Goal: Task Accomplishment & Management: Use online tool/utility

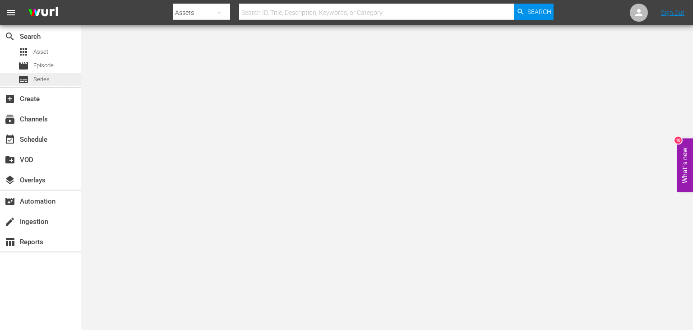
click at [58, 83] on div "subtitles Series" at bounding box center [40, 79] width 81 height 13
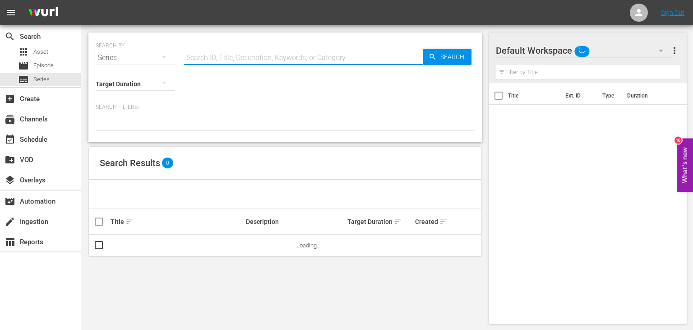
click at [217, 58] on input "text" at bounding box center [303, 58] width 239 height 22
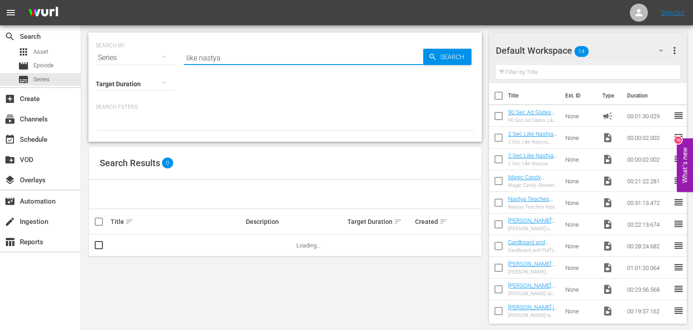
type input "like nastya"
click at [129, 246] on link "Like [PERSON_NAME]" at bounding box center [138, 245] width 55 height 7
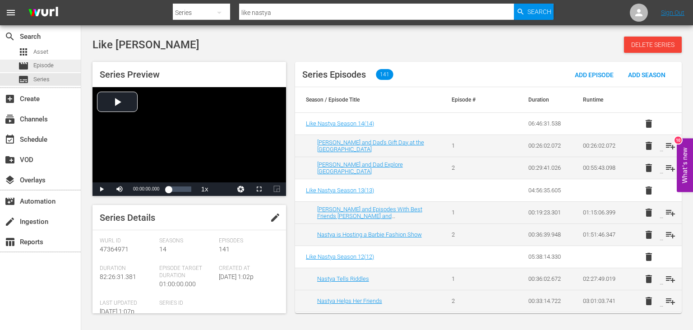
click at [47, 70] on div "movie Episode" at bounding box center [36, 66] width 36 height 13
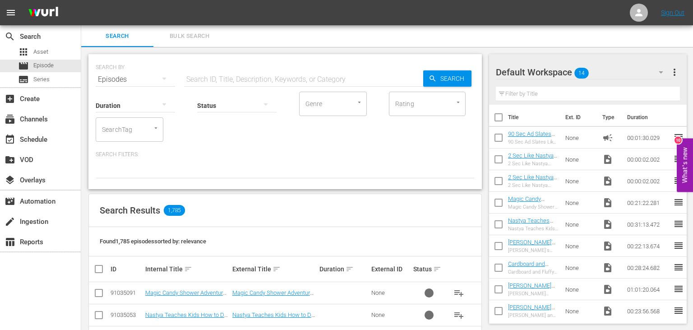
click at [304, 84] on input "text" at bounding box center [303, 80] width 239 height 22
paste input "ushna@ifood.in"
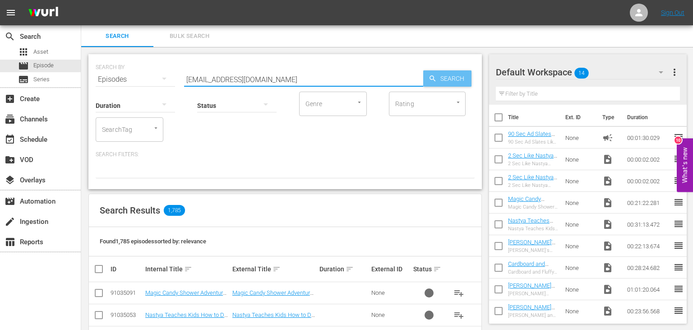
type input "ushna@ifood.in"
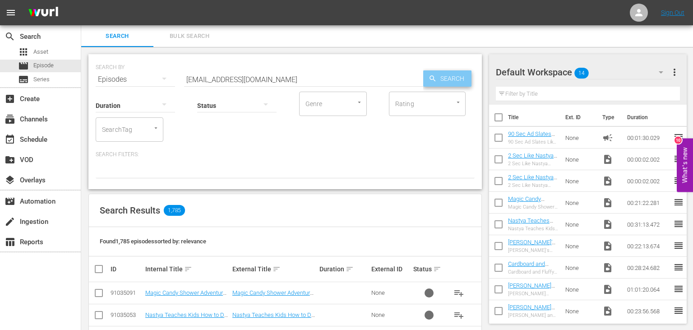
click at [462, 84] on span "Search" at bounding box center [454, 78] width 35 height 16
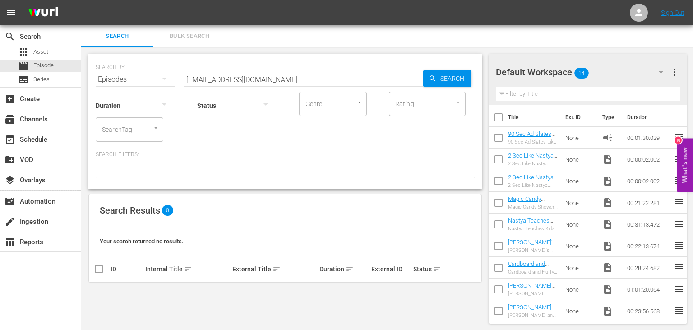
click at [312, 77] on input "ushna@ifood.in" at bounding box center [303, 80] width 239 height 22
paste input "[PERSON_NAME] and Dad's Gift Day at the [GEOGRAPHIC_DATA]"
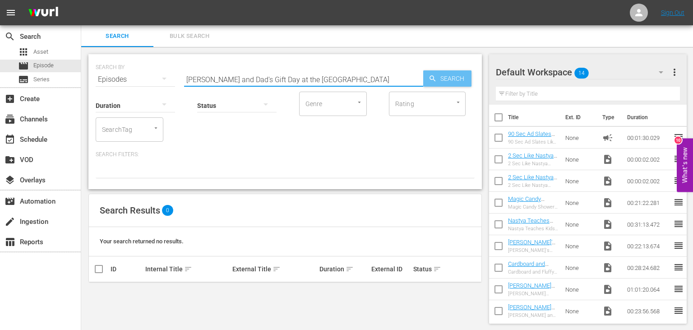
type input "[PERSON_NAME] and Dad's Gift Day at the [GEOGRAPHIC_DATA]"
click at [440, 83] on span "Search" at bounding box center [454, 78] width 35 height 16
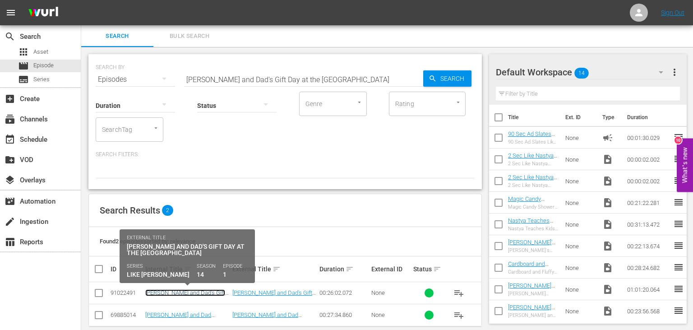
click at [202, 293] on link "[PERSON_NAME] and Dad's Gift Day at the [GEOGRAPHIC_DATA]" at bounding box center [186, 296] width 82 height 14
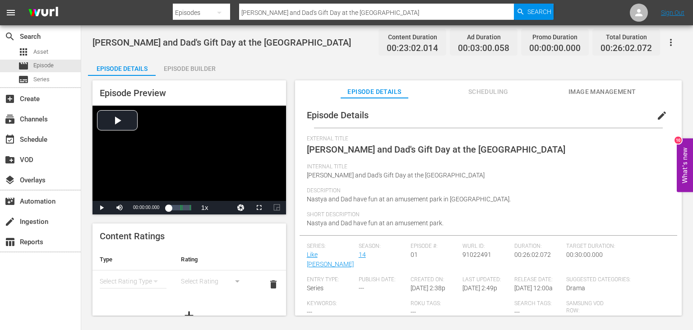
click at [206, 68] on div "Episode Builder" at bounding box center [190, 69] width 68 height 22
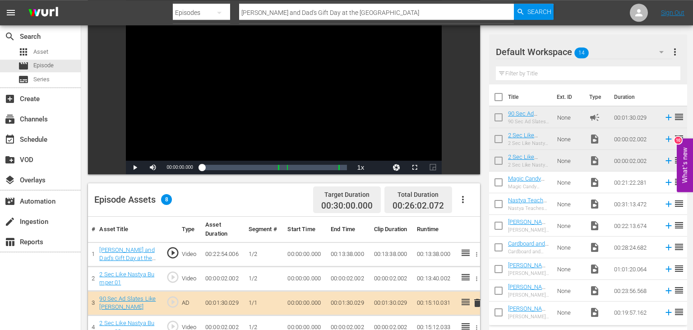
scroll to position [190, 0]
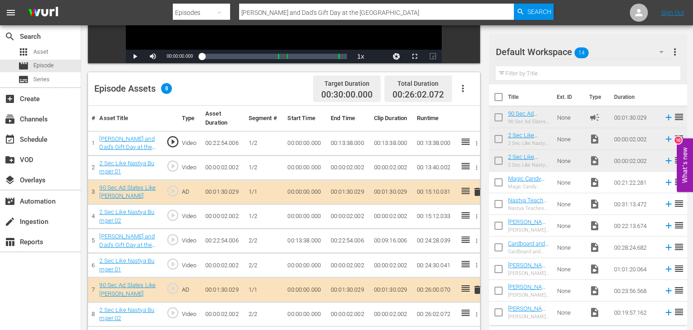
click at [340, 144] on td "00:13:38.000" at bounding box center [348, 143] width 43 height 24
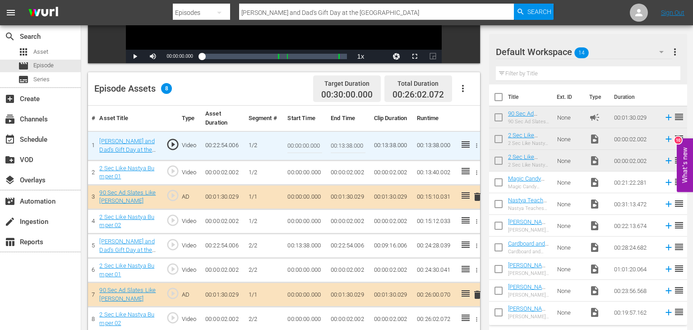
click at [342, 144] on input "00:13:38.000" at bounding box center [348, 146] width 35 height 22
type input "00:11:04.000"
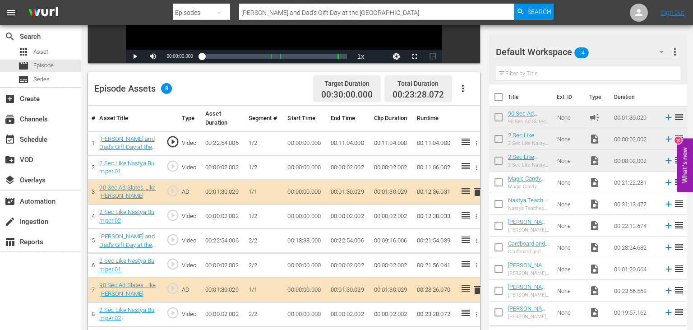
click at [346, 139] on td "00:11:04.000" at bounding box center [348, 143] width 43 height 24
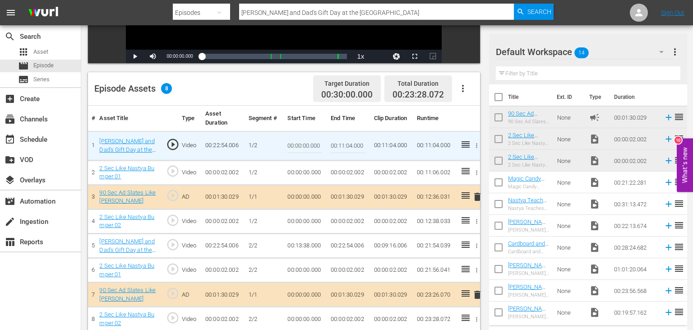
click at [343, 147] on input "00:11:04.000" at bounding box center [348, 146] width 35 height 22
click at [297, 243] on td "00:13:38.000" at bounding box center [305, 246] width 43 height 24
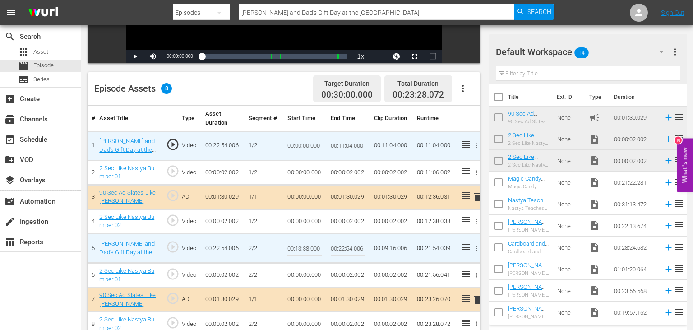
click at [297, 243] on input "00:13:38.000" at bounding box center [304, 248] width 35 height 22
paste input "1:04"
type input "00:11:04.000"
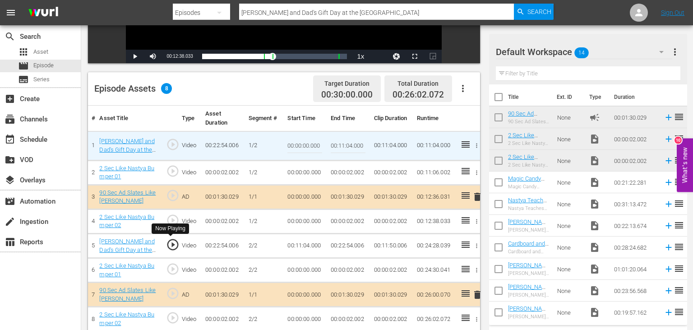
click at [174, 248] on span "play_circle_outline" at bounding box center [173, 245] width 14 height 14
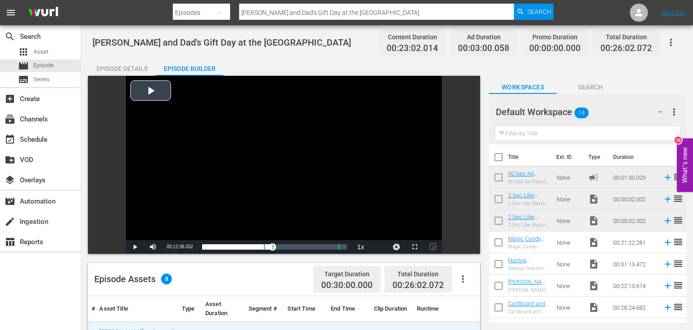
click at [264, 158] on div "Video Player" at bounding box center [284, 158] width 316 height 164
click at [67, 68] on div "movie Episode" at bounding box center [40, 66] width 81 height 13
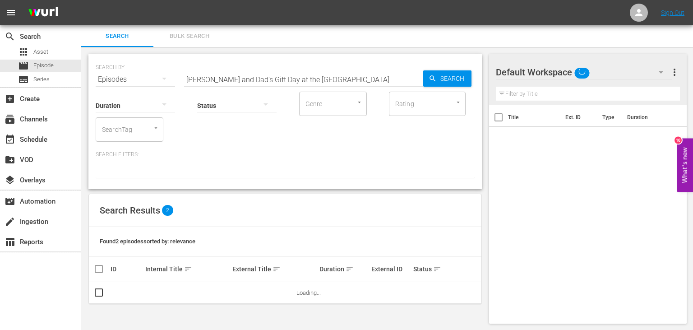
click at [278, 79] on input "[PERSON_NAME] and Dad's Gift Day at the [GEOGRAPHIC_DATA]" at bounding box center [303, 80] width 239 height 22
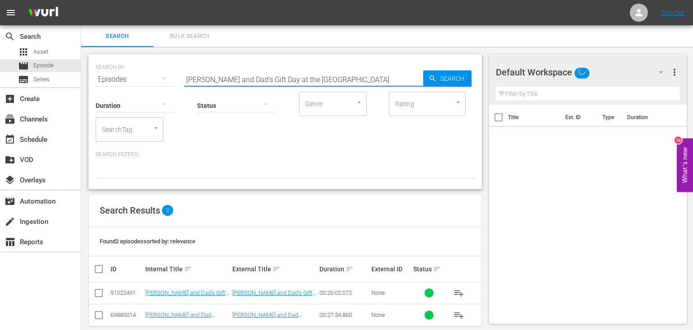
click at [278, 79] on input "[PERSON_NAME] and Dad's Gift Day at the [GEOGRAPHIC_DATA]" at bounding box center [303, 80] width 239 height 22
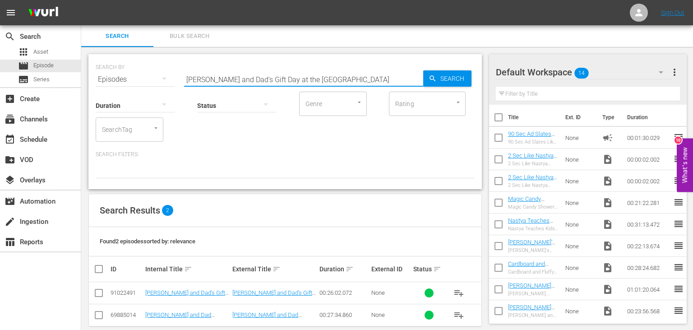
paste input "Study Local Wild Animals at the Zoo"
click at [421, 79] on input "Nastya and Dad Study Local Wild Animals at the Zoo" at bounding box center [303, 80] width 239 height 22
type input "Nastya and Dad Study Local Wild Animals at the Zoo"
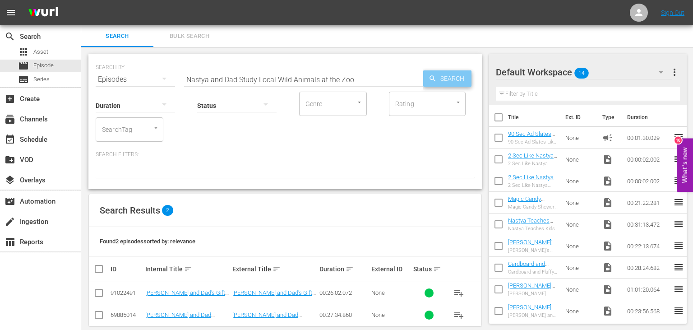
click at [451, 76] on span "Search" at bounding box center [454, 78] width 35 height 16
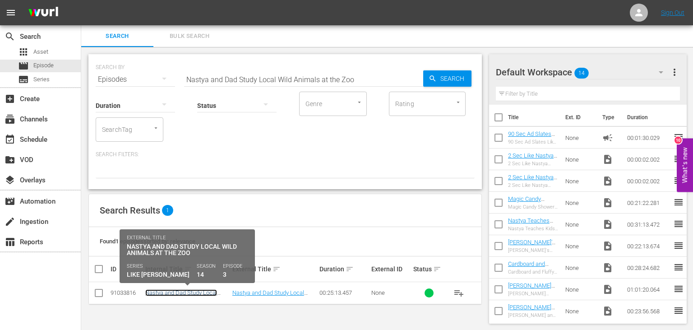
click at [192, 292] on link "Nastya and Dad Study Local Wild Animals at the Zoo" at bounding box center [181, 296] width 72 height 14
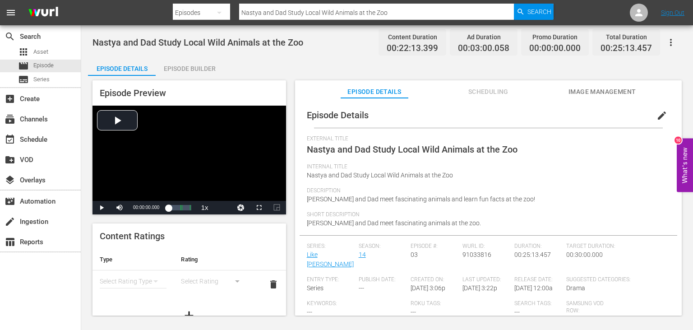
click at [194, 74] on div "Episode Builder" at bounding box center [190, 69] width 68 height 22
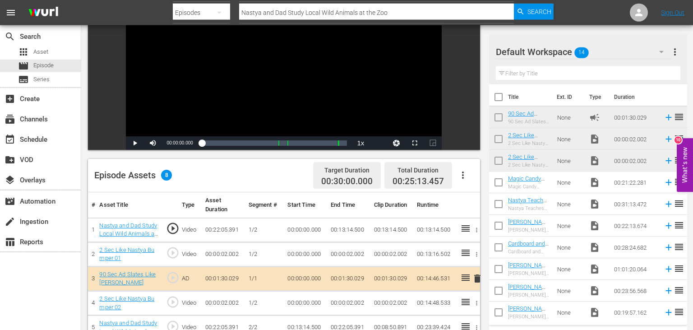
scroll to position [143, 0]
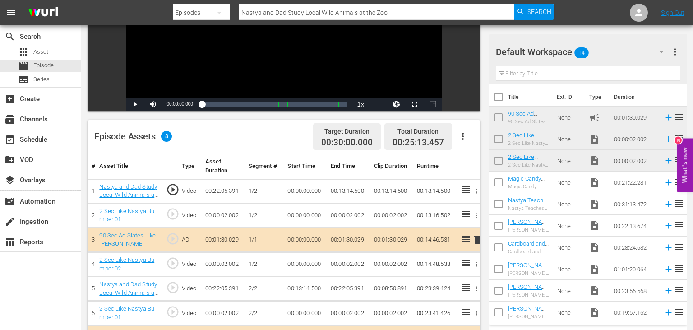
click at [334, 192] on td "00:13:14.500" at bounding box center [348, 191] width 43 height 24
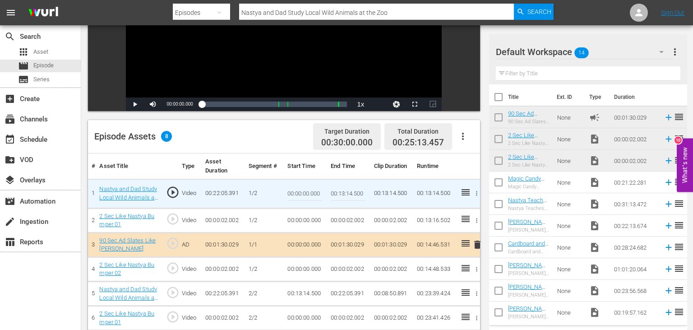
click at [341, 194] on input "00:13:14.500" at bounding box center [348, 194] width 35 height 22
type input "00:10:31.000"
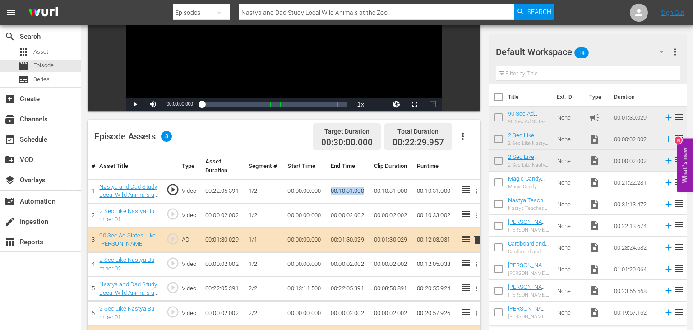
drag, startPoint x: 332, startPoint y: 192, endPoint x: 366, endPoint y: 191, distance: 34.3
click at [366, 191] on td "00:10:31.000" at bounding box center [348, 191] width 43 height 24
copy td "00:10:31.000"
click at [299, 289] on td "00:13:14.500" at bounding box center [305, 289] width 43 height 24
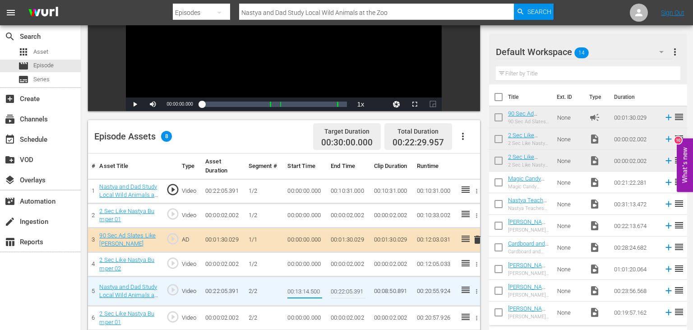
click at [299, 289] on input "00:13:14.500" at bounding box center [304, 291] width 35 height 22
type input "00:10:31.000"
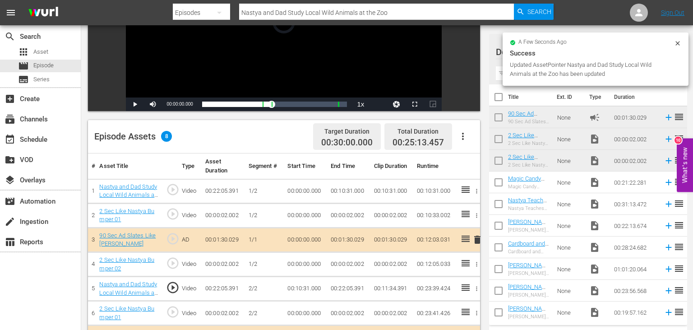
click at [175, 288] on span "play_circle_outline" at bounding box center [173, 288] width 14 height 14
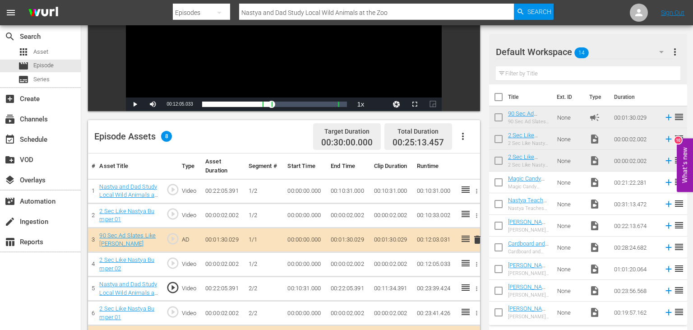
scroll to position [0, 0]
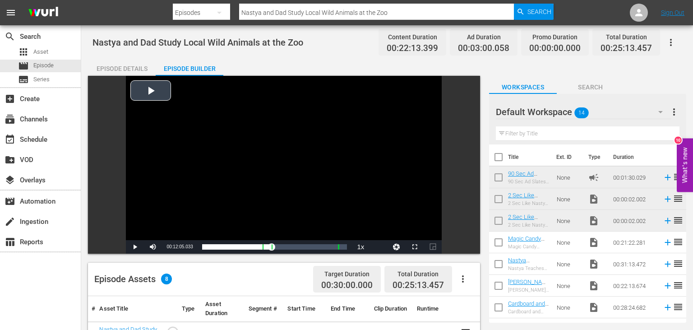
click at [319, 158] on div "Video Player" at bounding box center [284, 158] width 316 height 164
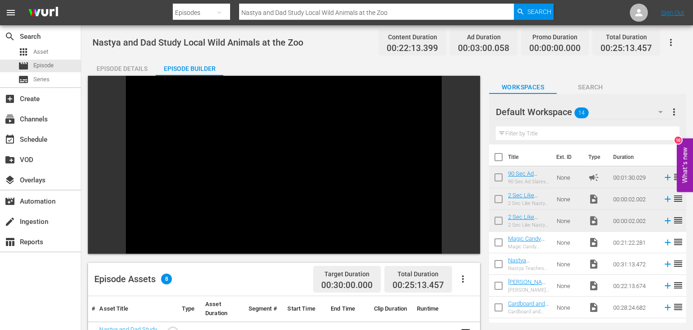
click at [319, 158] on div "Video Player" at bounding box center [284, 158] width 316 height 164
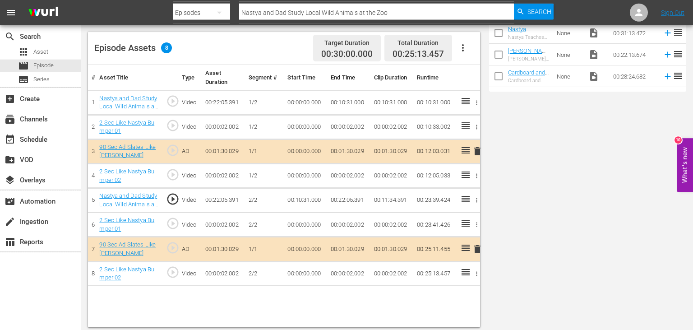
scroll to position [235, 0]
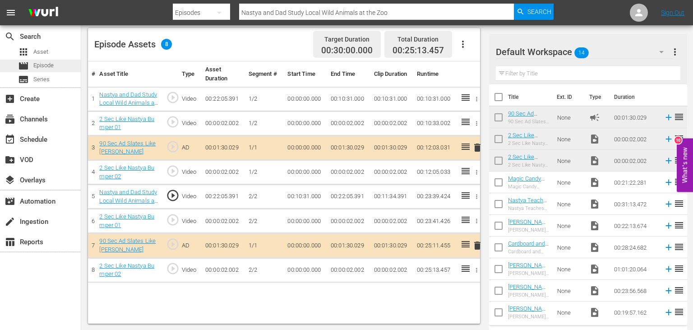
click at [58, 66] on div "movie Episode" at bounding box center [40, 66] width 81 height 13
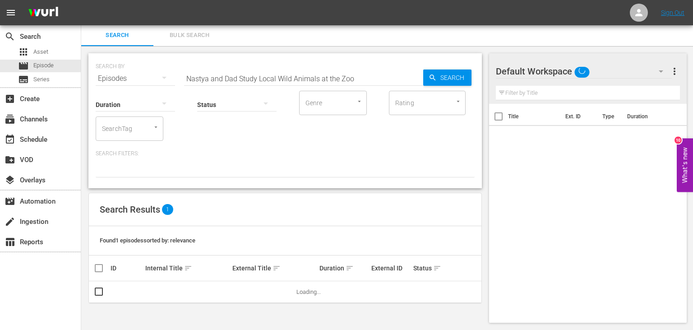
scroll to position [0, 0]
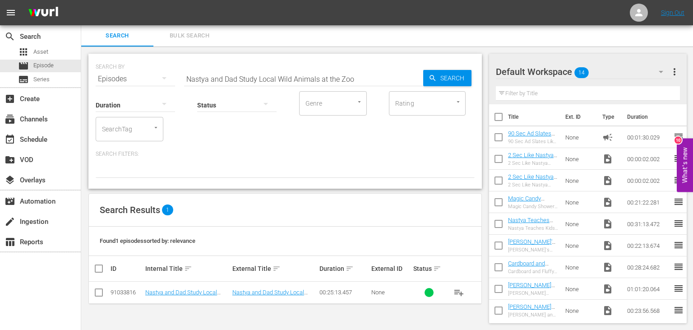
click at [365, 74] on input "Nastya and Dad Study Local Wild Animals at the Zoo" at bounding box center [303, 79] width 239 height 22
paste input "Learns How to Help Her Parents and Plays with a Sweet Machine"
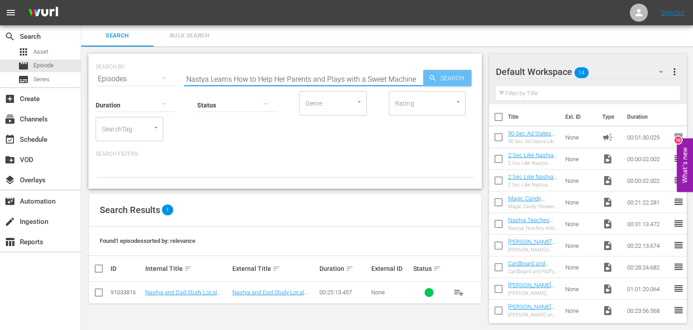
type input "Nastya Learns How to Help Her Parents and Plays with a Sweet Machine"
click at [434, 77] on icon "button" at bounding box center [433, 78] width 8 height 8
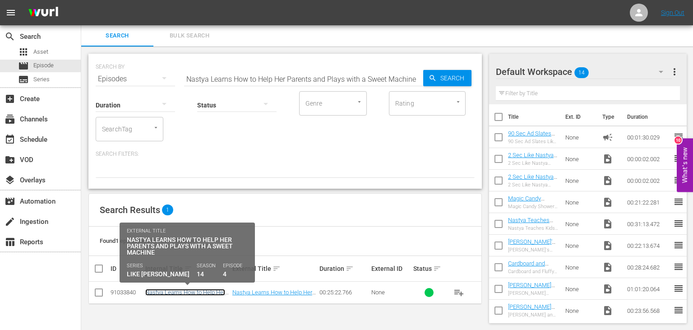
click at [201, 291] on link "Nastya Learns How to Help Her Parents and Plays with a Sweet Machine" at bounding box center [185, 299] width 80 height 20
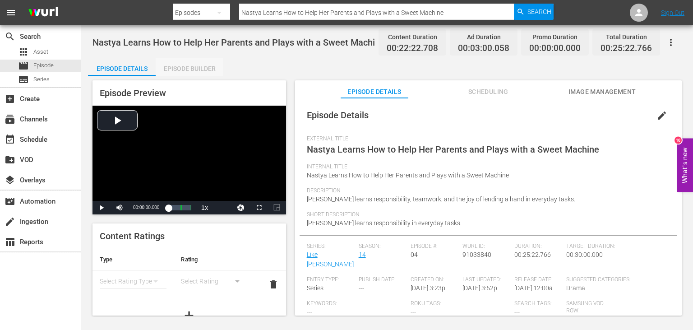
click at [203, 64] on div "Episode Builder" at bounding box center [190, 69] width 68 height 22
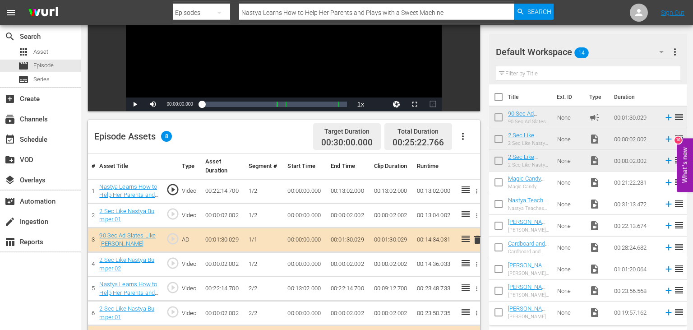
scroll to position [143, 0]
click at [346, 190] on td "00:13:02.000" at bounding box center [348, 191] width 43 height 24
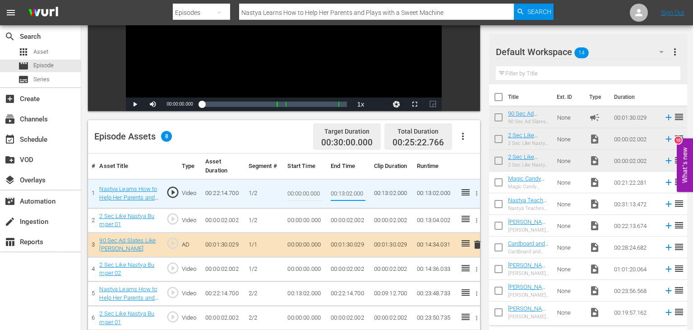
click at [340, 192] on input "00:13:02.000" at bounding box center [348, 194] width 35 height 22
type input "00:10:38.000"
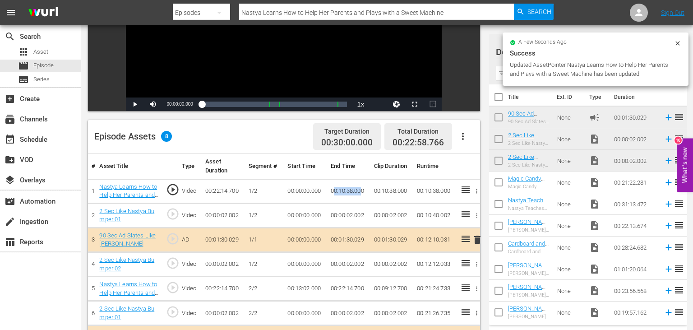
drag, startPoint x: 333, startPoint y: 191, endPoint x: 344, endPoint y: 192, distance: 11.3
click at [362, 192] on td "00:10:38.000" at bounding box center [348, 191] width 43 height 24
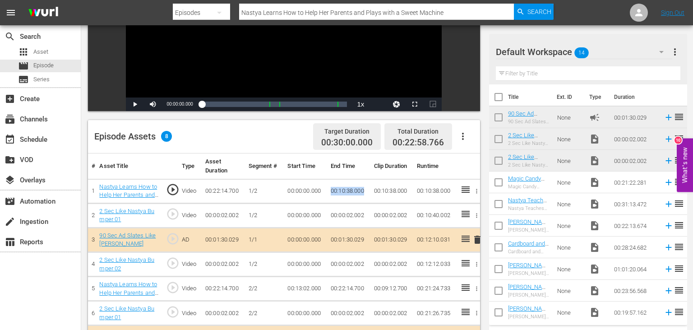
drag, startPoint x: 331, startPoint y: 190, endPoint x: 365, endPoint y: 194, distance: 34.5
click at [365, 194] on td "00:10:38.000" at bounding box center [348, 191] width 43 height 24
copy td "00:10:38.000"
click at [305, 287] on td "00:13:02.000" at bounding box center [305, 289] width 43 height 24
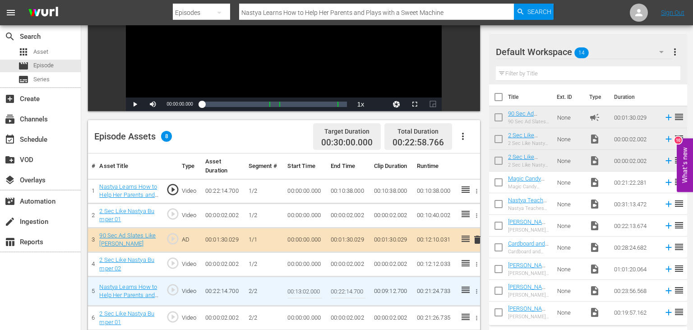
click at [305, 287] on input "00:13:02.000" at bounding box center [304, 291] width 35 height 22
paste input "0:38"
type input "00:10:38.000"
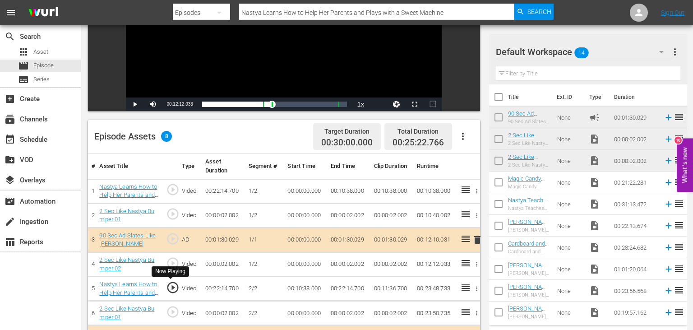
click at [170, 290] on span "play_circle_outline" at bounding box center [173, 288] width 14 height 14
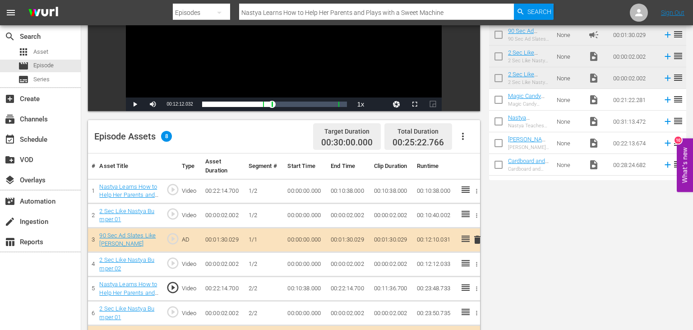
scroll to position [0, 0]
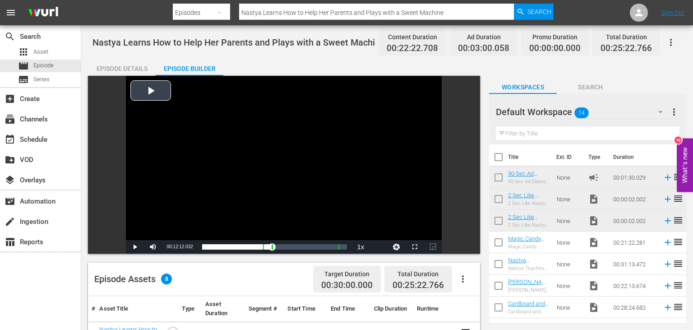
click at [311, 134] on div "Video Player" at bounding box center [284, 158] width 316 height 164
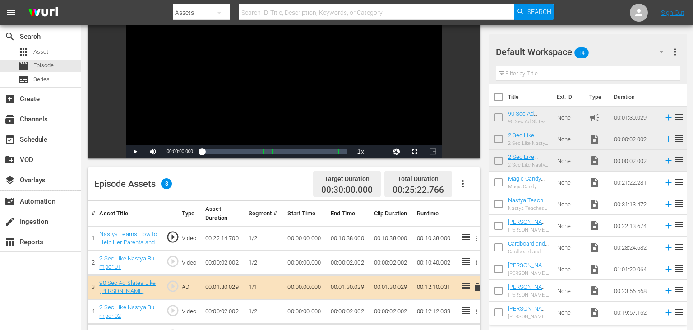
scroll to position [143, 0]
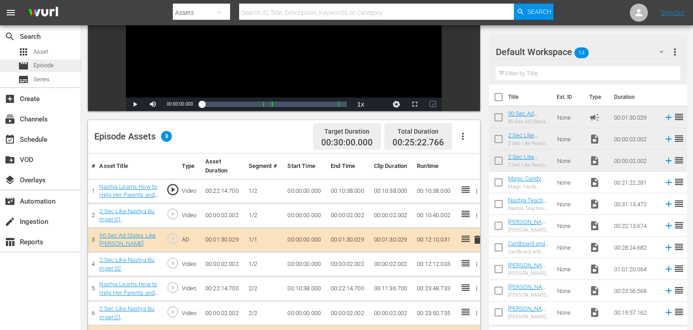
click at [48, 64] on span "Episode" at bounding box center [43, 65] width 20 height 9
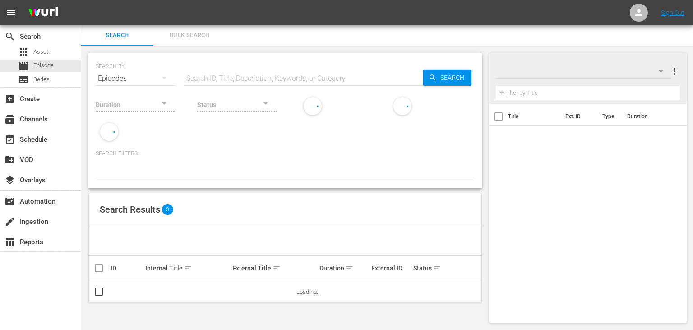
scroll to position [0, 0]
click at [375, 77] on input "text" at bounding box center [303, 79] width 239 height 22
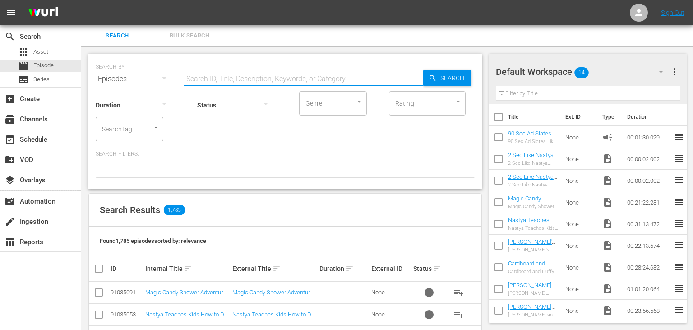
paste input "[PERSON_NAME]’s Birthday Celebration Adventure"
type input "[PERSON_NAME]’s Birthday Celebration Adventure"
click at [438, 73] on span "Search" at bounding box center [454, 78] width 35 height 16
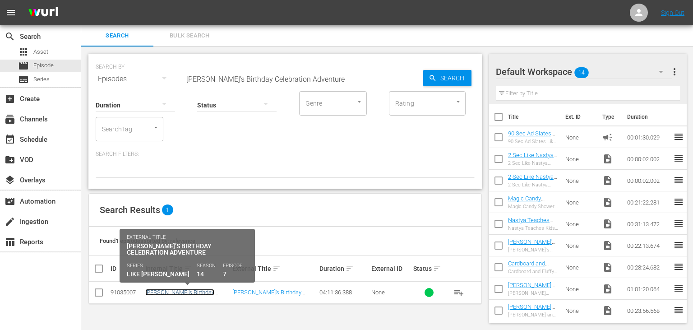
click at [178, 290] on link "[PERSON_NAME]’s Birthday Celebration Adventure" at bounding box center [179, 296] width 69 height 14
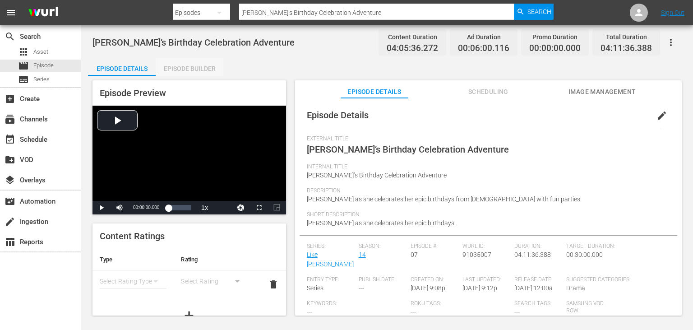
click at [205, 68] on div "Episode Builder" at bounding box center [190, 69] width 68 height 22
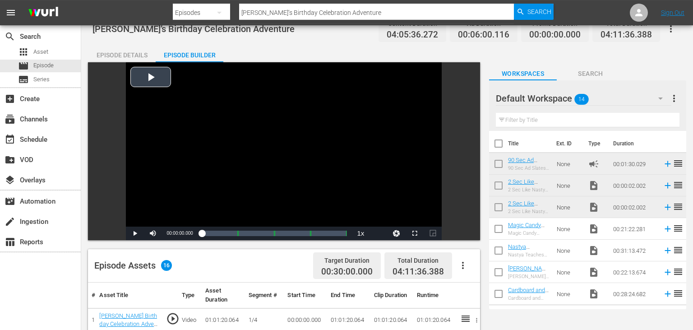
scroll to position [143, 0]
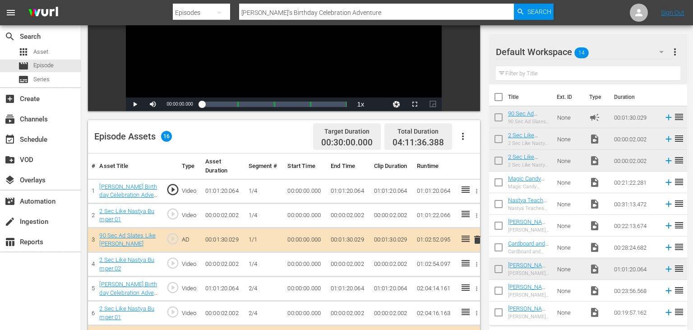
click at [337, 188] on td "01:01:20.064" at bounding box center [348, 191] width 43 height 24
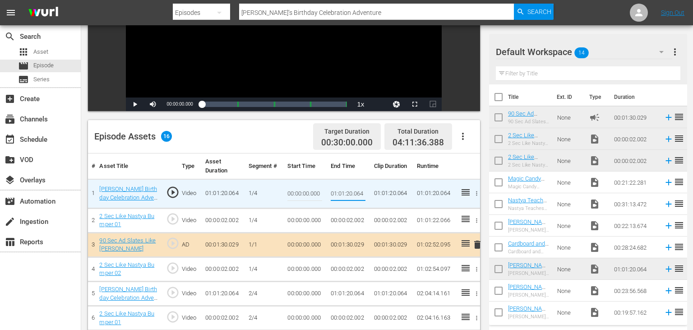
click at [334, 191] on input "01:01:20.064" at bounding box center [348, 194] width 35 height 22
type input "00:11:20.000"
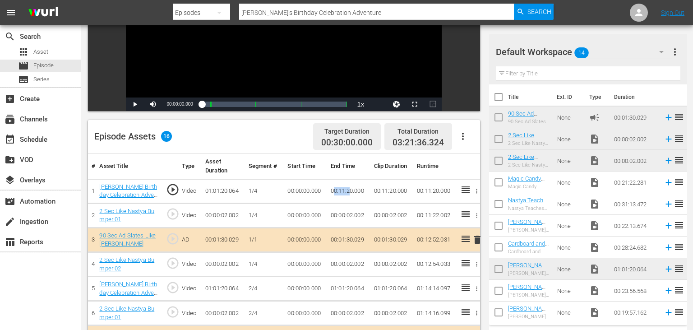
drag, startPoint x: 333, startPoint y: 191, endPoint x: 350, endPoint y: 190, distance: 16.7
click at [350, 190] on td "00:11:20.000" at bounding box center [348, 191] width 43 height 24
drag, startPoint x: 331, startPoint y: 189, endPoint x: 367, endPoint y: 190, distance: 36.1
click at [367, 190] on td "00:11:20.000" at bounding box center [348, 191] width 43 height 24
copy td "00:11:20.000"
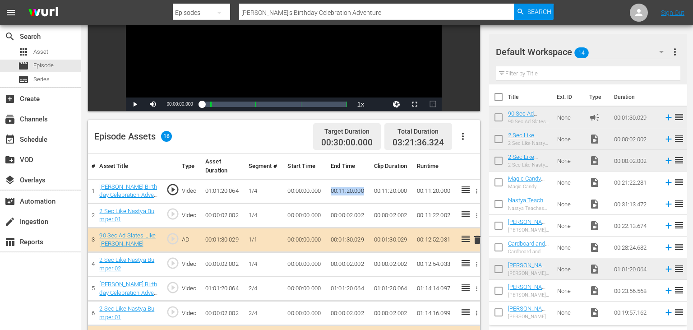
click at [295, 288] on td "00:00:00.000" at bounding box center [305, 289] width 43 height 24
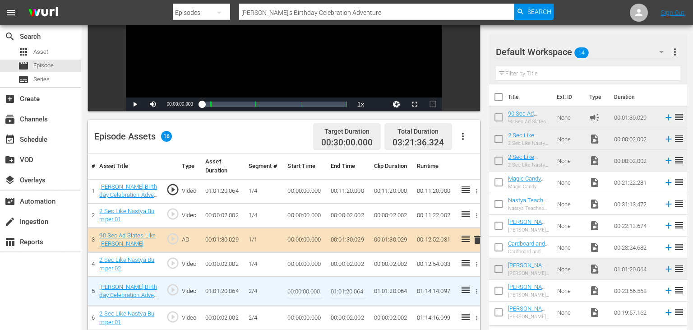
click at [295, 288] on input "00:00:00.000" at bounding box center [304, 291] width 35 height 22
paste input "11:2"
type input "00:11:20.000"
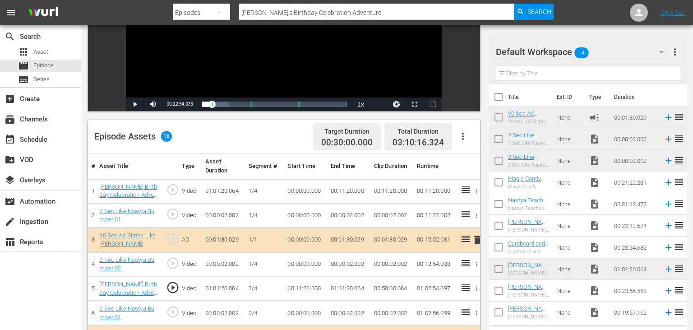
click at [343, 289] on td "01:01:20.064" at bounding box center [348, 289] width 43 height 24
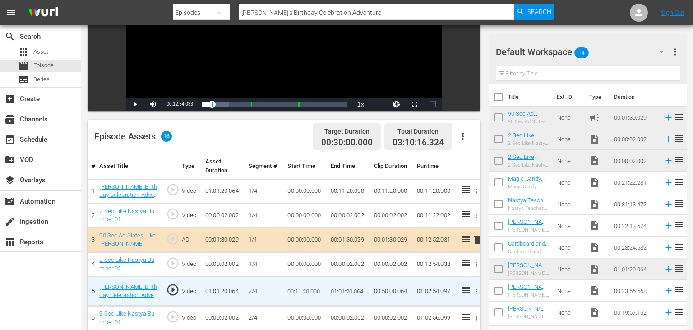
click at [343, 289] on input "01:01:20.064" at bounding box center [348, 291] width 35 height 22
click at [335, 290] on input "01:01:20.064" at bounding box center [348, 291] width 35 height 22
type input "00:22:38.000"
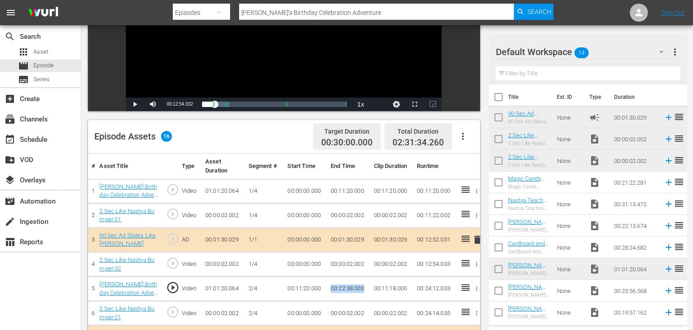
drag, startPoint x: 332, startPoint y: 288, endPoint x: 363, endPoint y: 283, distance: 31.5
click at [365, 290] on td "00:22:38.000" at bounding box center [348, 289] width 43 height 24
copy td "00:11:20.000"
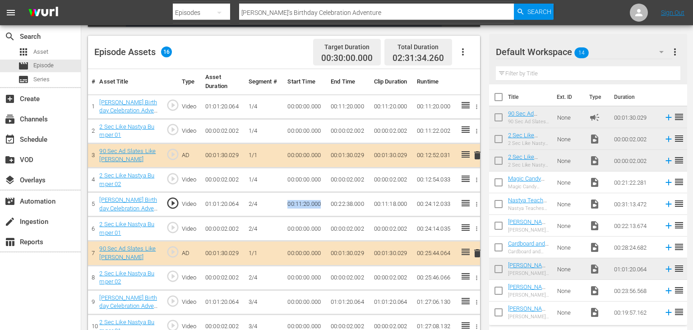
scroll to position [238, 0]
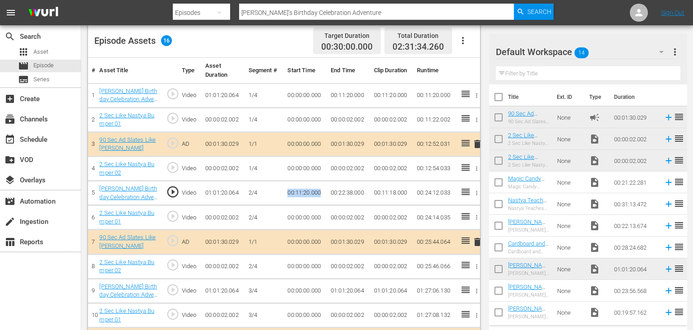
click at [298, 291] on td "00:00:00.000" at bounding box center [305, 290] width 43 height 24
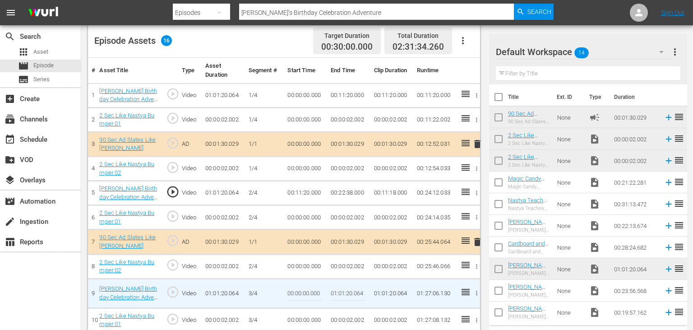
click at [298, 291] on input "00:00:00.000" at bounding box center [304, 293] width 35 height 22
paste input "22:38"
type input "00:22:38.000"
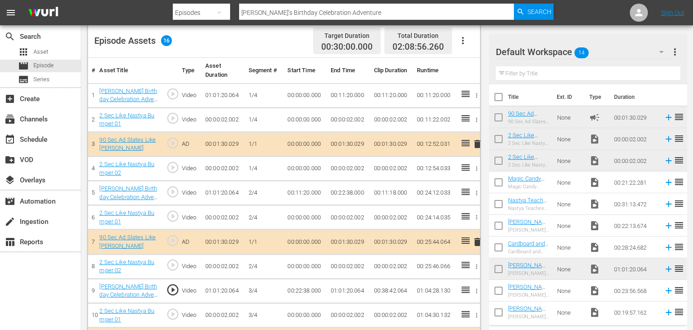
click at [340, 290] on td "01:01:20.064" at bounding box center [348, 290] width 43 height 24
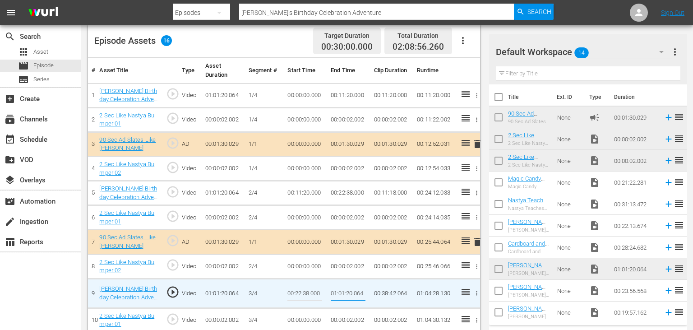
click at [340, 290] on input "01:01:20.064" at bounding box center [348, 293] width 35 height 22
click at [335, 291] on input "01:01:20.064" at bounding box center [348, 293] width 35 height 22
type input "00:35:25.000"
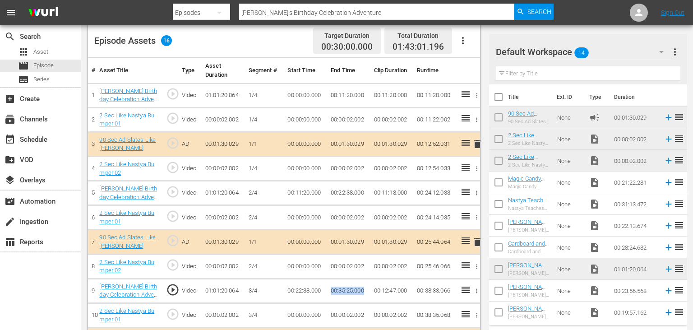
drag, startPoint x: 331, startPoint y: 289, endPoint x: 365, endPoint y: 289, distance: 34.3
click at [365, 289] on td "00:35:25.000" at bounding box center [348, 290] width 43 height 24
copy td "00:35:25.000"
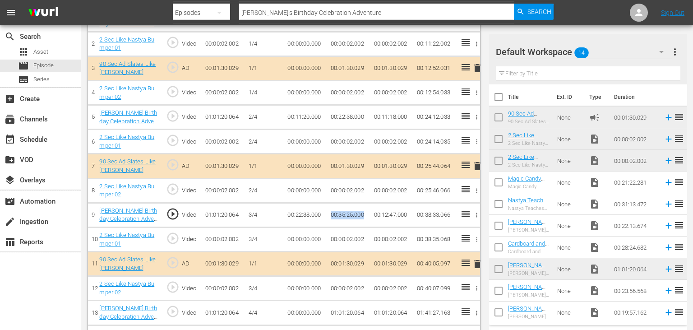
scroll to position [333, 0]
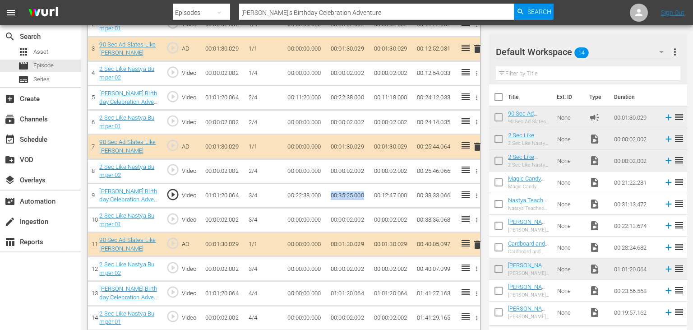
click at [292, 293] on td "00:00:00.000" at bounding box center [305, 293] width 43 height 24
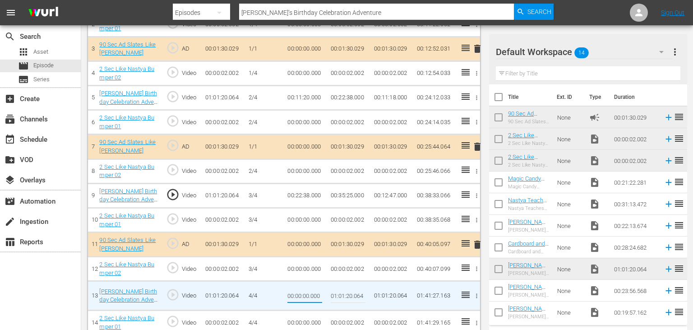
type input "00:35:25.000"
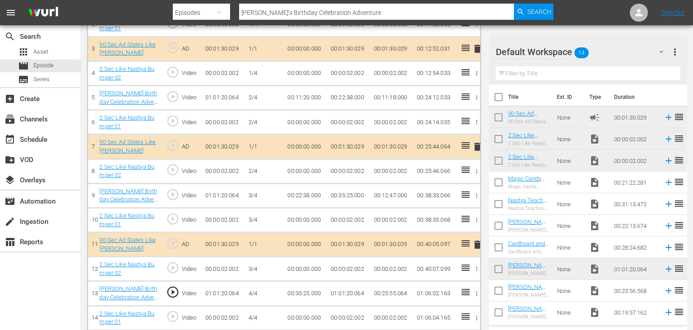
click at [342, 290] on td "01:01:20.064" at bounding box center [348, 293] width 43 height 24
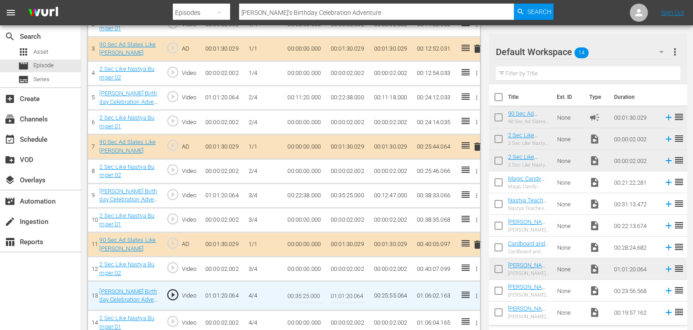
click at [333, 294] on input "01:01:20.064" at bounding box center [348, 296] width 35 height 22
type input "00:45:36.000"
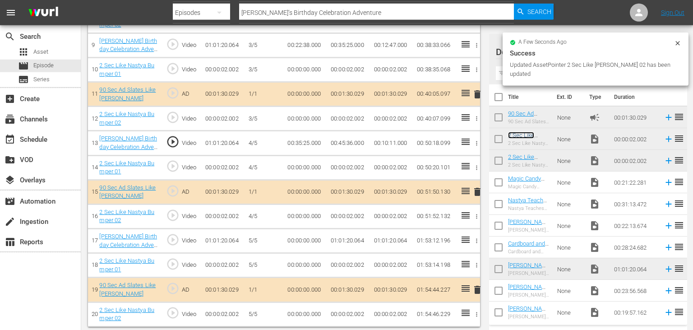
scroll to position [485, 0]
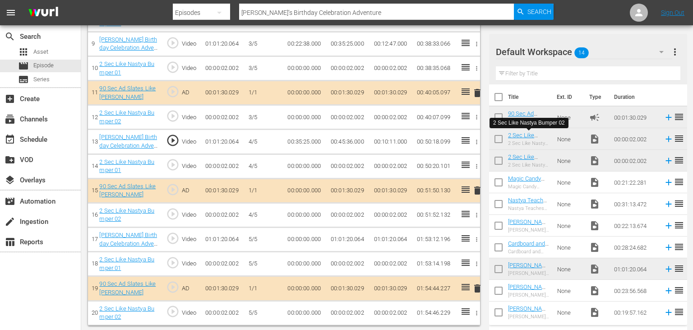
click at [333, 141] on td "00:45:36.000" at bounding box center [348, 141] width 43 height 24
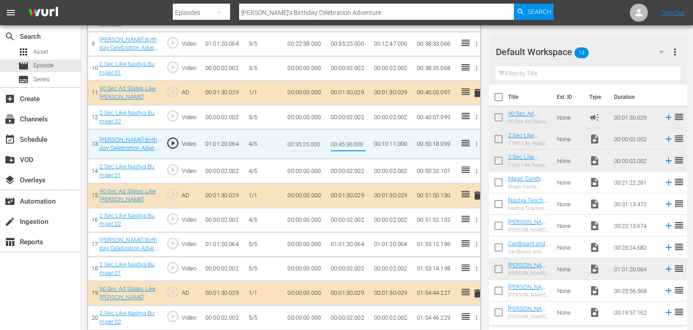
click at [333, 141] on input "00:45:36.000" at bounding box center [348, 144] width 35 height 22
click at [293, 243] on td "00:00:00.000" at bounding box center [305, 244] width 43 height 24
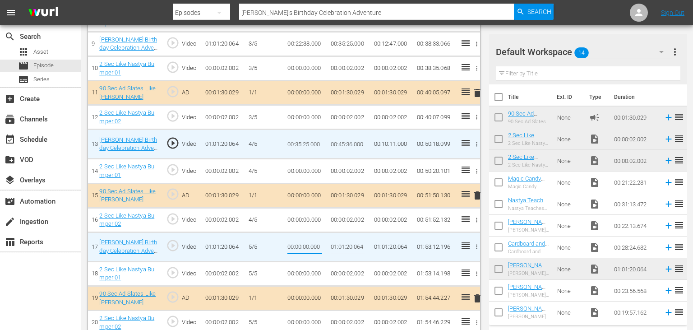
click at [293, 243] on input "00:00:00.000" at bounding box center [304, 247] width 35 height 22
type input "00:45:36.000"
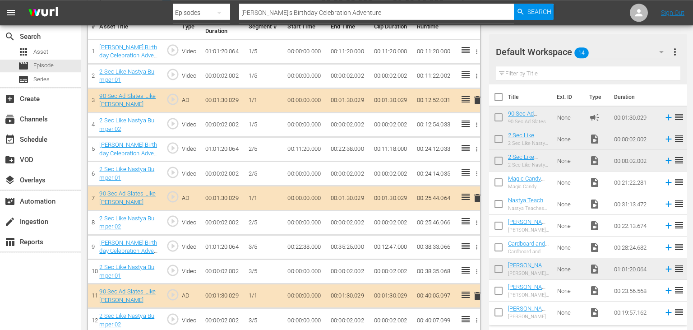
scroll to position [252, 0]
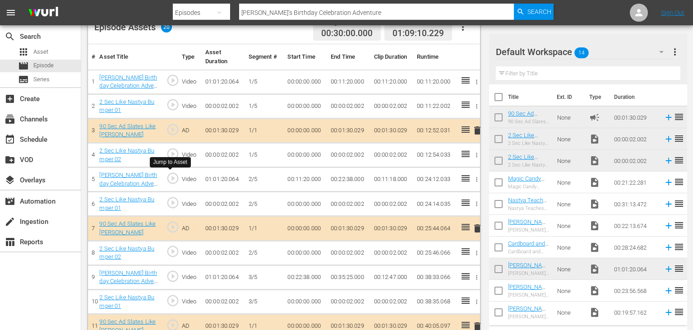
click at [171, 177] on span "play_circle_outline" at bounding box center [173, 178] width 14 height 14
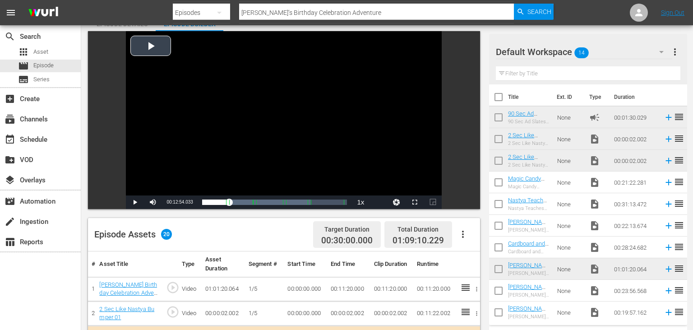
scroll to position [0, 0]
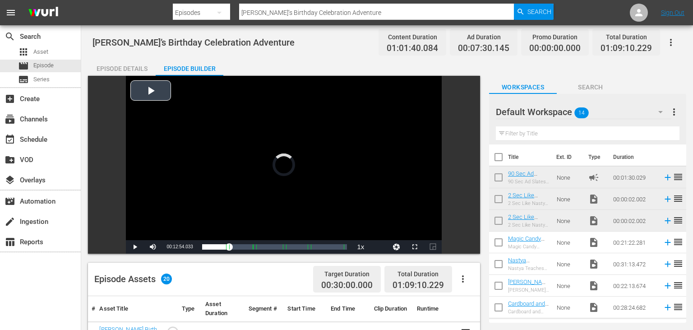
click at [222, 186] on div "Video Player" at bounding box center [284, 158] width 316 height 164
click at [222, 179] on div "Video Player" at bounding box center [284, 158] width 316 height 164
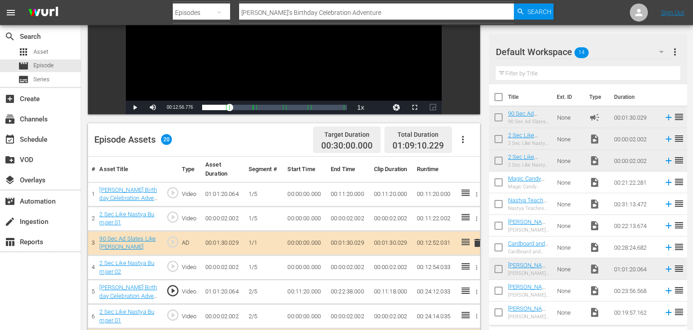
scroll to position [238, 0]
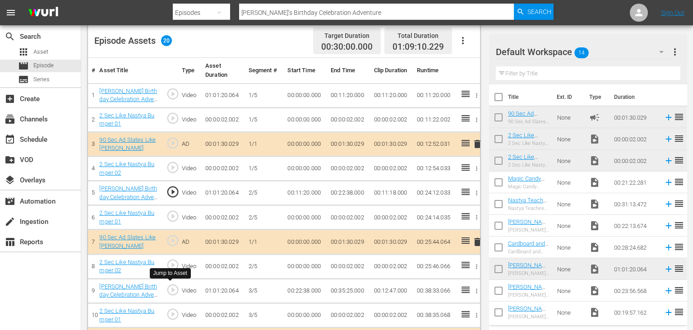
click at [174, 289] on span "play_circle_outline" at bounding box center [173, 290] width 14 height 14
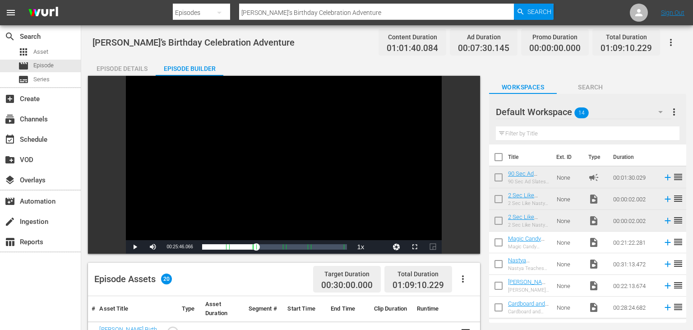
click at [287, 181] on div "Video Player" at bounding box center [284, 158] width 316 height 164
click at [287, 180] on div "Video Player" at bounding box center [284, 158] width 316 height 164
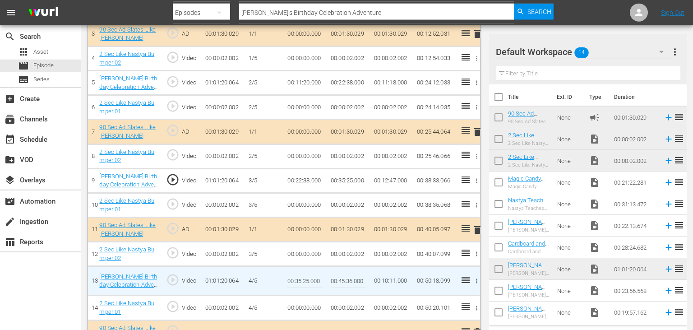
scroll to position [381, 0]
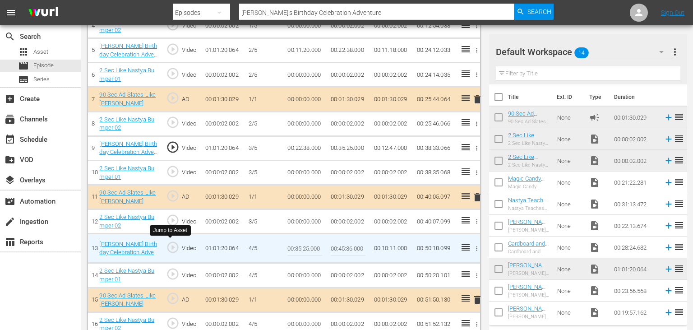
click at [169, 243] on span "play_circle_outline" at bounding box center [173, 247] width 14 height 14
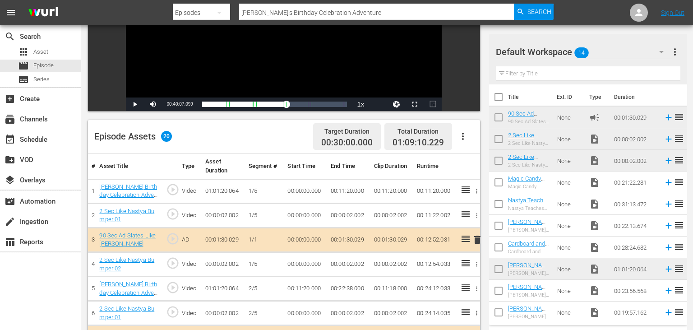
scroll to position [0, 0]
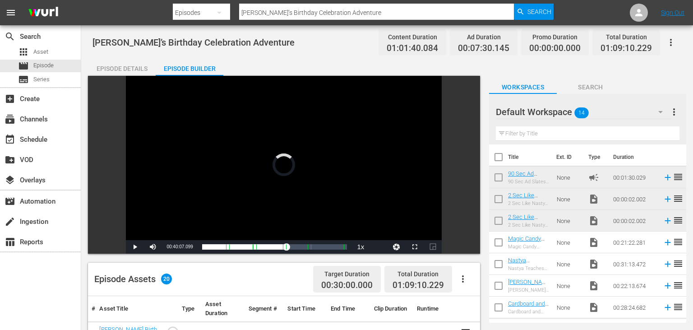
click at [291, 155] on div "Video Player" at bounding box center [284, 158] width 316 height 164
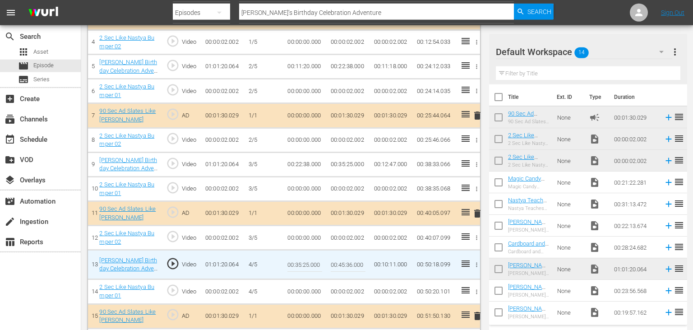
scroll to position [476, 0]
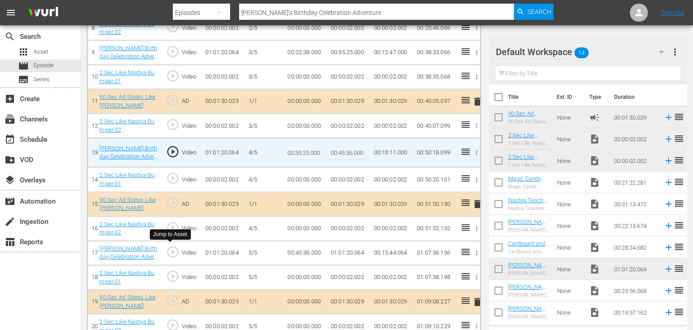
click at [176, 250] on span "play_circle_outline" at bounding box center [173, 252] width 14 height 14
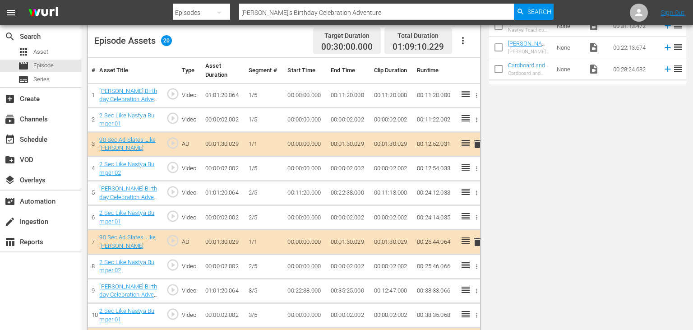
scroll to position [0, 0]
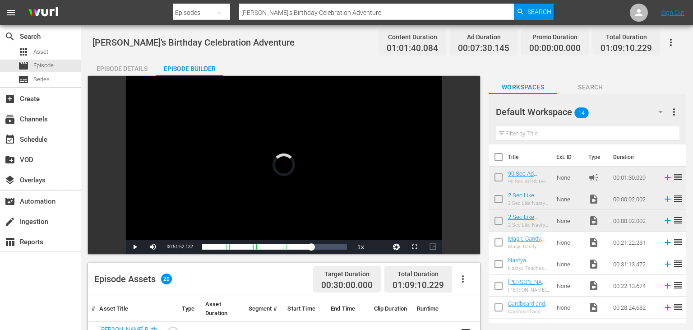
click at [329, 129] on div "Video Player" at bounding box center [284, 158] width 316 height 164
click at [325, 129] on div "Video Player" at bounding box center [284, 158] width 316 height 164
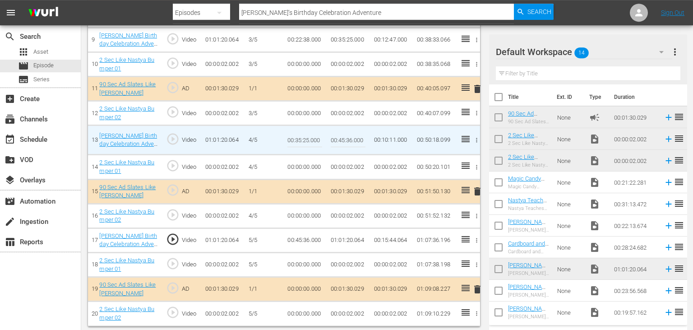
scroll to position [490, 0]
click at [70, 68] on div "movie Episode" at bounding box center [40, 66] width 81 height 13
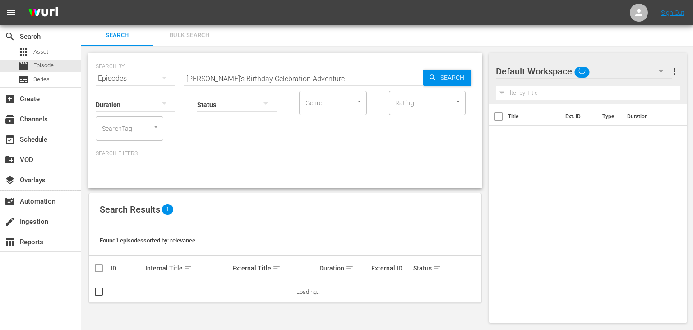
scroll to position [0, 0]
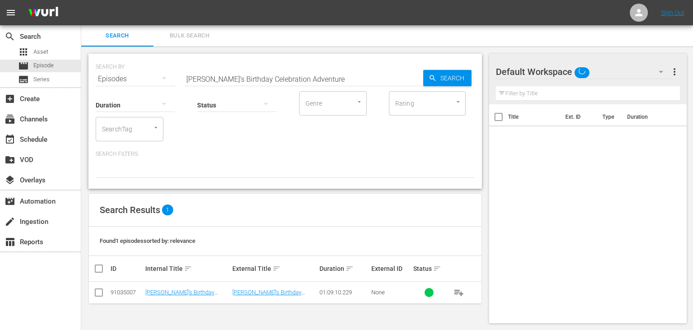
click at [357, 78] on input "[PERSON_NAME]’s Birthday Celebration Adventure" at bounding box center [303, 79] width 239 height 22
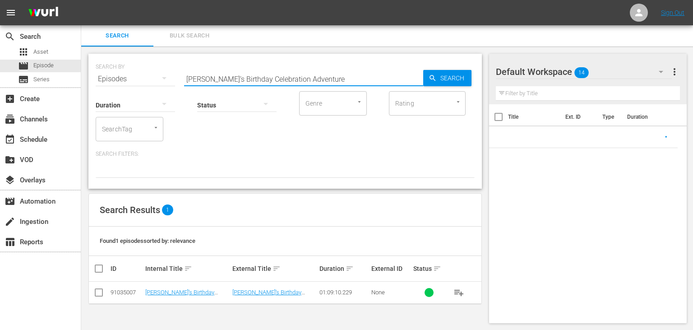
click at [357, 78] on input "[PERSON_NAME]’s Birthday Celebration Adventure" at bounding box center [303, 79] width 239 height 22
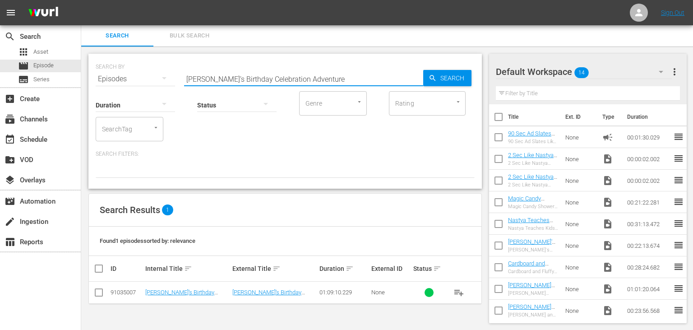
paste input "Cardboard and Fluffy School Adventure for Kids with [PERSON_NAME]"
type input "Cardboard and Fluffy School Adventure for Kids with [PERSON_NAME]"
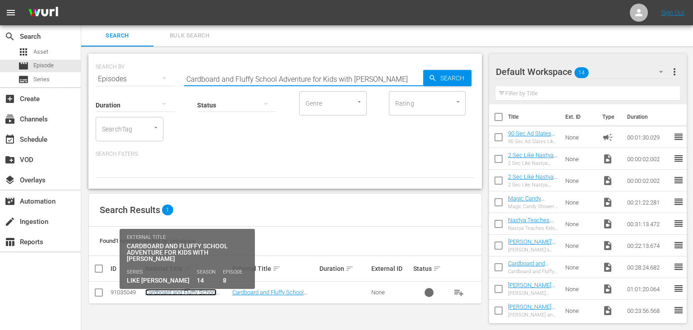
click at [187, 291] on link "Cardboard and Fluffy School Adventure for Kids with [PERSON_NAME]" at bounding box center [180, 299] width 71 height 20
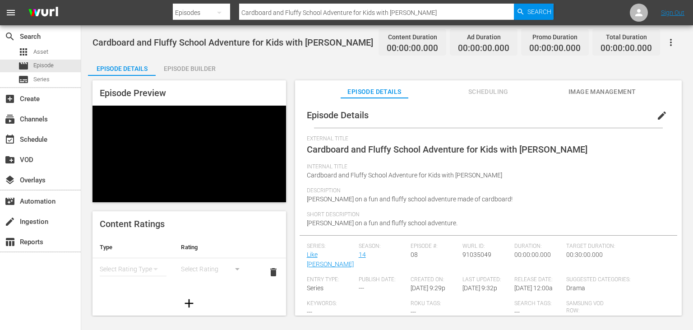
click at [205, 68] on div "Episode Builder" at bounding box center [190, 69] width 68 height 22
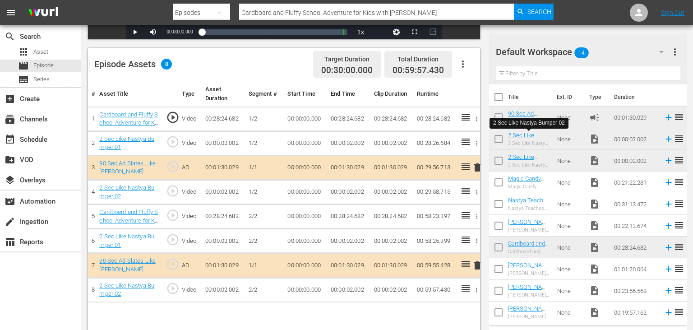
click at [344, 115] on td "00:28:24.682" at bounding box center [348, 118] width 43 height 24
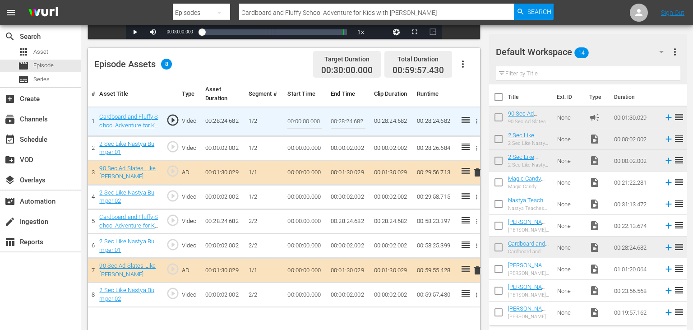
click at [342, 118] on input "00:28:24.682" at bounding box center [348, 122] width 35 height 22
type input "00:15:43.000"
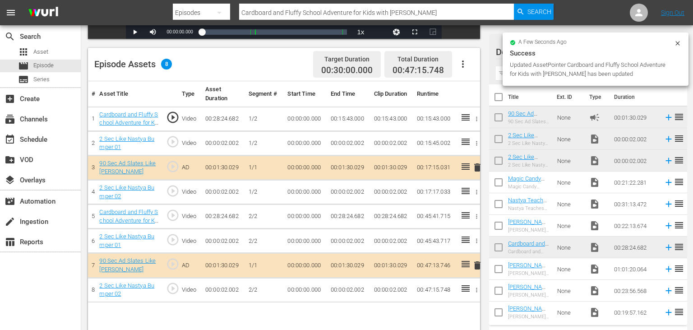
click at [331, 118] on td "00:15:43.000" at bounding box center [348, 118] width 43 height 24
drag, startPoint x: 331, startPoint y: 118, endPoint x: 362, endPoint y: 119, distance: 31.1
click at [362, 119] on td "00:15:43.000" at bounding box center [348, 118] width 43 height 24
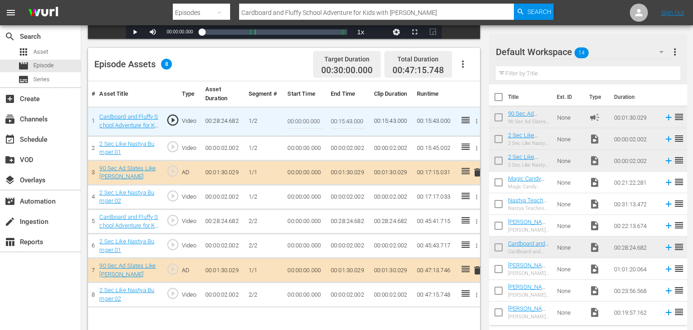
click at [333, 120] on input "00:15:43.000" at bounding box center [348, 122] width 35 height 22
drag, startPoint x: 333, startPoint y: 120, endPoint x: 362, endPoint y: 120, distance: 28.9
click at [362, 120] on input "00:15:43.000" at bounding box center [348, 122] width 35 height 22
click at [300, 220] on td "00:00:00.000" at bounding box center [305, 221] width 43 height 24
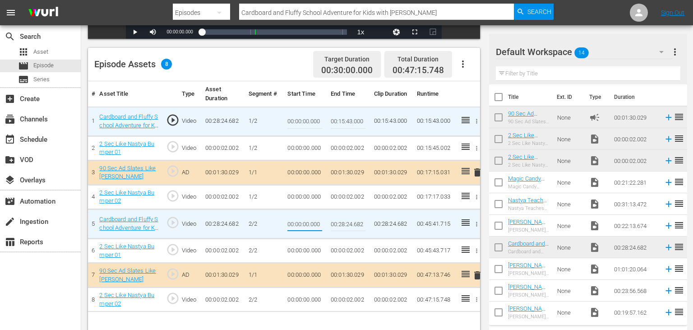
type input "00:15:43.000"
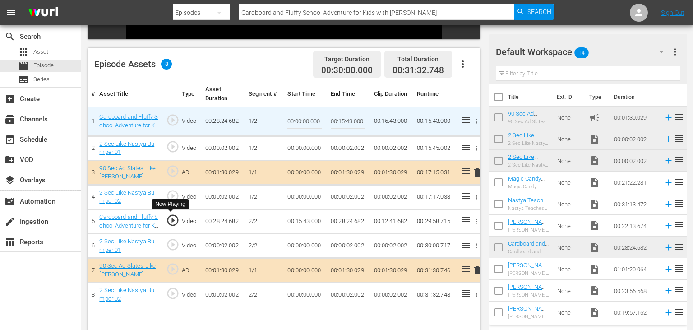
click at [168, 219] on span "play_circle_outline" at bounding box center [173, 220] width 14 height 14
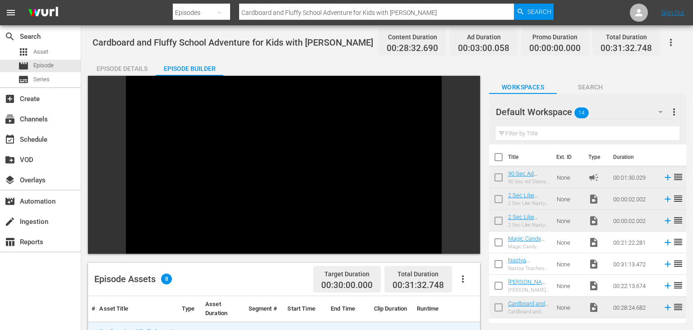
click at [293, 154] on div "Video Player" at bounding box center [284, 158] width 316 height 164
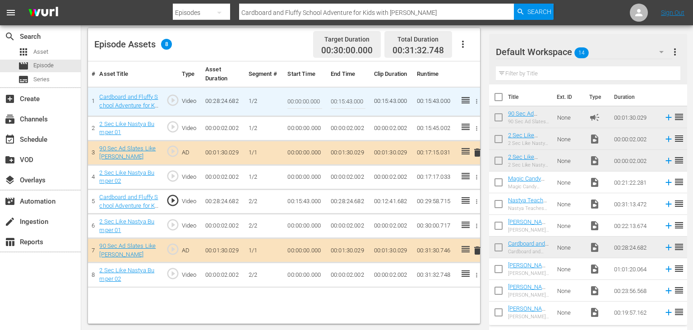
scroll to position [187, 0]
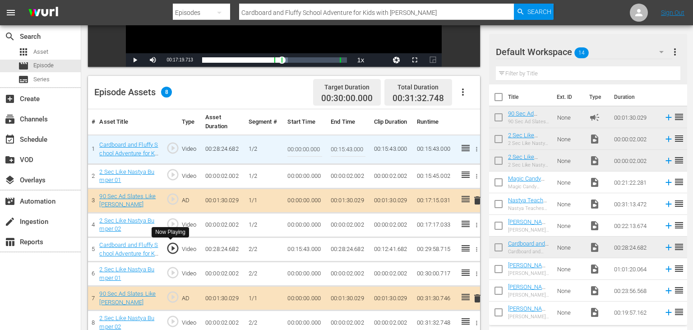
click at [174, 248] on span "play_circle_outline" at bounding box center [173, 248] width 14 height 14
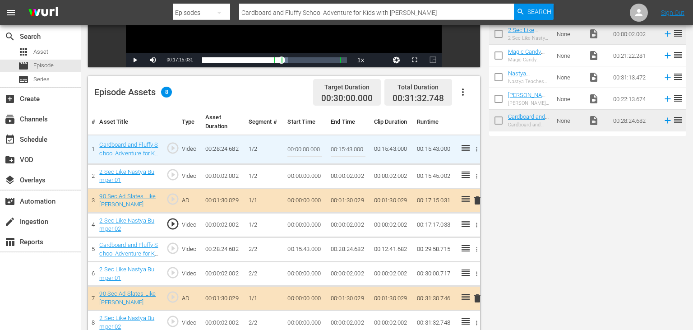
scroll to position [0, 0]
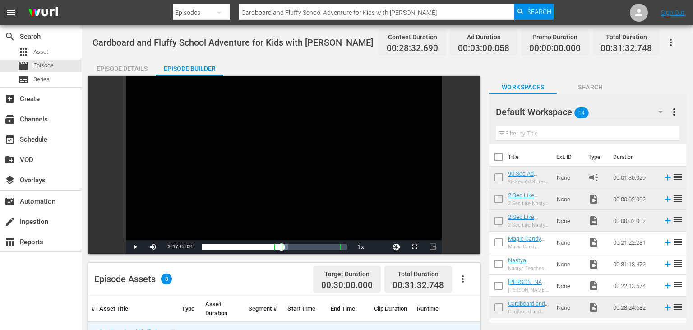
click at [288, 154] on div "Video Player" at bounding box center [284, 158] width 316 height 164
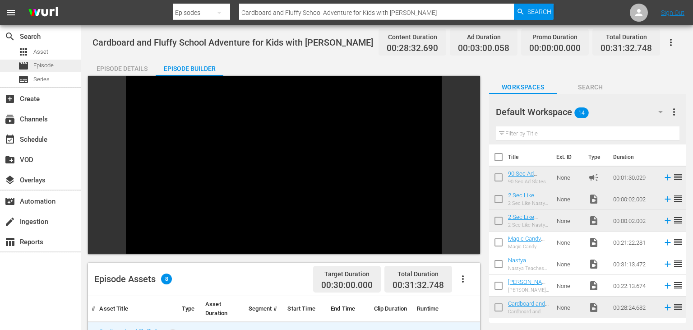
click at [66, 66] on div "movie Episode" at bounding box center [40, 66] width 81 height 13
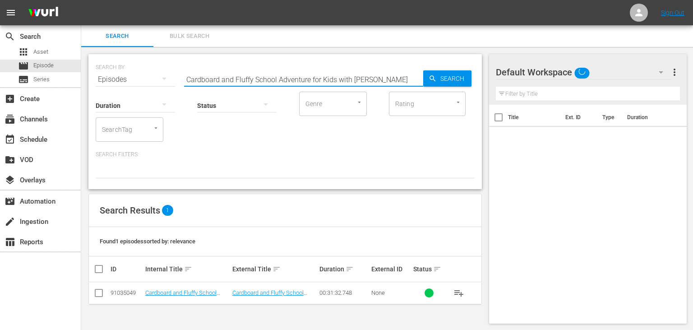
click at [339, 85] on input "Cardboard and Fluffy School Adventure for Kids with [PERSON_NAME]" at bounding box center [303, 80] width 239 height 22
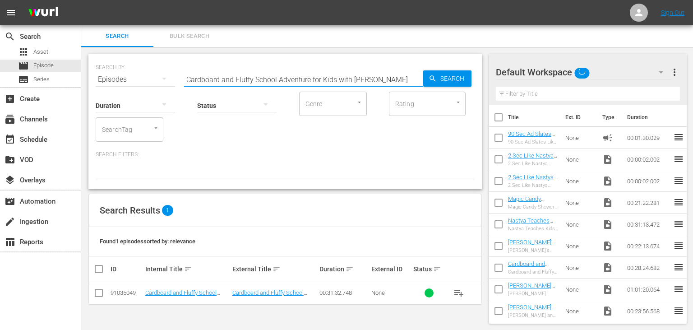
click at [339, 85] on input "Cardboard and Fluffy School Adventure for Kids with [PERSON_NAME]" at bounding box center [303, 80] width 239 height 22
paste input "[PERSON_NAME]'s Funny Stories with the Magic Fish for Kids"
type input "[PERSON_NAME]'s Funny Stories with the Magic Fish for Kids"
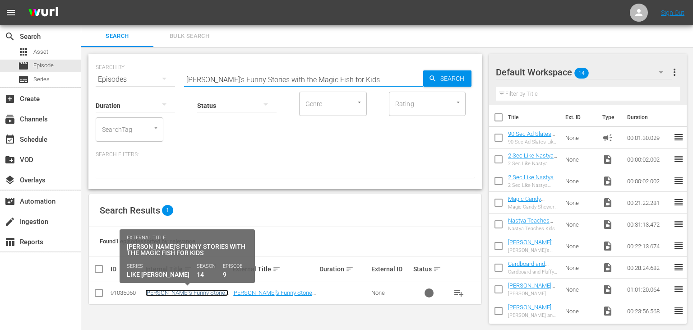
click at [200, 291] on link "[PERSON_NAME]'s Funny Stories with the Magic Fish for Kids" at bounding box center [186, 296] width 83 height 14
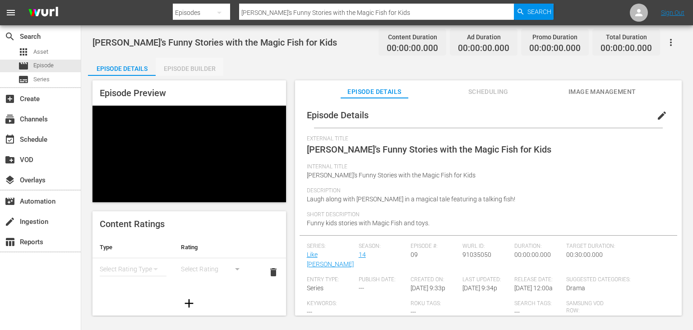
click at [193, 59] on div "Episode Builder" at bounding box center [190, 69] width 68 height 22
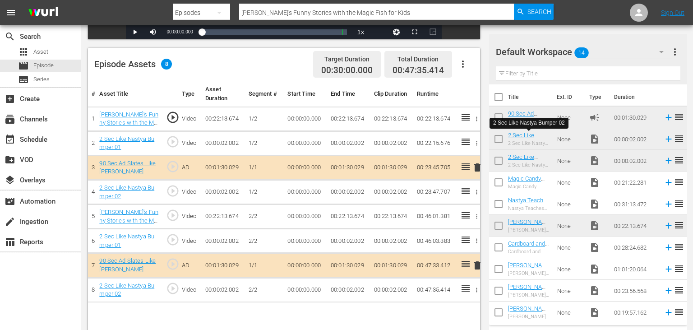
click at [357, 120] on td "00:22:13.674" at bounding box center [348, 118] width 43 height 24
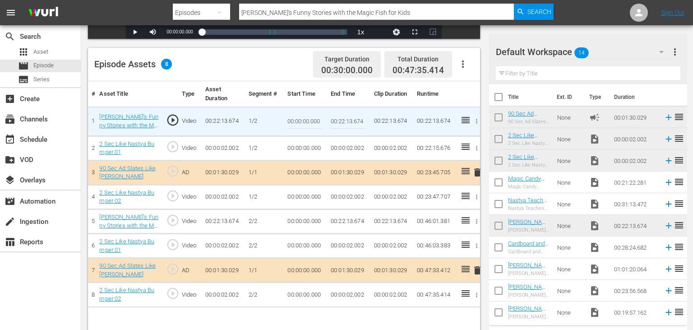
click at [357, 120] on input "00:22:13.674" at bounding box center [348, 122] width 35 height 22
click at [340, 120] on input "00:22:13.674" at bounding box center [348, 122] width 35 height 22
type input "00:10:59.000"
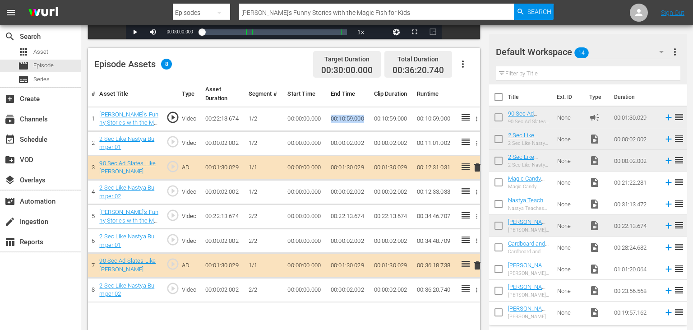
drag, startPoint x: 332, startPoint y: 121, endPoint x: 367, endPoint y: 120, distance: 35.2
click at [367, 120] on td "00:10:59.000" at bounding box center [348, 118] width 43 height 24
copy td "00:10:59.000"
click at [298, 214] on td "00:00:00.000" at bounding box center [305, 216] width 43 height 24
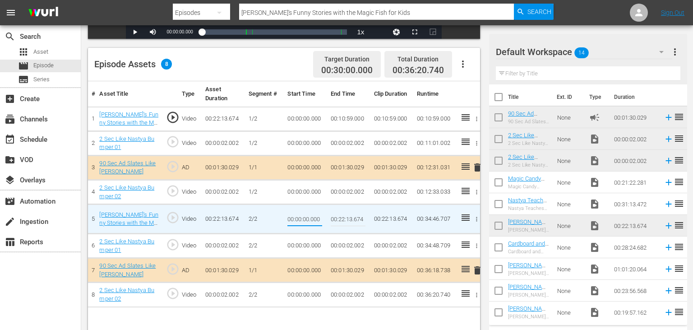
type input "00:10:59.000"
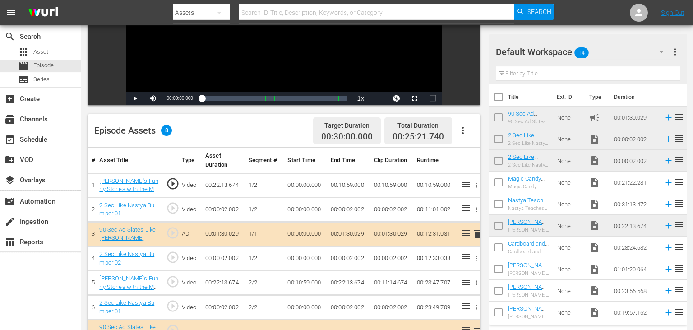
scroll to position [190, 0]
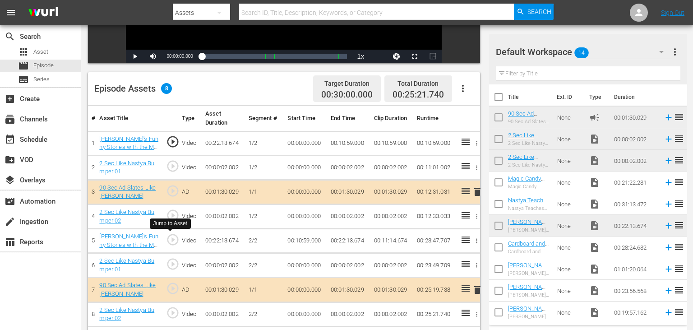
click at [174, 236] on span "play_circle_outline" at bounding box center [173, 240] width 14 height 14
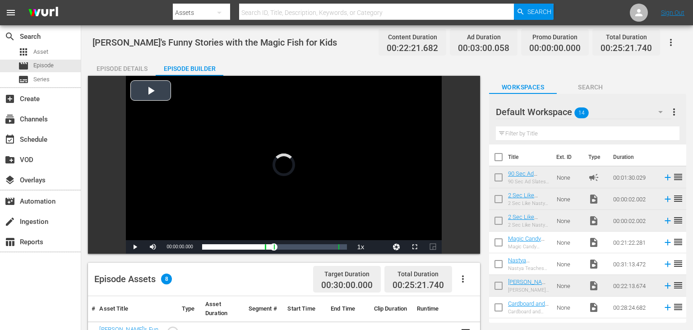
click at [329, 178] on div "Video Player" at bounding box center [284, 158] width 316 height 164
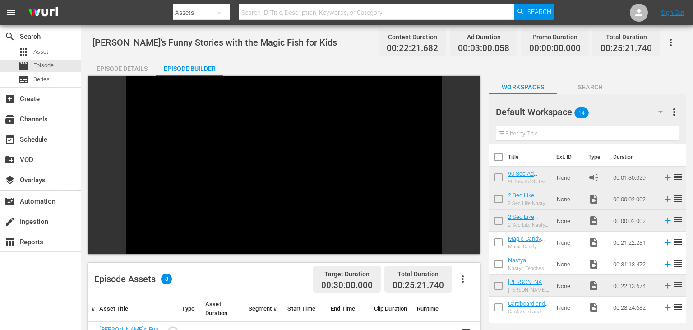
click at [329, 178] on div "Video Player" at bounding box center [284, 158] width 316 height 164
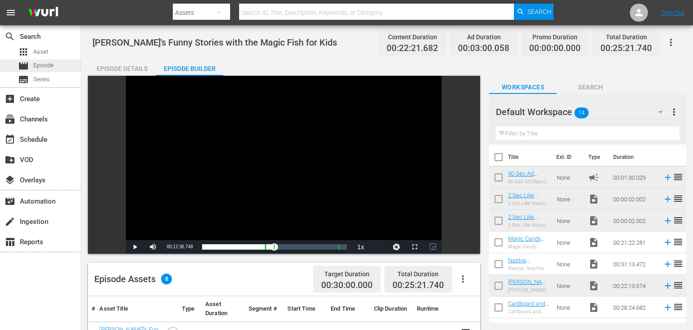
click at [60, 67] on div "movie Episode" at bounding box center [40, 66] width 81 height 13
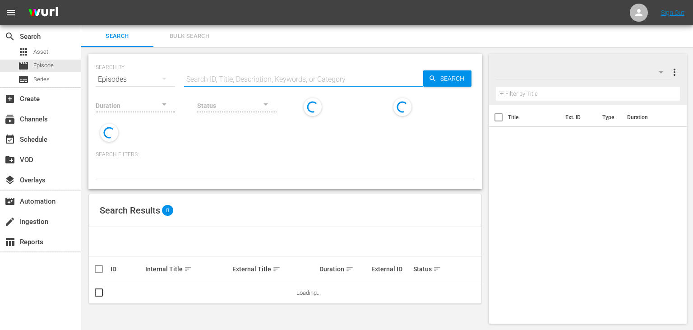
click at [304, 82] on input "text" at bounding box center [303, 80] width 239 height 22
paste input "Nastya Teaches Kids How to Do School the Right Way"
type input "Nastya Teaches Kids How to Do School the Right Way"
click at [443, 77] on span "Search" at bounding box center [454, 78] width 35 height 16
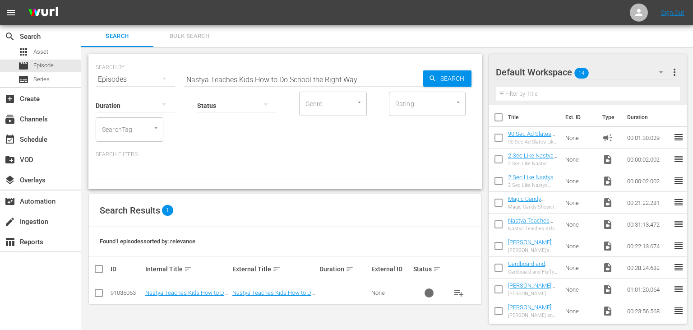
scroll to position [0, 0]
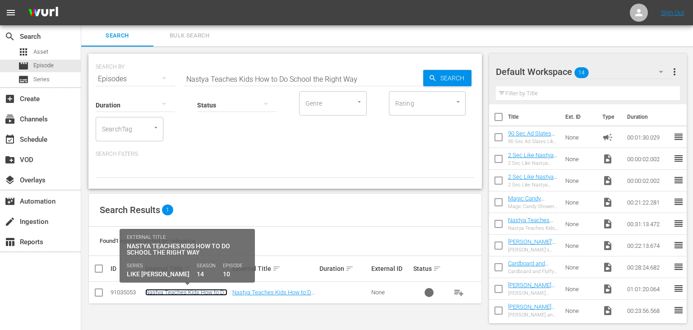
click at [199, 291] on link "Nastya Teaches Kids How to Do School the Right Way" at bounding box center [186, 296] width 82 height 14
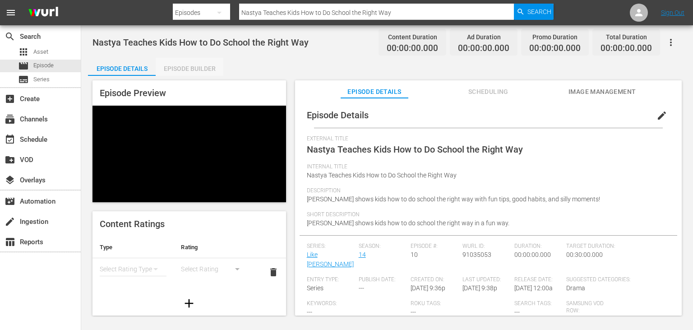
click at [203, 67] on div "Episode Builder" at bounding box center [190, 69] width 68 height 22
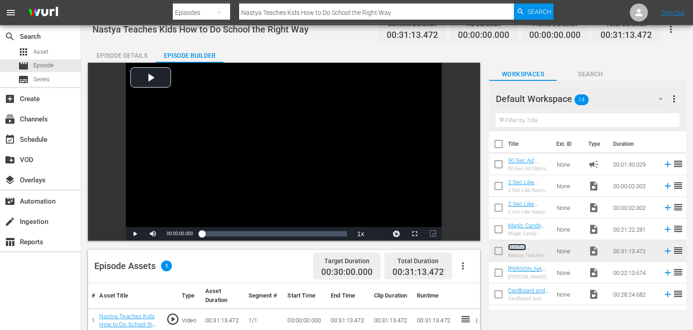
scroll to position [190, 0]
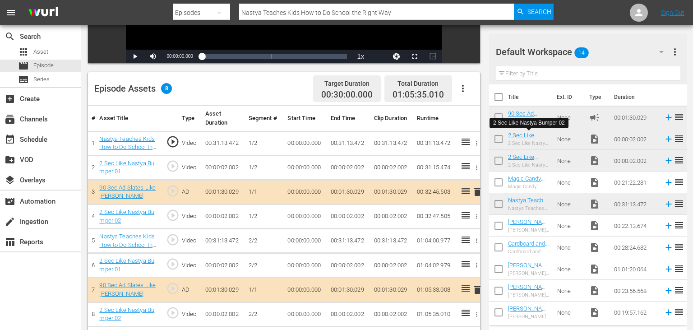
click at [337, 142] on td "00:31:13.472" at bounding box center [348, 143] width 43 height 24
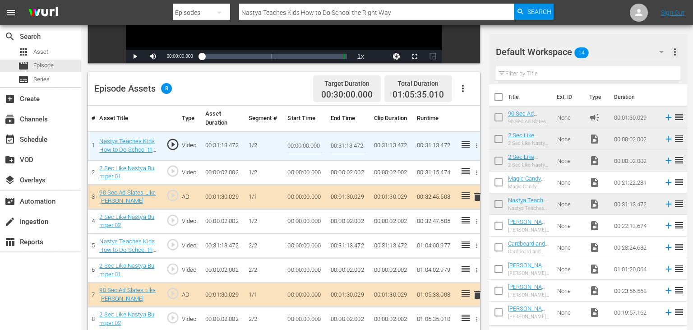
click at [337, 142] on input "00:31:13.472" at bounding box center [348, 146] width 35 height 22
click at [340, 143] on input "00:31:13.472" at bounding box center [348, 146] width 35 height 22
type input "00:12:11.000"
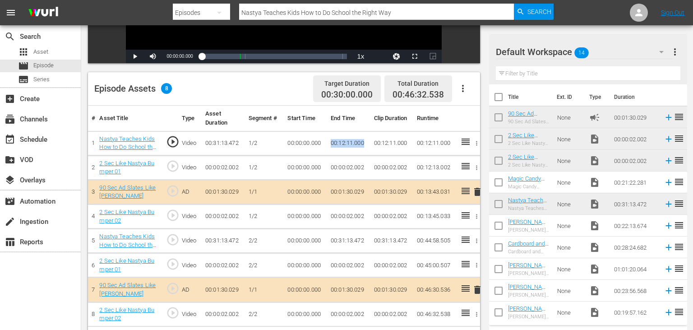
drag, startPoint x: 331, startPoint y: 143, endPoint x: 365, endPoint y: 146, distance: 33.5
click at [365, 146] on td "00:12:11.000" at bounding box center [348, 143] width 43 height 24
copy td "00:12:11.000"
click at [295, 242] on td "00:00:00.000" at bounding box center [305, 241] width 43 height 24
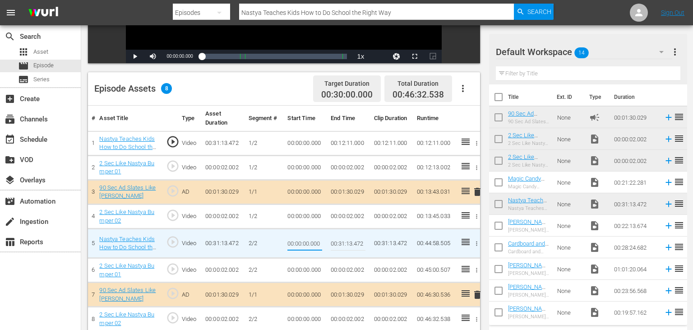
type input "00:12:11.000"
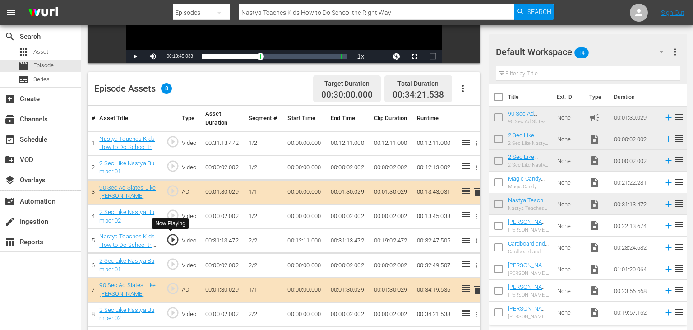
click at [173, 240] on span "play_circle_outline" at bounding box center [173, 240] width 14 height 14
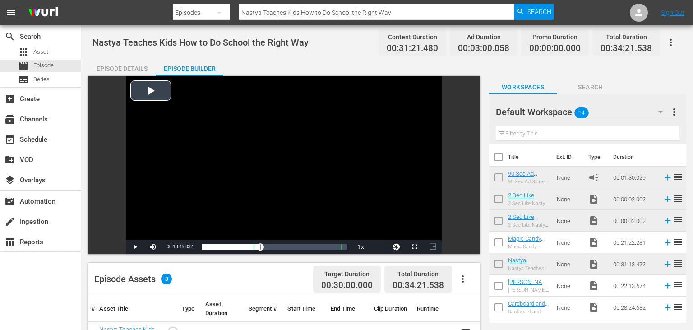
click at [296, 166] on div "Video Player" at bounding box center [284, 158] width 316 height 164
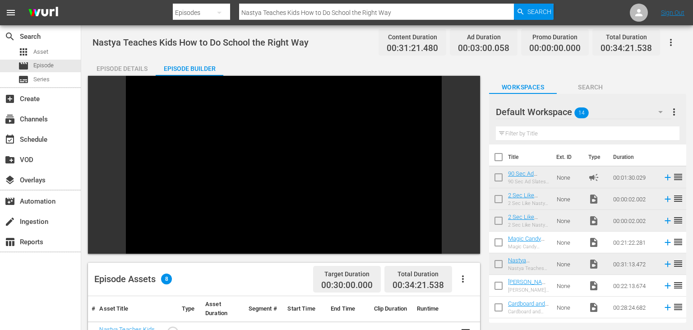
click at [296, 166] on div "Video Player" at bounding box center [284, 158] width 316 height 164
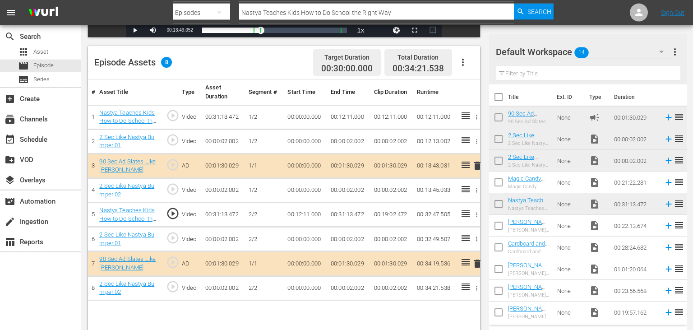
scroll to position [235, 0]
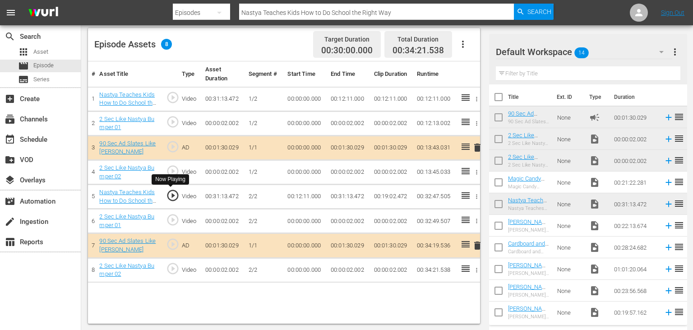
click at [177, 199] on span "play_circle_outline" at bounding box center [173, 196] width 14 height 14
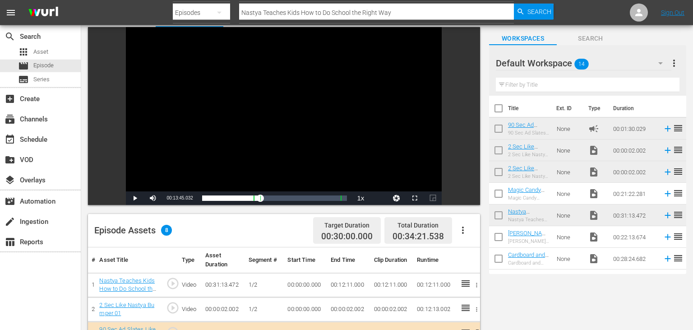
scroll to position [44, 0]
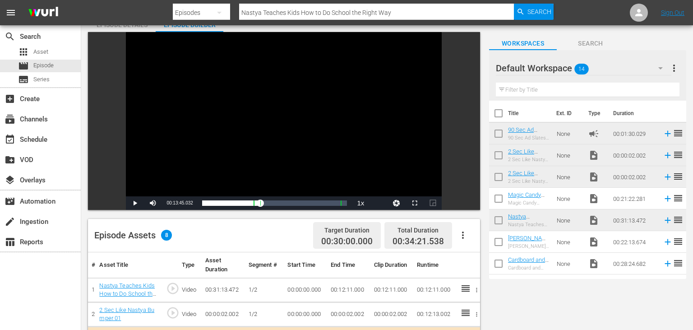
click at [314, 143] on div "Video Player" at bounding box center [284, 114] width 316 height 164
click at [315, 143] on div "Video Player" at bounding box center [284, 114] width 316 height 164
click at [52, 65] on span "Episode" at bounding box center [43, 65] width 20 height 9
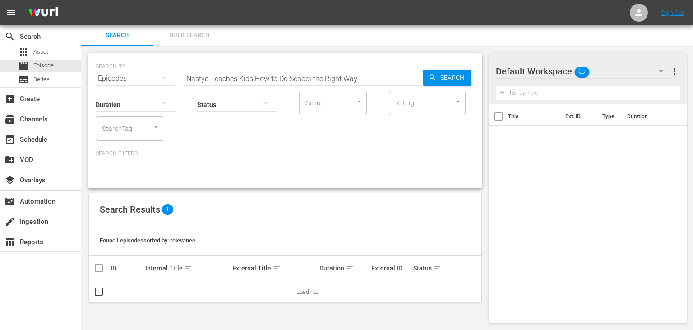
scroll to position [0, 0]
click at [365, 86] on input "Nastya Teaches Kids How to Do School the Right Way" at bounding box center [303, 79] width 239 height 22
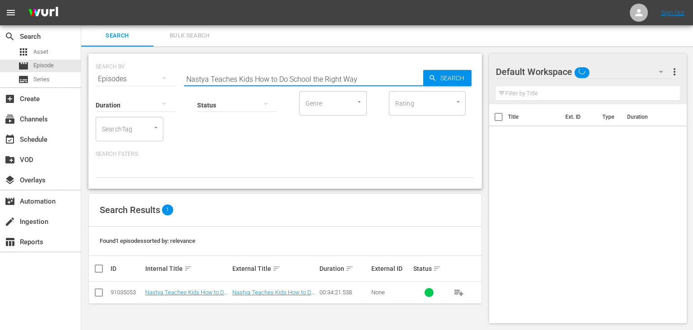
click at [365, 86] on input "Nastya Teaches Kids How to Do School the Right Way" at bounding box center [303, 79] width 239 height 22
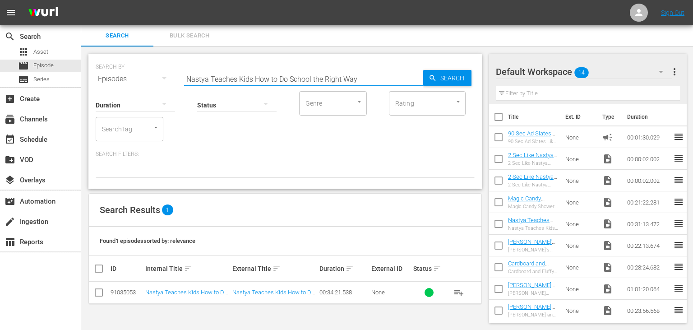
paste input "Magic Candy Shower Adventure with [PERSON_NAME] and Friends"
type input "Magic Candy Shower Adventure with [PERSON_NAME] and Friends"
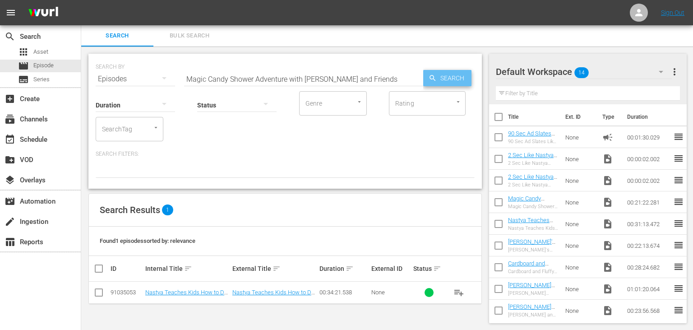
click at [439, 75] on span "Search" at bounding box center [454, 78] width 35 height 16
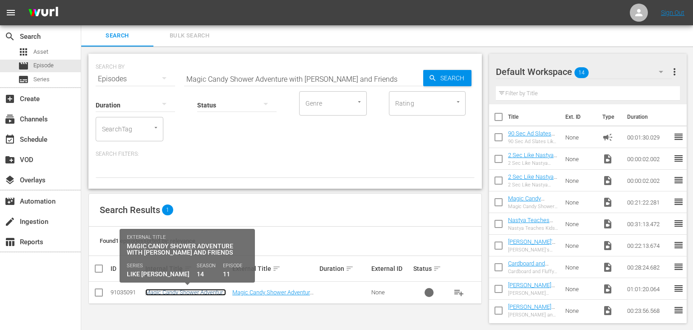
click at [192, 292] on link "Magic Candy Shower Adventure with [PERSON_NAME] and Friends" at bounding box center [185, 299] width 81 height 20
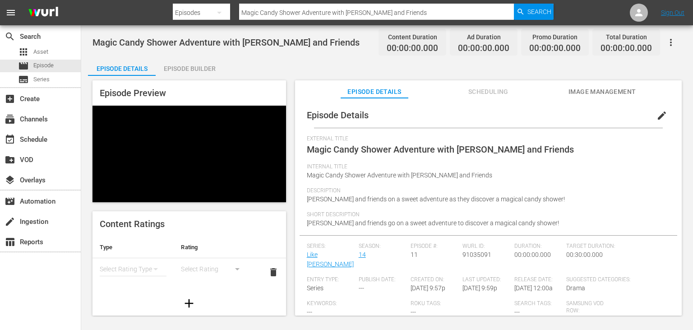
click at [182, 69] on div "Episode Builder" at bounding box center [190, 69] width 68 height 22
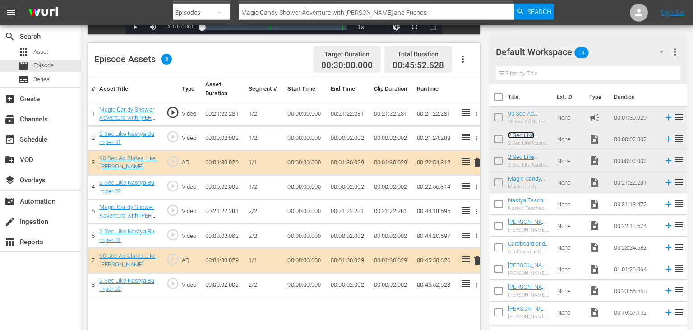
scroll to position [235, 0]
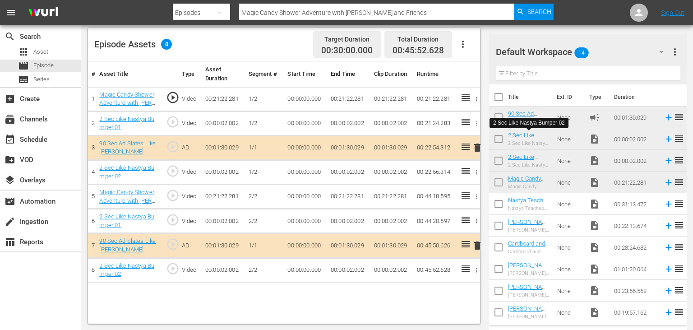
click at [343, 97] on td "00:21:22.281" at bounding box center [348, 99] width 43 height 24
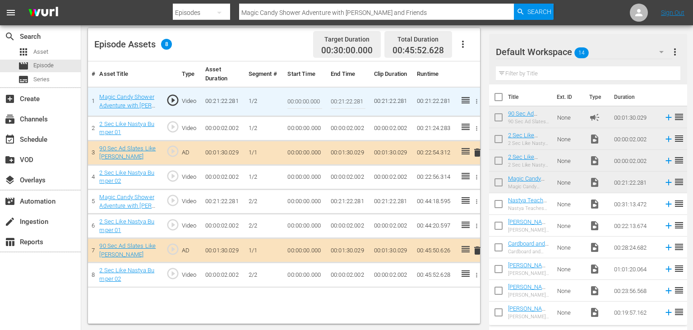
click at [342, 98] on input "00:21:22.281" at bounding box center [348, 102] width 35 height 22
drag, startPoint x: 342, startPoint y: 98, endPoint x: 353, endPoint y: 89, distance: 14.4
click at [342, 99] on input "00:21:22.281" at bounding box center [348, 102] width 35 height 22
type input "00:10:20.000"
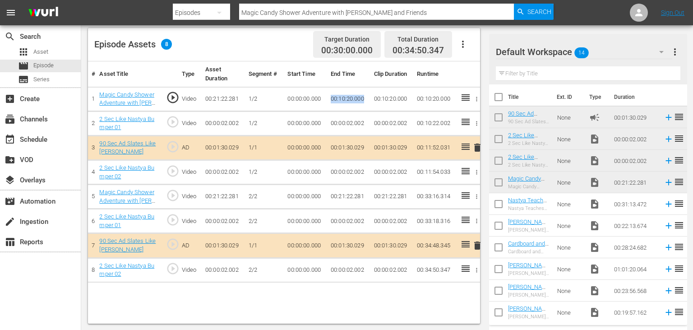
drag, startPoint x: 331, startPoint y: 97, endPoint x: 363, endPoint y: 97, distance: 32.0
click at [363, 97] on td "00:10:20.000" at bounding box center [348, 99] width 43 height 24
copy td "00:10:20.000"
click at [296, 196] on td "00:00:00.000" at bounding box center [305, 197] width 43 height 24
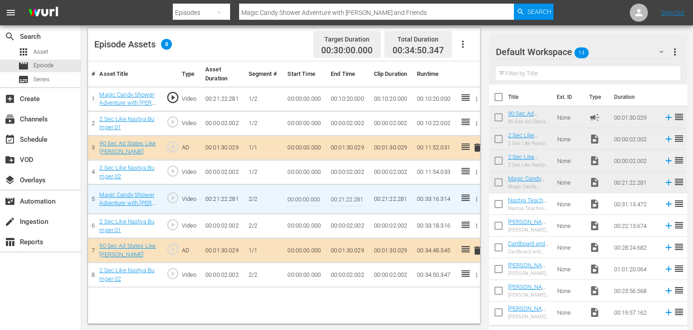
click at [296, 196] on input "00:00:00.000" at bounding box center [304, 199] width 35 height 22
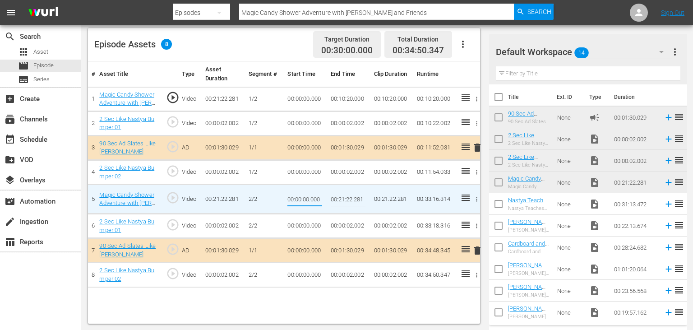
paste input "10:2"
type input "00:10:20.000"
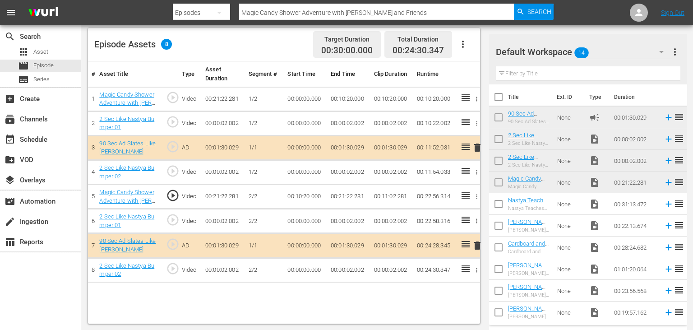
click at [174, 196] on span "play_circle_outline" at bounding box center [173, 196] width 14 height 14
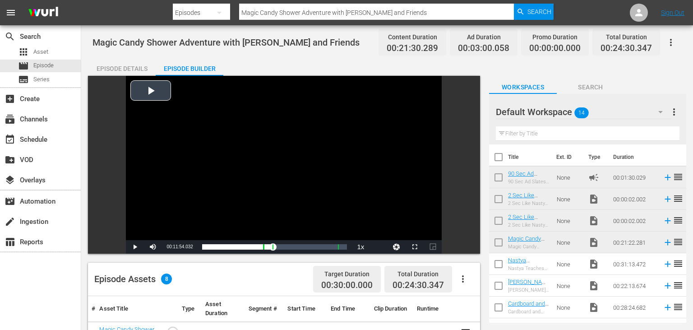
click at [341, 127] on div "Video Player" at bounding box center [284, 158] width 316 height 164
click at [339, 129] on div "Video Player" at bounding box center [284, 158] width 316 height 164
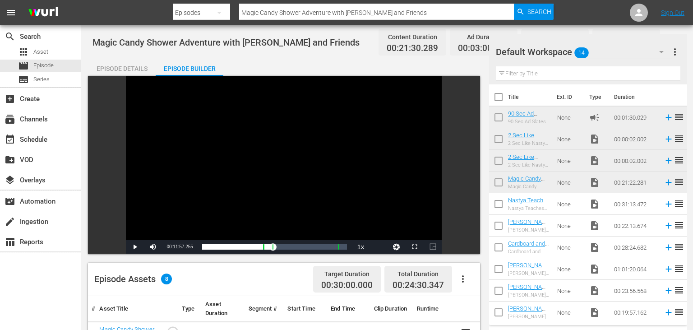
scroll to position [190, 0]
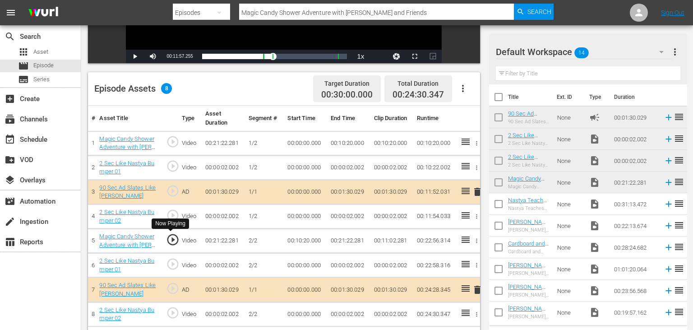
click at [178, 240] on span "play_circle_outline" at bounding box center [173, 240] width 14 height 14
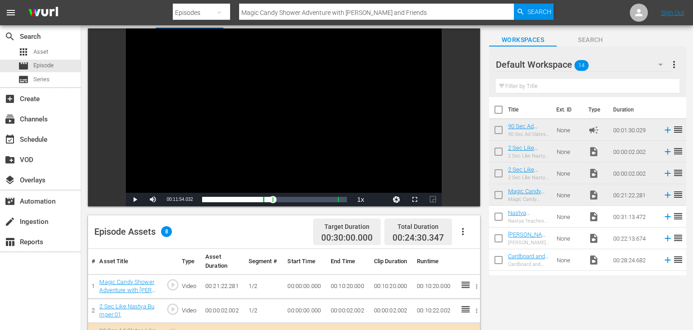
click at [314, 137] on div "Video Player" at bounding box center [284, 110] width 316 height 164
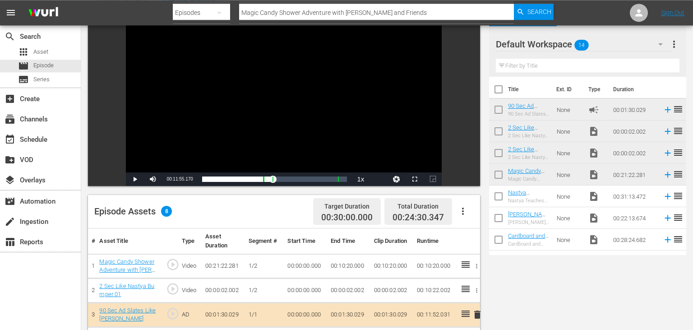
scroll to position [143, 0]
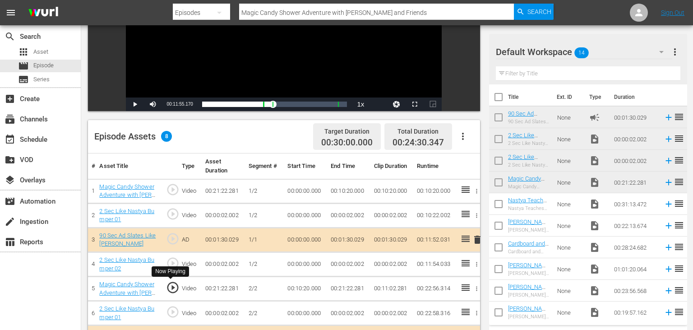
click at [173, 287] on span "play_circle_outline" at bounding box center [173, 288] width 14 height 14
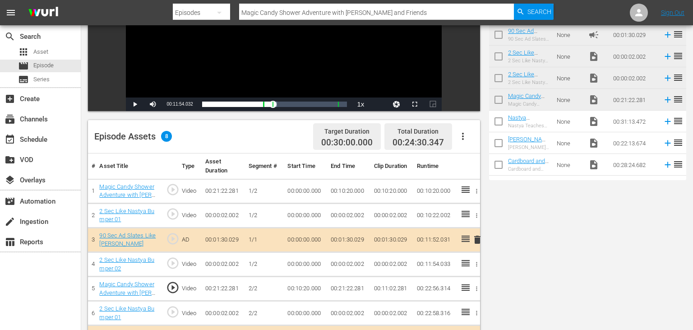
scroll to position [0, 0]
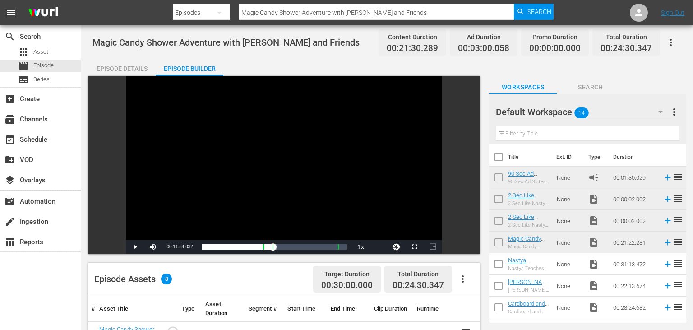
click at [289, 139] on div "Video Player" at bounding box center [284, 158] width 316 height 164
click at [55, 64] on div "movie Episode" at bounding box center [40, 66] width 81 height 13
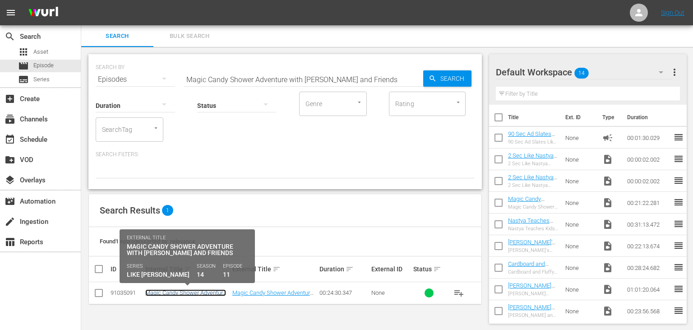
click at [190, 292] on link "Magic Candy Shower Adventure with [PERSON_NAME] and Friends" at bounding box center [185, 299] width 81 height 20
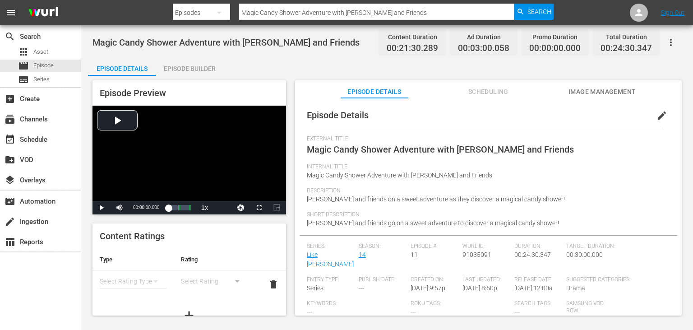
click at [203, 68] on div "Episode Builder" at bounding box center [190, 69] width 68 height 22
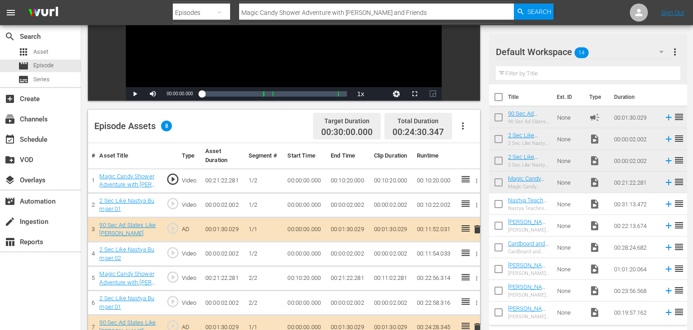
scroll to position [235, 0]
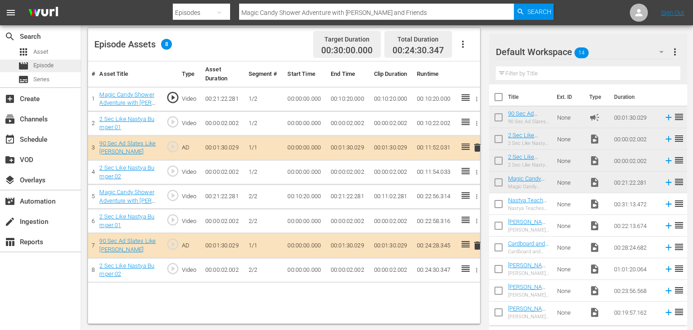
click at [68, 67] on div "movie Episode" at bounding box center [40, 66] width 81 height 13
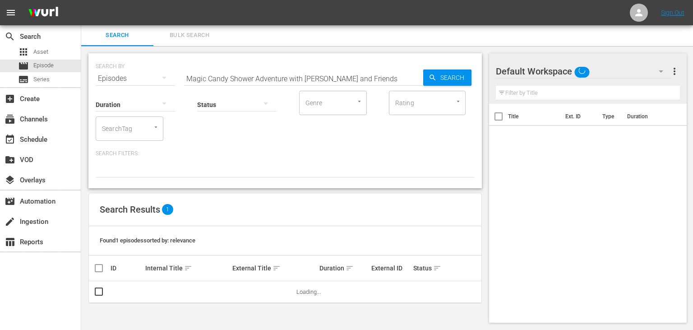
scroll to position [0, 0]
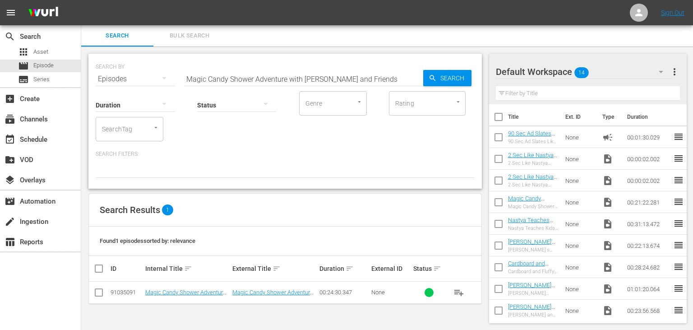
click at [680, 64] on button "more_vert" at bounding box center [674, 72] width 11 height 22
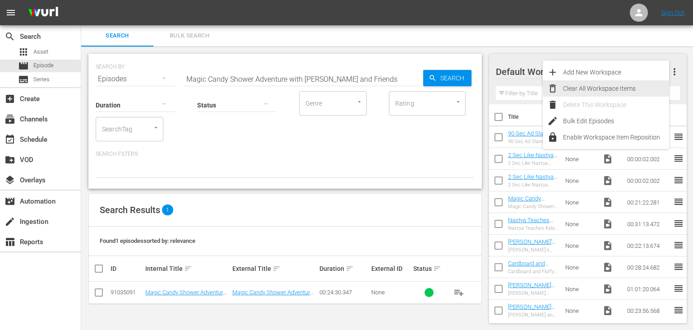
click at [634, 90] on div "Clear All Workspace Items" at bounding box center [616, 88] width 106 height 16
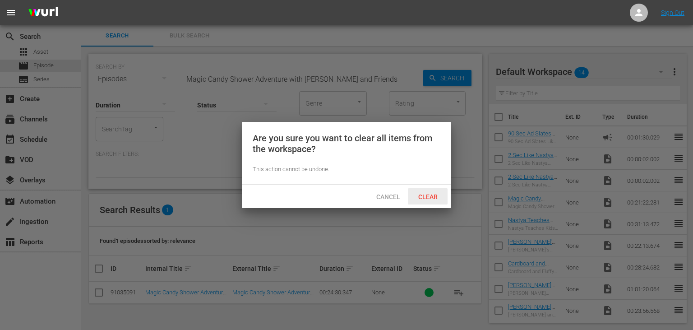
click at [427, 193] on div "Clear" at bounding box center [428, 196] width 40 height 17
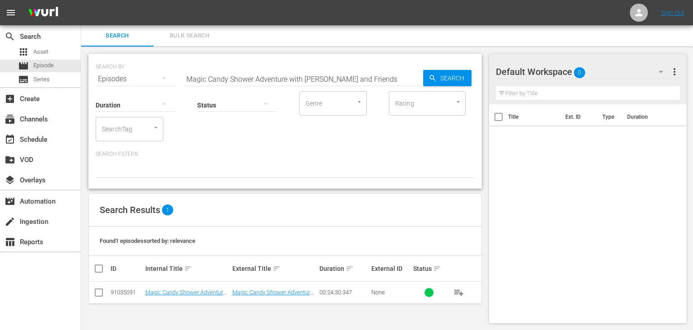
click at [259, 79] on input "Magic Candy Shower Adventure with [PERSON_NAME] and Friends" at bounding box center [303, 79] width 239 height 22
paste input "[PERSON_NAME] and Dad's Gift Day at the [GEOGRAPHIC_DATA]"
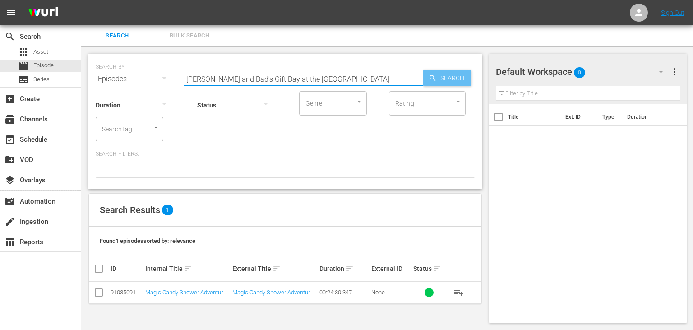
type input "[PERSON_NAME] and Dad's Gift Day at the [GEOGRAPHIC_DATA]"
click at [440, 73] on span "Search" at bounding box center [454, 78] width 35 height 16
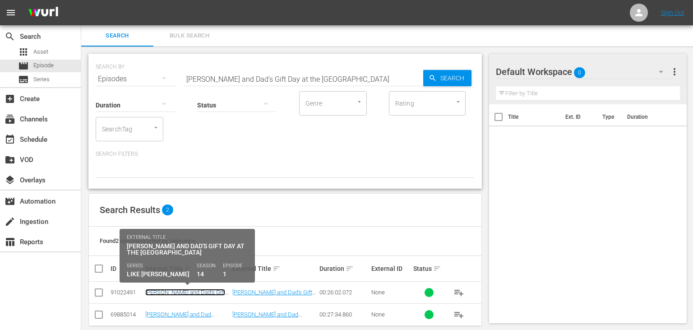
click at [171, 291] on link "[PERSON_NAME] and Dad's Gift Day at the [GEOGRAPHIC_DATA]" at bounding box center [186, 296] width 82 height 14
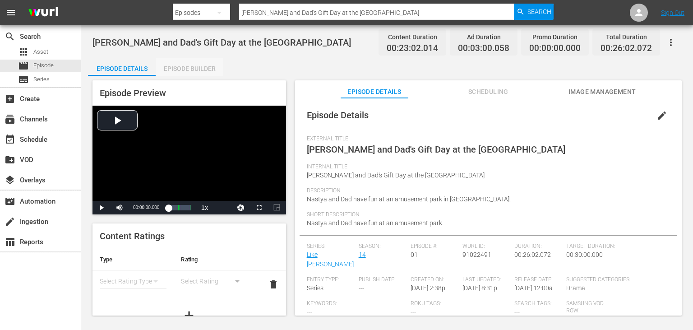
click at [207, 64] on div "Episode Builder" at bounding box center [190, 69] width 68 height 22
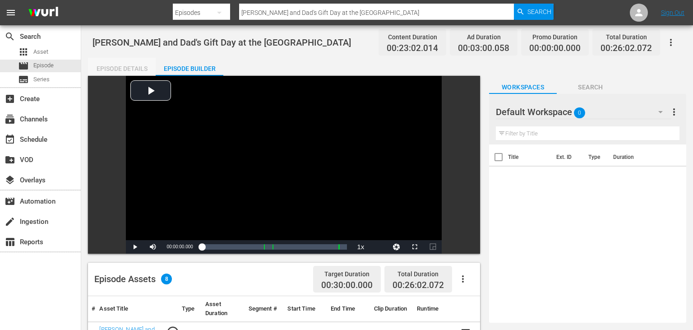
click at [115, 62] on div "Episode Details" at bounding box center [122, 69] width 68 height 22
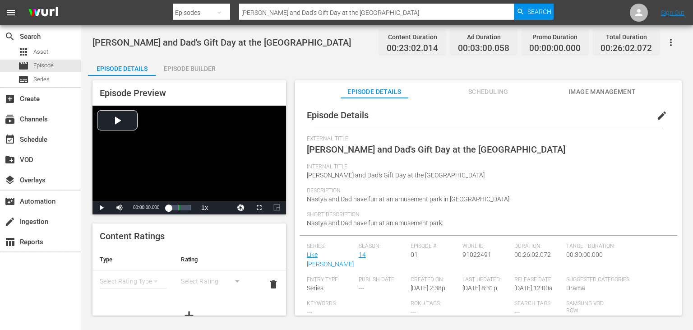
click at [631, 92] on span "Image Management" at bounding box center [602, 91] width 68 height 11
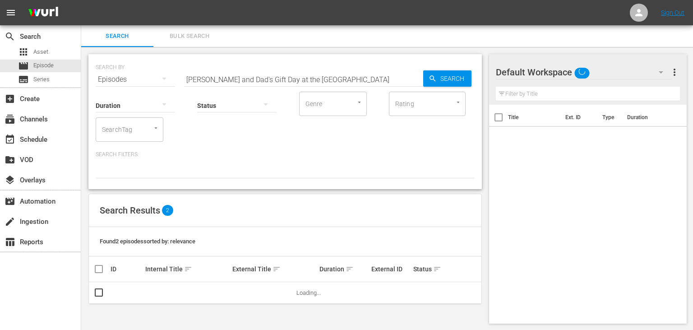
scroll to position [0, 0]
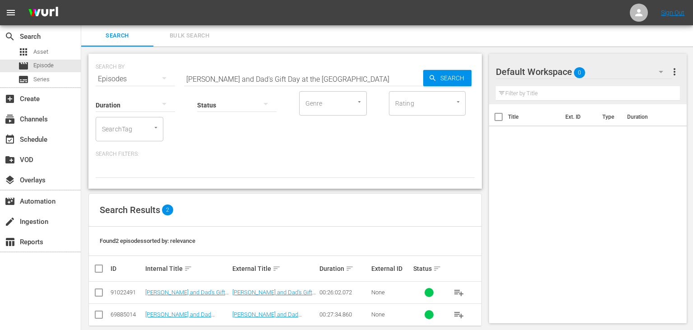
click at [458, 293] on span "playlist_add" at bounding box center [458, 292] width 11 height 11
click at [461, 292] on span "playlist_add" at bounding box center [458, 292] width 11 height 11
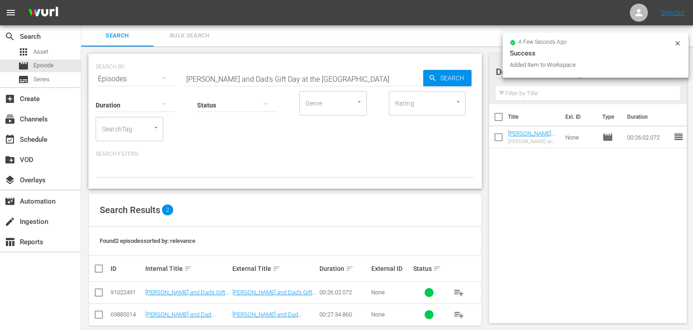
click at [340, 83] on input "[PERSON_NAME] and Dad's Gift Day at the [GEOGRAPHIC_DATA]" at bounding box center [303, 79] width 239 height 22
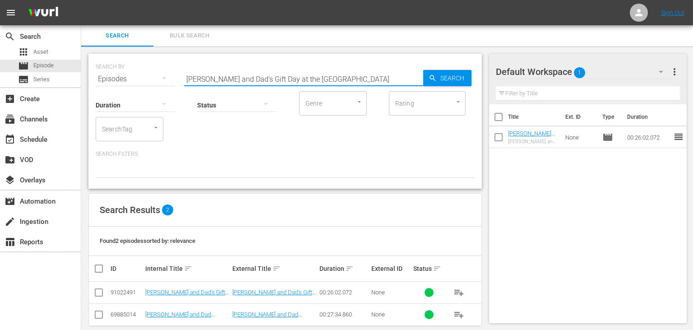
paste input "Explore [GEOGRAPHIC_DATA]"
type input "[PERSON_NAME] and Dad Explore [GEOGRAPHIC_DATA]"
click at [450, 81] on span "Search" at bounding box center [454, 78] width 35 height 16
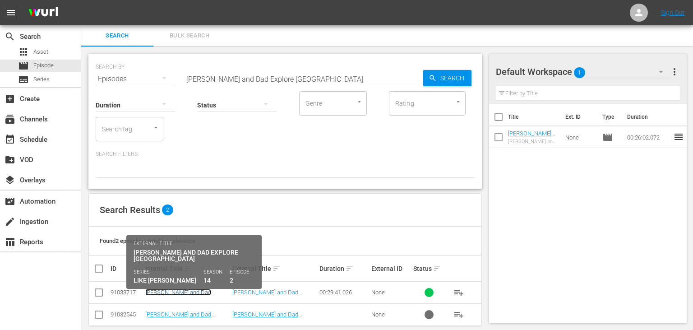
click at [192, 293] on link "[PERSON_NAME] and Dad Explore [GEOGRAPHIC_DATA]" at bounding box center [182, 296] width 74 height 14
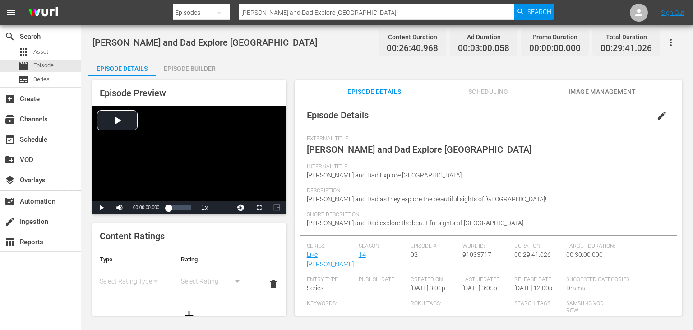
click at [205, 62] on div "Episode Builder" at bounding box center [190, 69] width 68 height 22
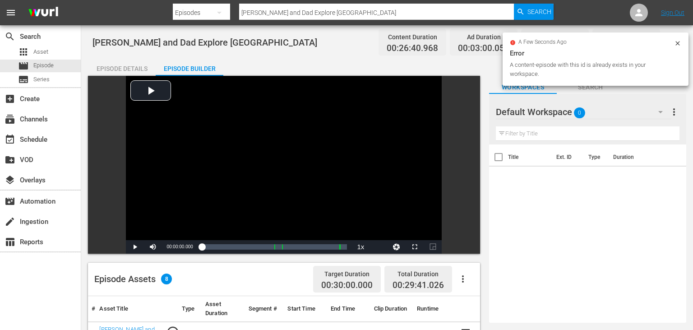
click at [130, 66] on div "Episode Details" at bounding box center [122, 69] width 68 height 22
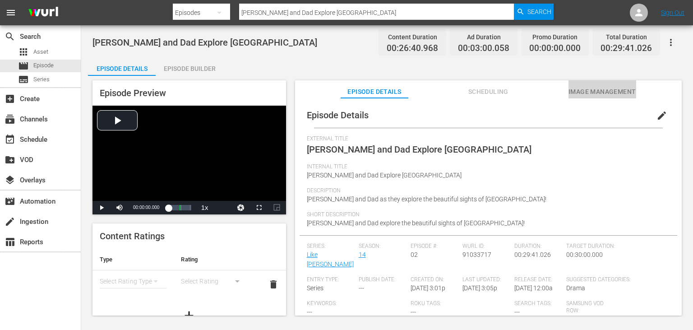
click at [600, 98] on button "Image Management" at bounding box center [602, 89] width 68 height 18
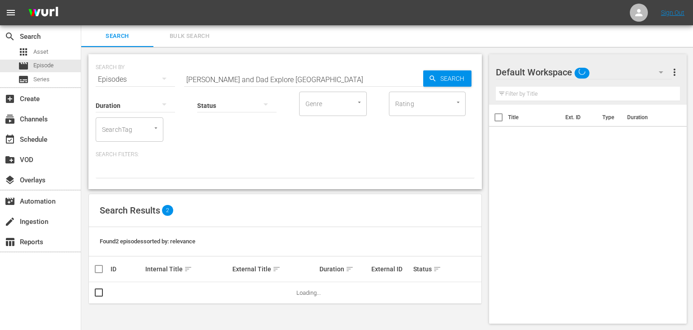
scroll to position [0, 0]
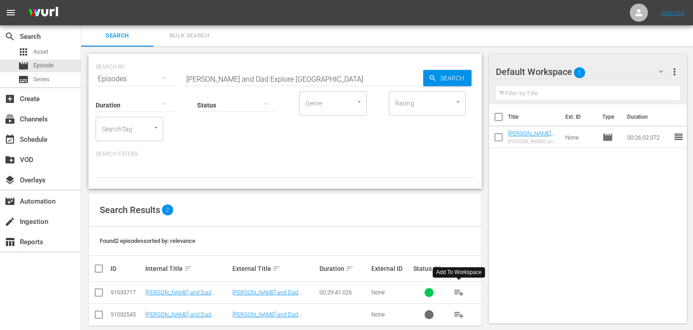
click at [463, 291] on span "playlist_add" at bounding box center [458, 292] width 11 height 11
click at [305, 79] on input "[PERSON_NAME] and Dad Explore [GEOGRAPHIC_DATA]" at bounding box center [303, 79] width 239 height 22
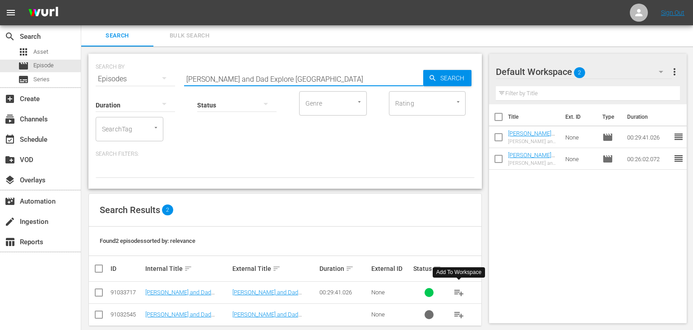
click at [305, 79] on input "[PERSON_NAME] and Dad Explore [GEOGRAPHIC_DATA]" at bounding box center [303, 79] width 239 height 22
paste input "Study Local Wild Animals at the Zoo"
type input "Nastya and Dad Study Local Wild Animals at the Zoo"
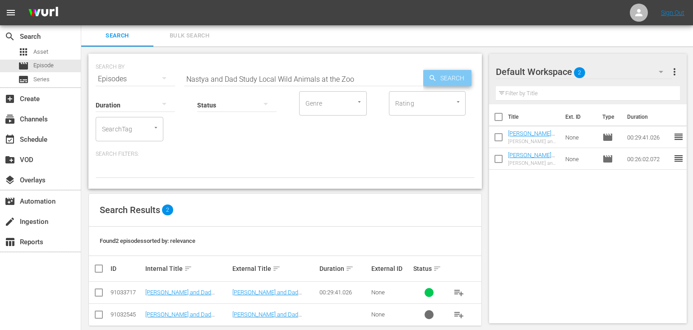
click at [470, 78] on span "Search" at bounding box center [454, 78] width 35 height 16
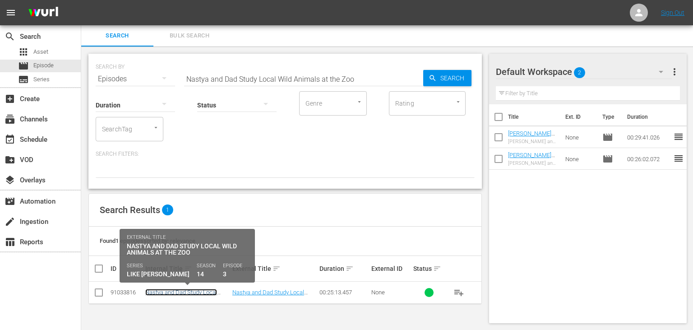
click at [176, 295] on link "Nastya and Dad Study Local Wild Animals at the Zoo" at bounding box center [181, 296] width 72 height 14
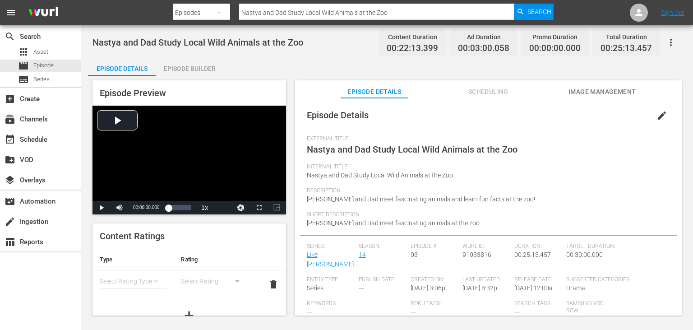
click at [194, 71] on div "Episode Builder" at bounding box center [190, 69] width 68 height 22
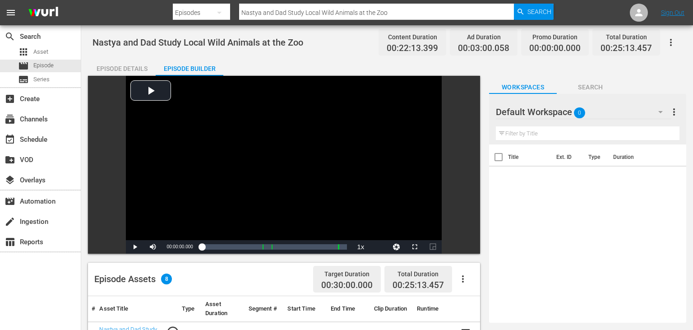
click at [127, 65] on div "Episode Details" at bounding box center [122, 69] width 68 height 22
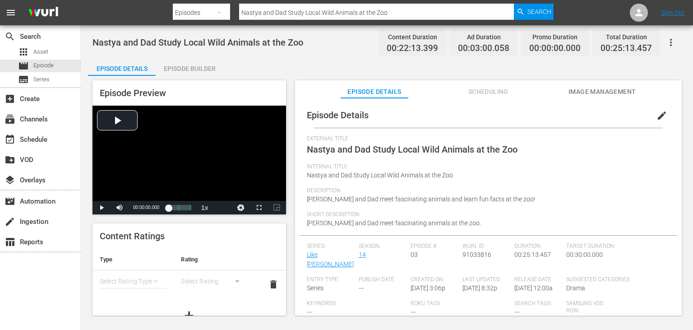
click at [600, 94] on span "Image Management" at bounding box center [602, 91] width 68 height 11
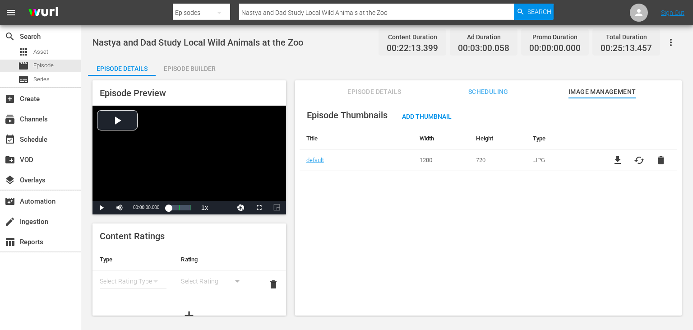
scroll to position [0, 0]
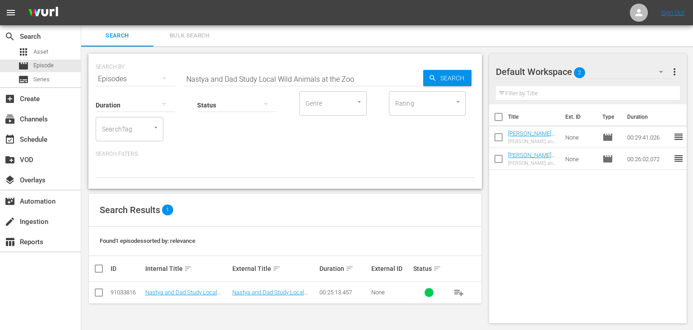
click at [459, 291] on span "playlist_add" at bounding box center [458, 292] width 11 height 11
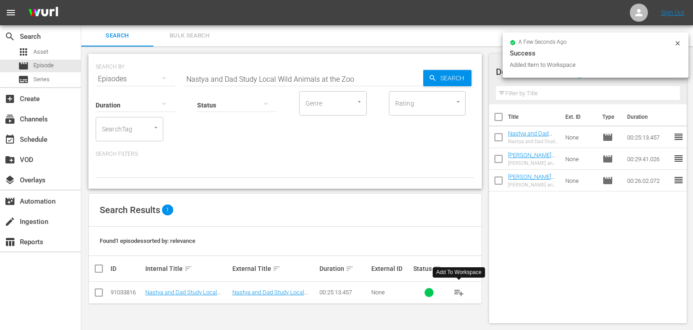
click at [341, 76] on input "Nastya and Dad Study Local Wild Animals at the Zoo" at bounding box center [303, 79] width 239 height 22
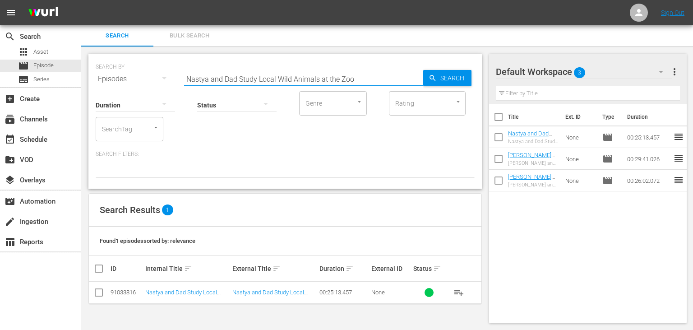
paste input "Learns How to Help Her Parents and Plays with a Sweet Machine"
type input "Nastya Learns How to Help Her Parents and Plays with a Sweet Machine"
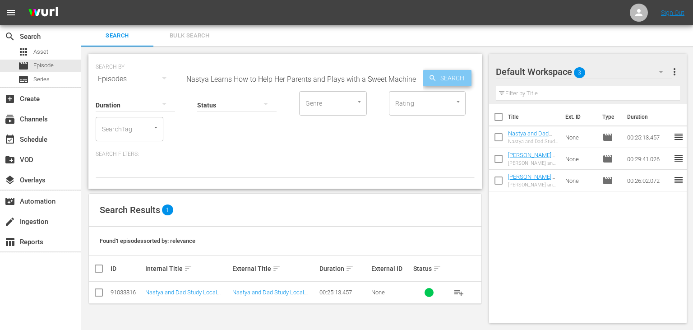
click at [454, 74] on span "Search" at bounding box center [454, 78] width 35 height 16
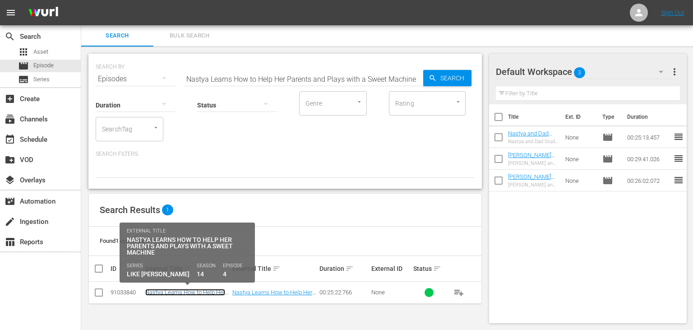
click at [169, 290] on link "Nastya Learns How to Help Her Parents and Plays with a Sweet Machine" at bounding box center [185, 299] width 80 height 20
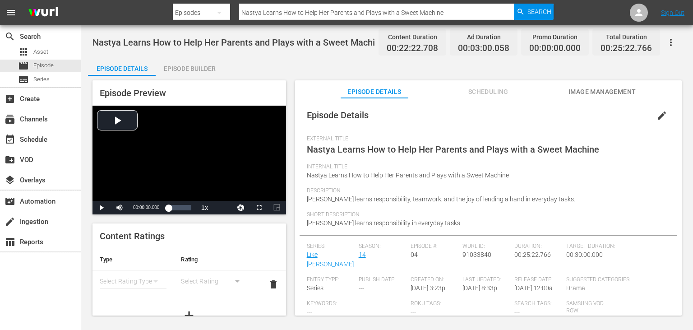
click at [207, 71] on div "Episode Builder" at bounding box center [190, 69] width 68 height 22
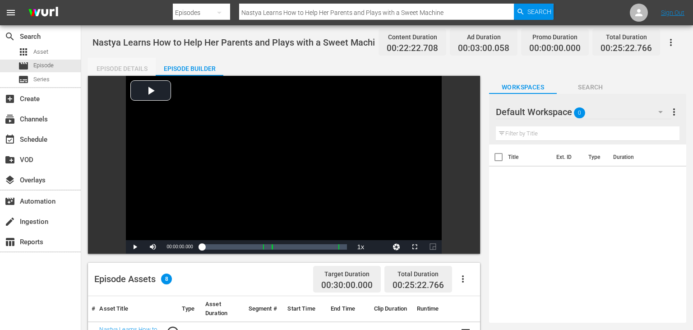
click at [140, 67] on div "Episode Details" at bounding box center [122, 69] width 68 height 22
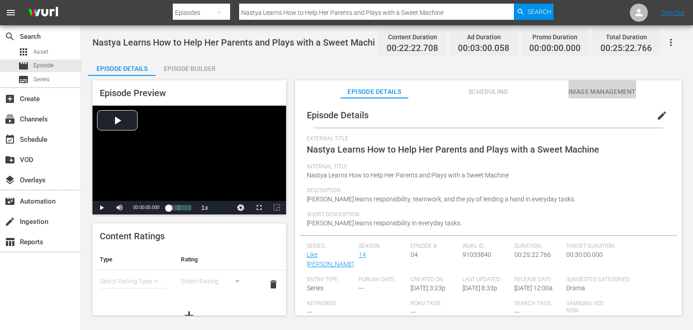
click at [620, 97] on span "Image Management" at bounding box center [602, 91] width 68 height 11
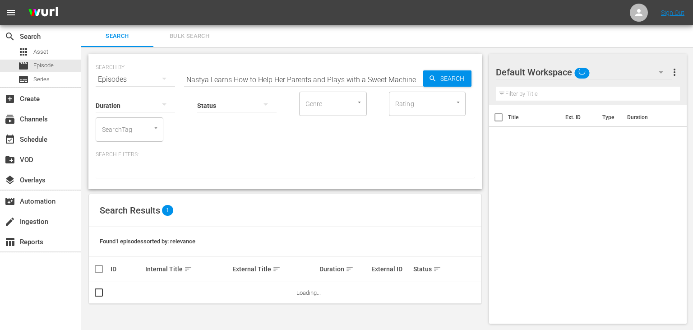
scroll to position [0, 0]
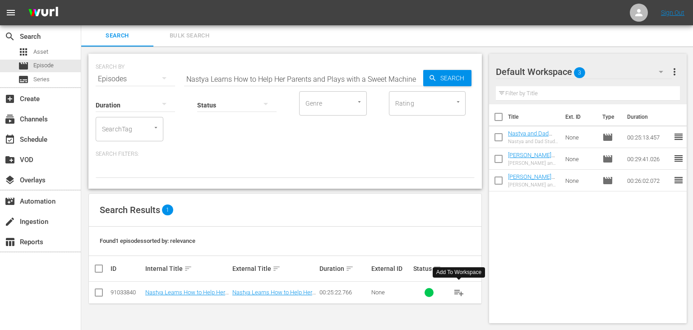
click at [452, 290] on button "playlist_add" at bounding box center [459, 293] width 22 height 22
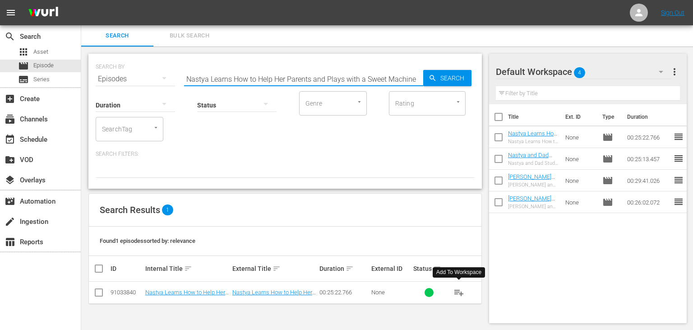
click at [327, 73] on input "Nastya Learns How to Help Her Parents and Plays with a Sweet Machine" at bounding box center [303, 79] width 239 height 22
paste input "is Celebrating Her 11th Birthday"
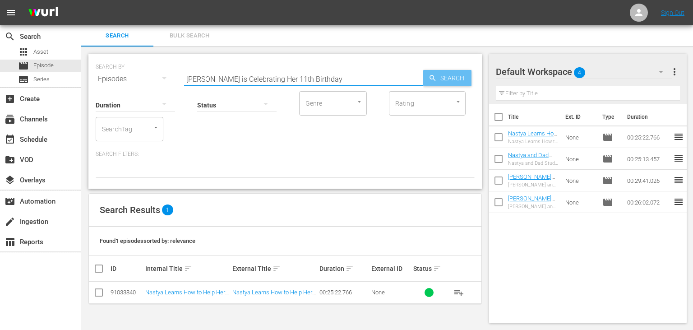
type input "[PERSON_NAME] is Celebrating Her 11th Birthday"
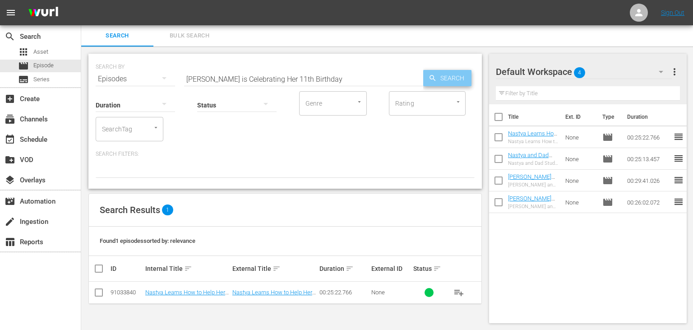
click at [438, 74] on span "Search" at bounding box center [454, 78] width 35 height 16
click at [457, 294] on span "playlist_add" at bounding box center [458, 292] width 11 height 11
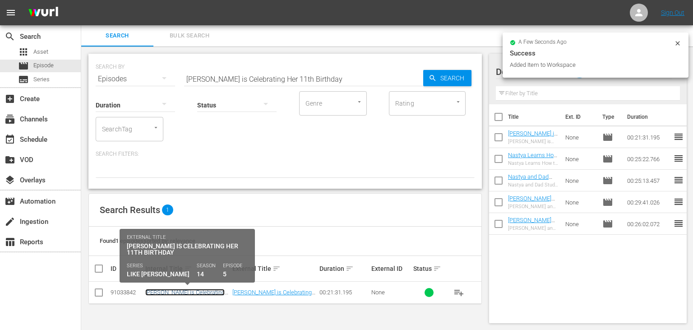
click at [211, 291] on link "[PERSON_NAME] is Celebrating Her 11th Birthday" at bounding box center [184, 296] width 79 height 14
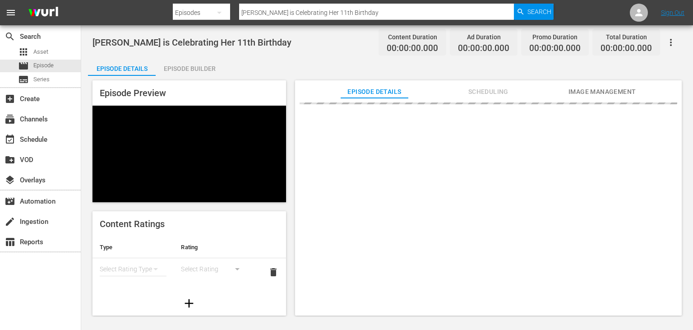
click at [198, 73] on div "Episode Builder" at bounding box center [190, 69] width 68 height 22
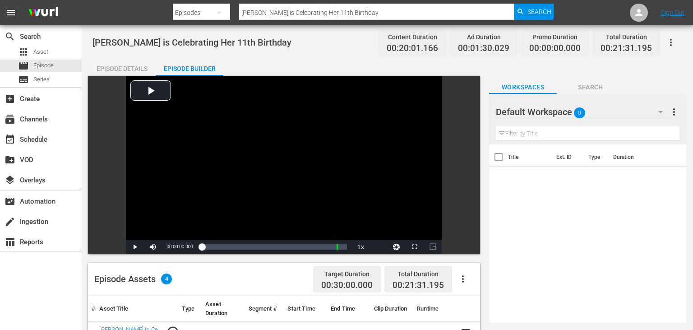
click at [123, 64] on div "Episode Details" at bounding box center [122, 69] width 68 height 22
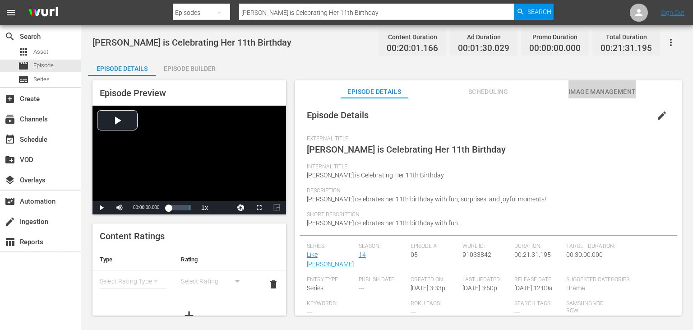
click at [602, 91] on span "Image Management" at bounding box center [602, 91] width 68 height 11
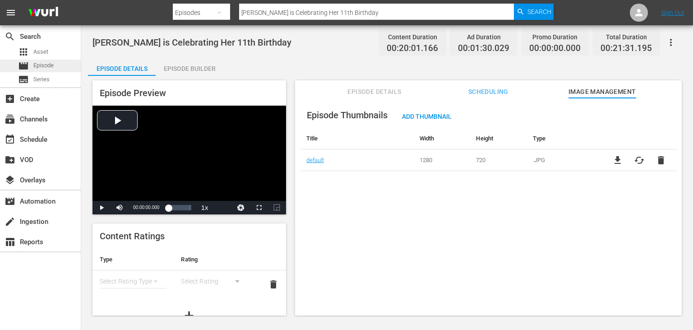
click at [60, 68] on div "movie Episode" at bounding box center [40, 66] width 81 height 13
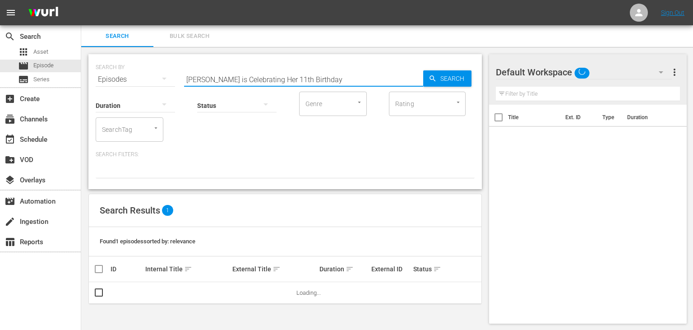
click at [353, 79] on input "[PERSON_NAME] is Celebrating Her 11th Birthday" at bounding box center [303, 80] width 239 height 22
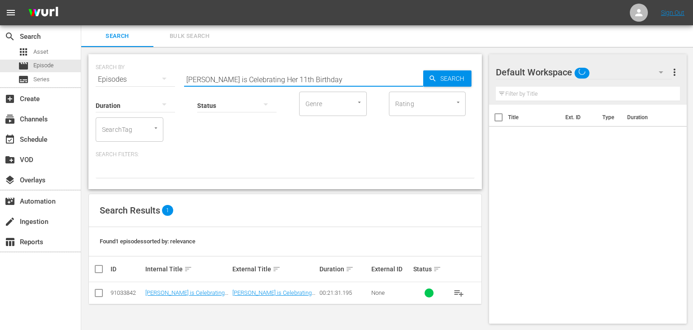
click at [353, 79] on input "[PERSON_NAME] is Celebrating Her 11th Birthday" at bounding box center [303, 80] width 239 height 22
paste input "and Funny Escape Adventures for Kids"
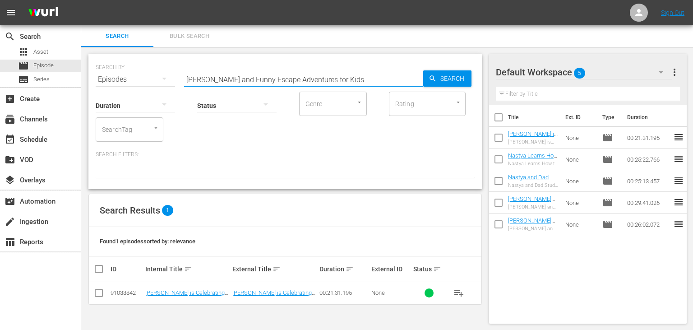
type input "[PERSON_NAME] and Funny Escape Adventures for Kids"
click at [481, 76] on div "SEARCH BY Search By Episodes Search ID, Title, Description, Keywords, or Catego…" at bounding box center [284, 121] width 393 height 135
click at [473, 81] on div "SEARCH BY Search By Episodes Search ID, Title, Description, Keywords, or Catego…" at bounding box center [285, 74] width 379 height 32
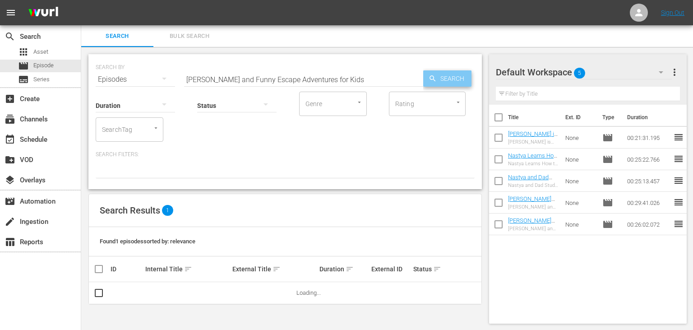
click at [461, 80] on span "Search" at bounding box center [454, 78] width 35 height 16
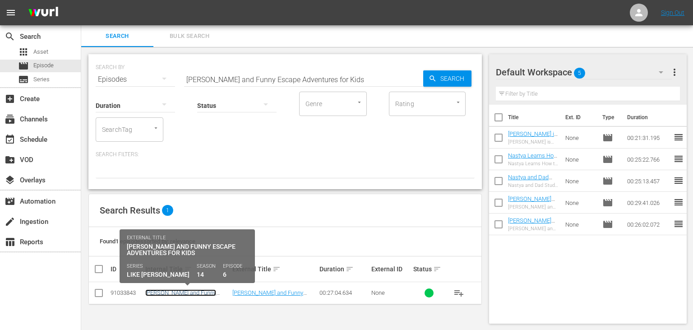
click at [173, 293] on link "[PERSON_NAME] and Funny Escape Adventures for Kids" at bounding box center [180, 296] width 71 height 14
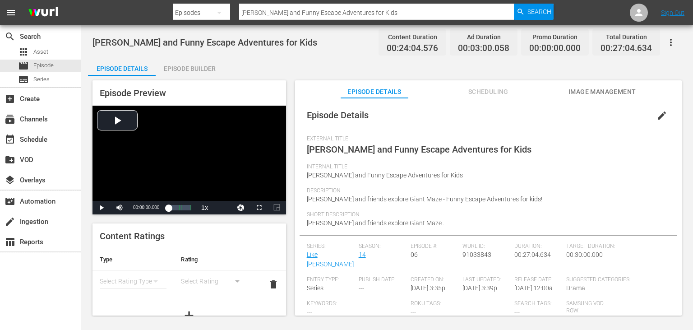
click at [196, 70] on div "Episode Builder" at bounding box center [190, 69] width 68 height 22
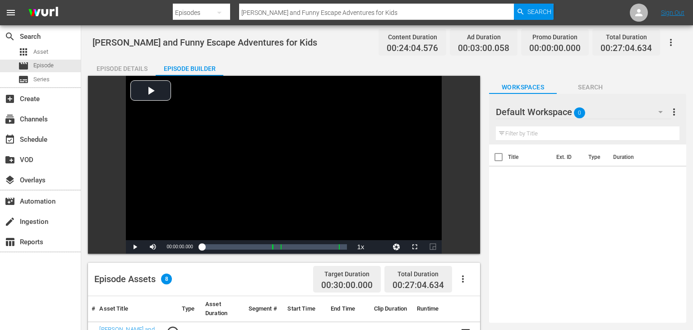
click at [135, 72] on div "Episode Details" at bounding box center [122, 69] width 68 height 22
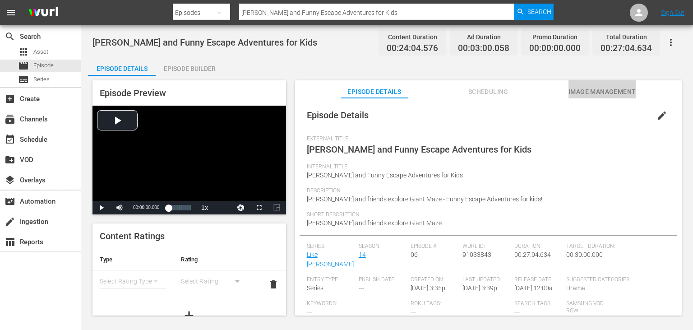
click at [603, 94] on span "Image Management" at bounding box center [602, 91] width 68 height 11
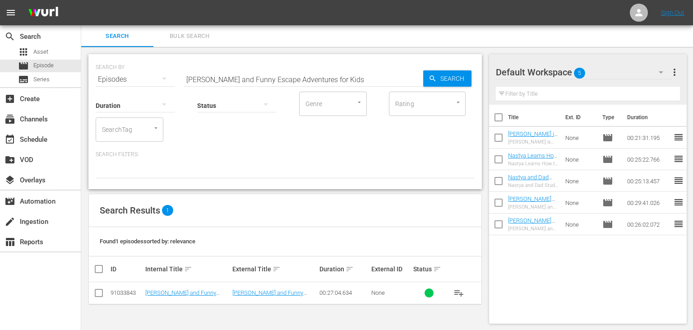
click at [457, 293] on span "playlist_add" at bounding box center [458, 292] width 11 height 11
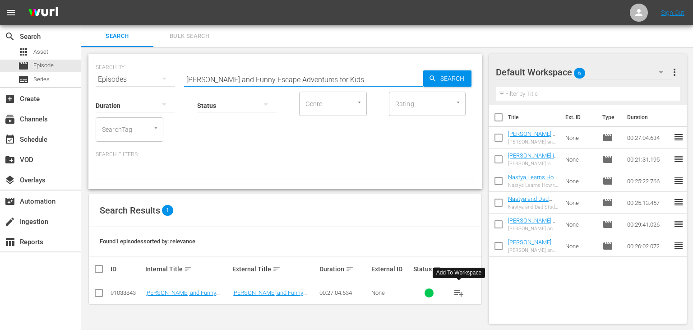
click at [327, 77] on input "[PERSON_NAME] and Funny Escape Adventures for Kids" at bounding box center [303, 80] width 239 height 22
paste input "[PERSON_NAME]’s Birthday Celebration Adventure"
type input "[PERSON_NAME]’s Birthday Celebration Adventure"
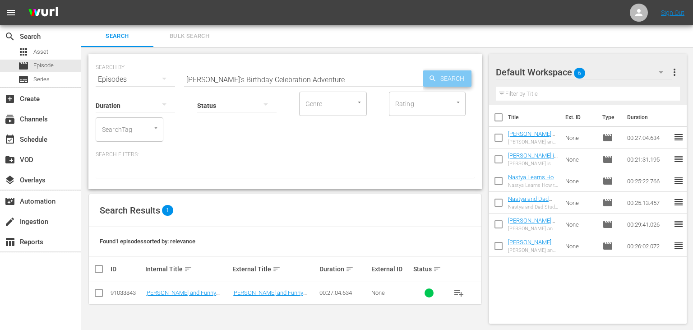
click at [453, 74] on span "Search" at bounding box center [454, 78] width 35 height 16
click at [461, 299] on button "playlist_add" at bounding box center [459, 293] width 22 height 22
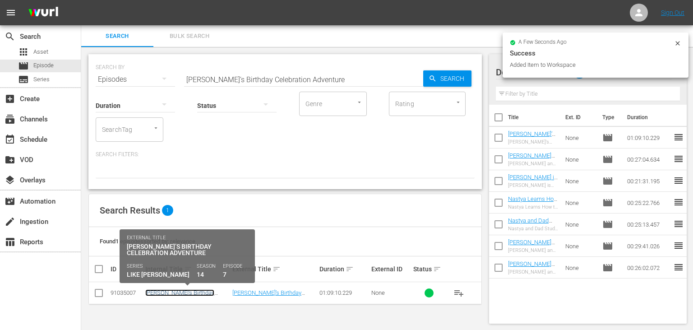
click at [169, 290] on link "[PERSON_NAME]’s Birthday Celebration Adventure" at bounding box center [179, 296] width 69 height 14
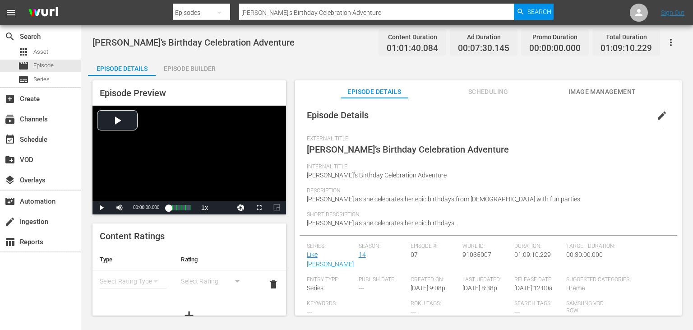
click at [191, 73] on div "Episode Builder" at bounding box center [190, 69] width 68 height 22
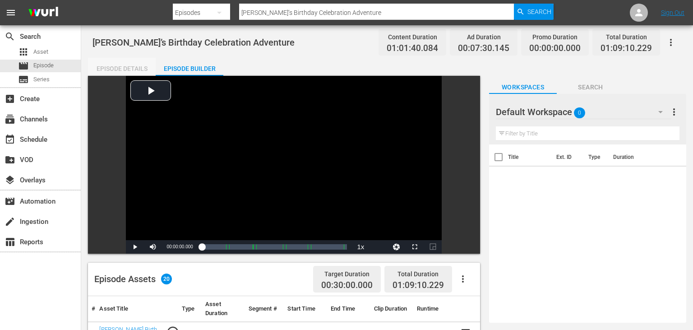
click at [140, 74] on div "Episode Details" at bounding box center [122, 69] width 68 height 22
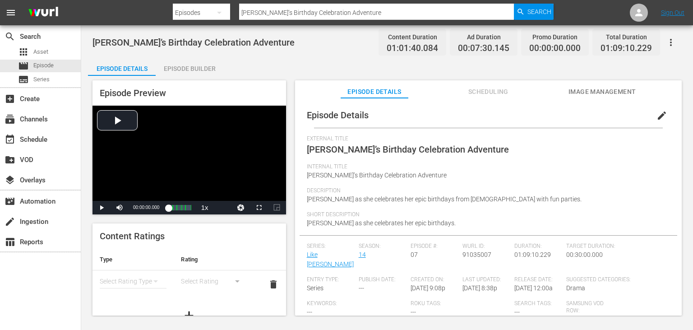
click at [633, 94] on span "Image Management" at bounding box center [602, 91] width 68 height 11
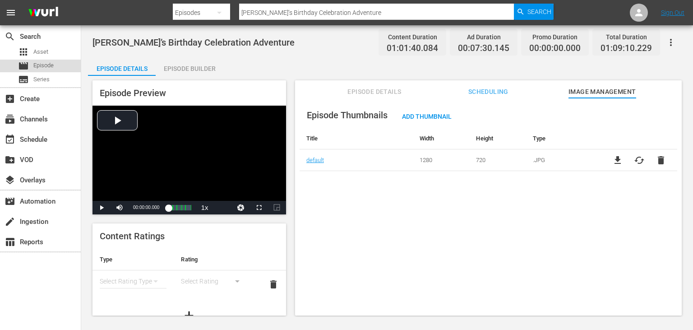
click at [62, 64] on div "movie Episode" at bounding box center [40, 66] width 81 height 13
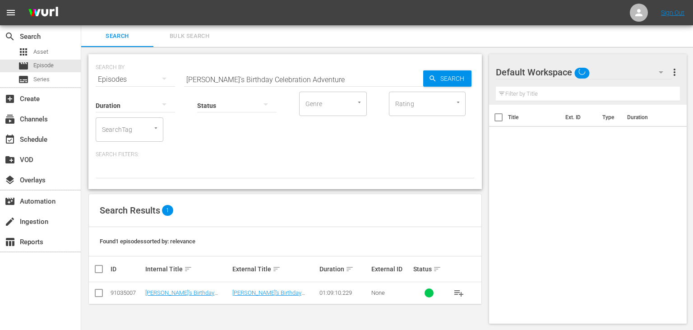
click at [249, 79] on input "[PERSON_NAME]’s Birthday Celebration Adventure" at bounding box center [303, 80] width 239 height 22
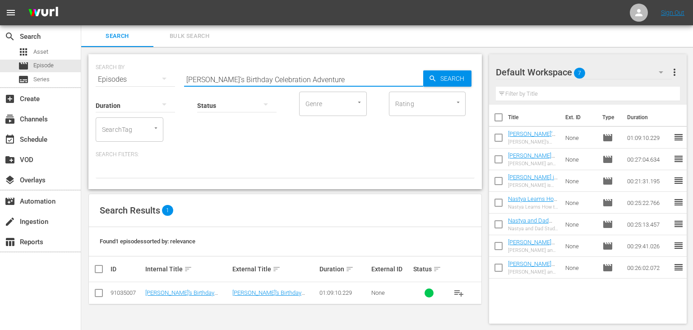
click at [249, 79] on input "[PERSON_NAME]’s Birthday Celebration Adventure" at bounding box center [303, 80] width 239 height 22
paste input "Cardboard and Fluffy School Adventure for Kids with [PERSON_NAME]"
type input "[PERSON_NAME]’s Cardboard and Fluffy School Adventure for Kids with NastyaCeleb…"
click at [432, 75] on icon "button" at bounding box center [433, 78] width 8 height 8
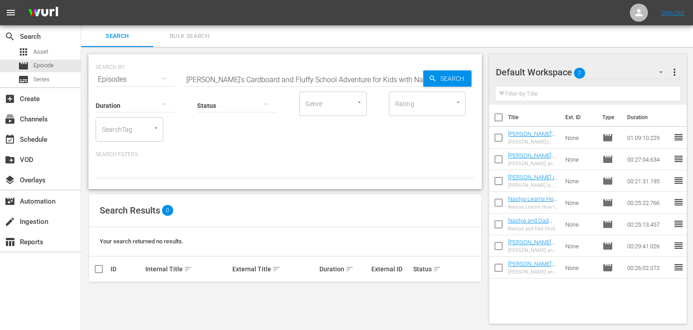
click at [212, 79] on input "[PERSON_NAME]’s Cardboard and Fluffy School Adventure for Kids with NastyaCeleb…" at bounding box center [303, 80] width 239 height 22
paste input "Cardboard and Fluffy School Adventure for Kids with [PERSON_NAME]"
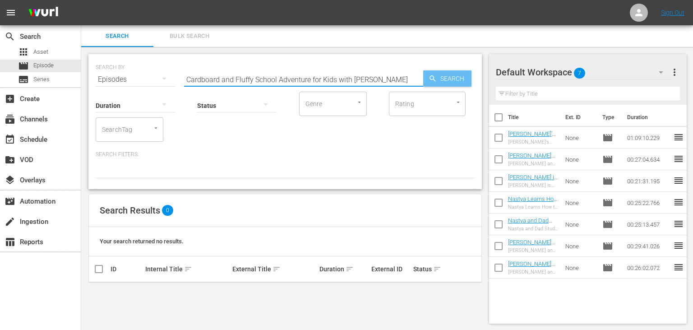
type input "Cardboard and Fluffy School Adventure for Kids with [PERSON_NAME]"
click at [438, 72] on span "Search" at bounding box center [454, 78] width 35 height 16
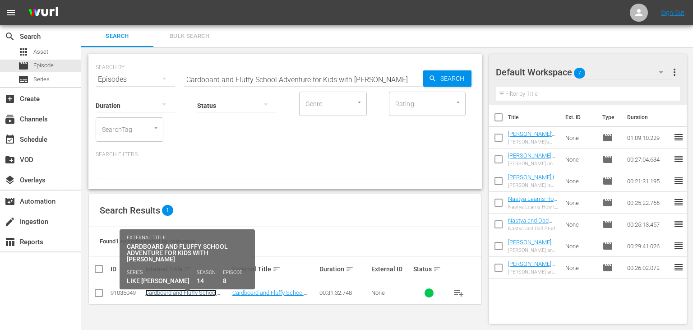
click at [166, 291] on link "Cardboard and Fluffy School Adventure for Kids with [PERSON_NAME]" at bounding box center [180, 299] width 71 height 20
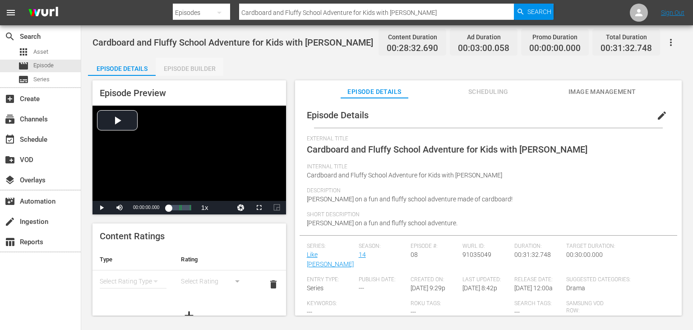
click at [208, 71] on div "Episode Builder" at bounding box center [190, 69] width 68 height 22
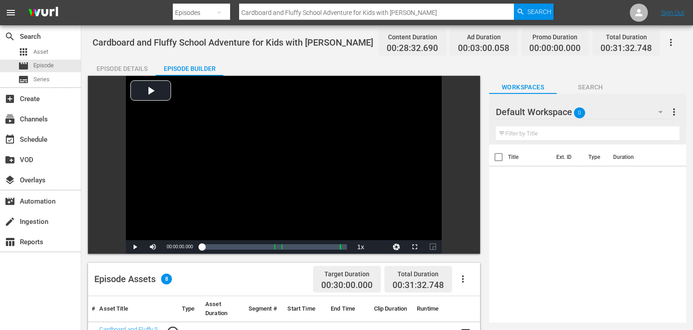
click at [120, 70] on div "Episode Details" at bounding box center [122, 69] width 68 height 22
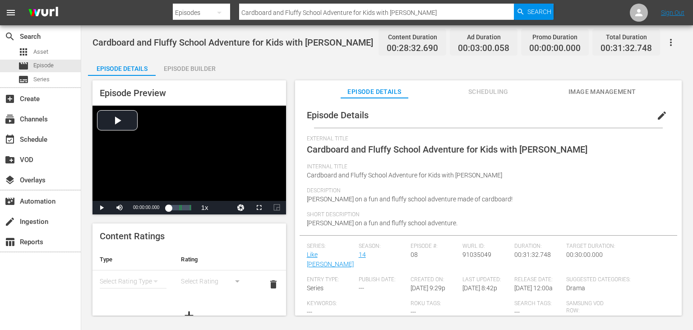
click at [591, 102] on div "Episode Details edit External Title Cardboard and Fluffy School Adventure for K…" at bounding box center [488, 224] width 387 height 253
click at [595, 98] on button "Image Management" at bounding box center [602, 89] width 68 height 18
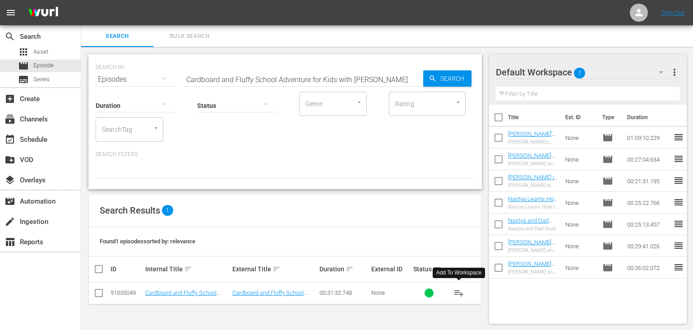
click at [458, 286] on button "playlist_add" at bounding box center [459, 293] width 22 height 22
click at [347, 85] on input "Cardboard and Fluffy School Adventure for Kids with [PERSON_NAME]" at bounding box center [303, 80] width 239 height 22
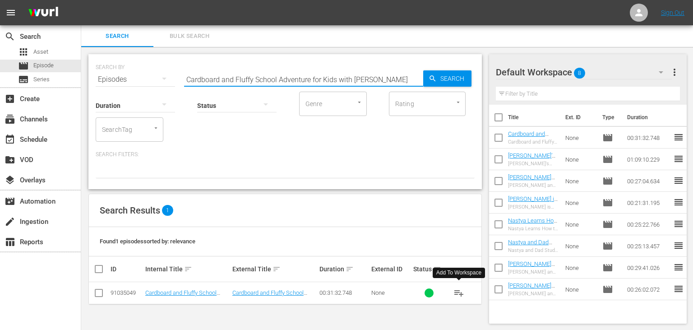
click at [347, 85] on input "Cardboard and Fluffy School Adventure for Kids with [PERSON_NAME]" at bounding box center [303, 80] width 239 height 22
paste input "[PERSON_NAME]'s Funny Stories with the Magic Fish for Kids"
type input "[PERSON_NAME]'s Funny Stories with the Magic Fish for Kids"
click at [457, 83] on span "Search" at bounding box center [454, 78] width 35 height 16
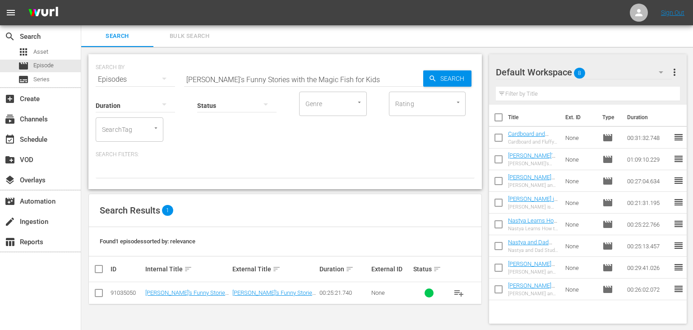
click at [458, 296] on span "playlist_add" at bounding box center [458, 292] width 11 height 11
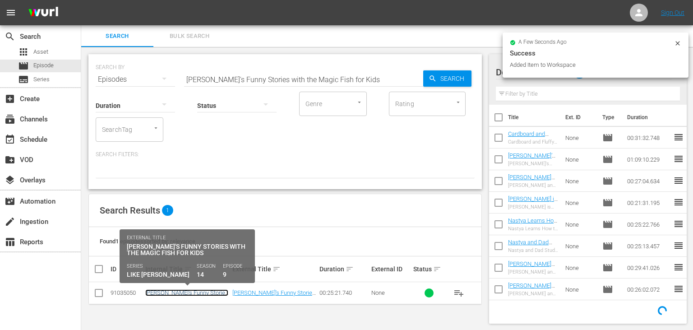
click at [167, 292] on link "[PERSON_NAME]'s Funny Stories with the Magic Fish for Kids" at bounding box center [186, 296] width 83 height 14
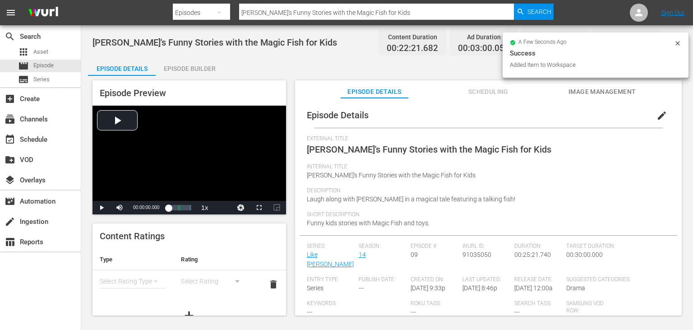
click at [596, 84] on button "Image Management" at bounding box center [602, 89] width 68 height 18
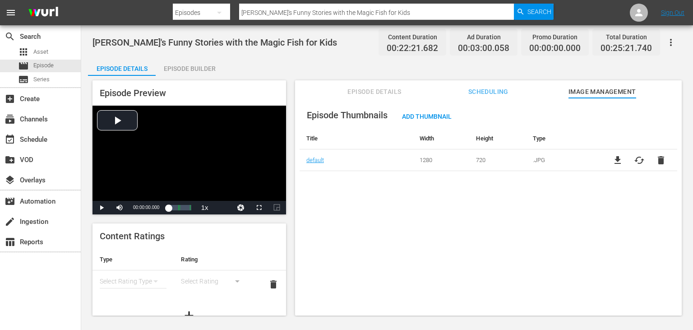
click at [181, 66] on div "Episode Builder" at bounding box center [190, 69] width 68 height 22
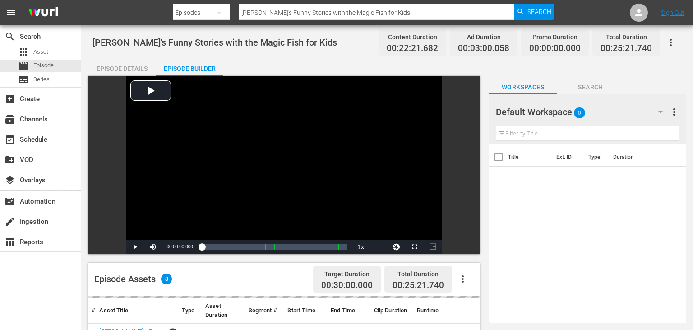
scroll to position [190, 0]
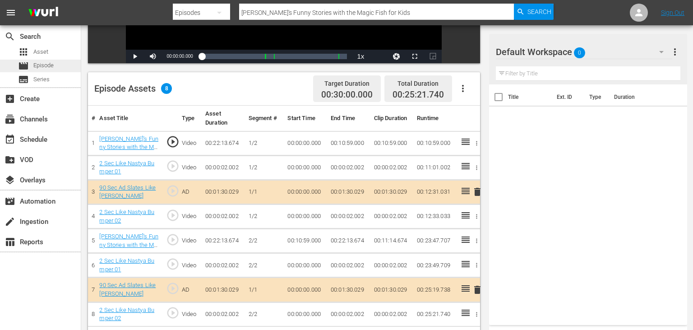
click at [61, 69] on div "movie Episode" at bounding box center [40, 66] width 81 height 13
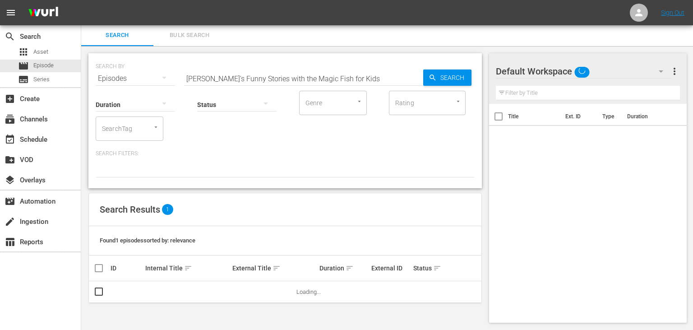
scroll to position [0, 0]
click at [309, 67] on div "SEARCH BY Search By Episodes Search ID, Title, Description, Keywords, or Catego…" at bounding box center [285, 73] width 379 height 32
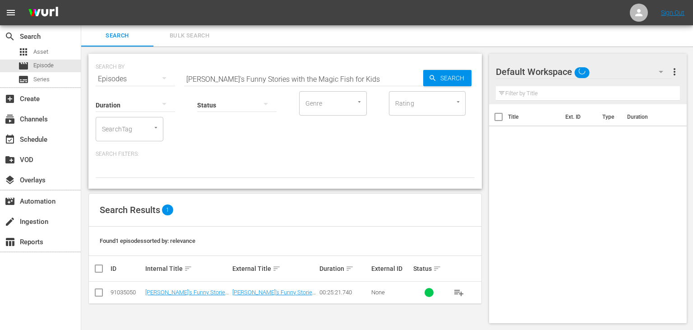
click at [311, 73] on input "[PERSON_NAME]'s Funny Stories with the Magic Fish for Kids" at bounding box center [303, 79] width 239 height 22
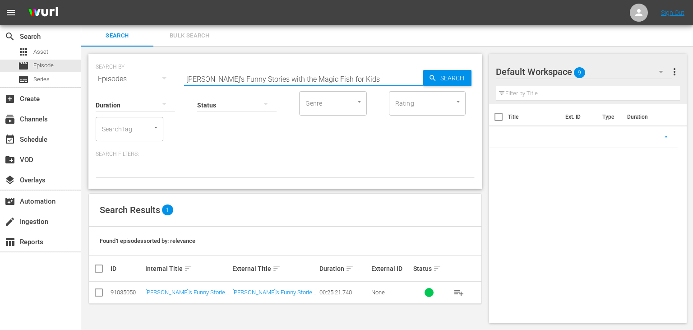
click at [311, 73] on input "[PERSON_NAME]'s Funny Stories with the Magic Fish for Kids" at bounding box center [303, 79] width 239 height 22
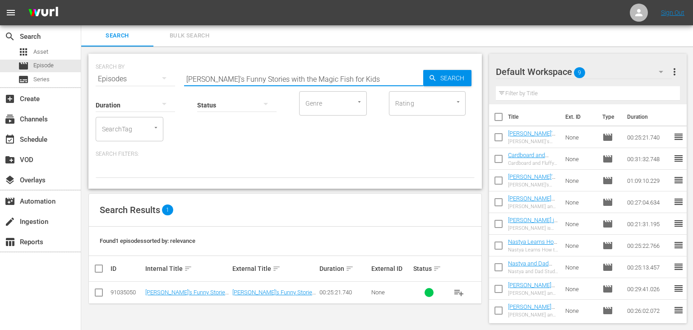
paste input "Teaches Kids How to Do School the Right Way"
type input "Nastya Teaches Kids How to Do School the Right Way"
click at [431, 78] on icon "button" at bounding box center [433, 78] width 8 height 8
click at [461, 293] on span "playlist_add" at bounding box center [458, 292] width 11 height 11
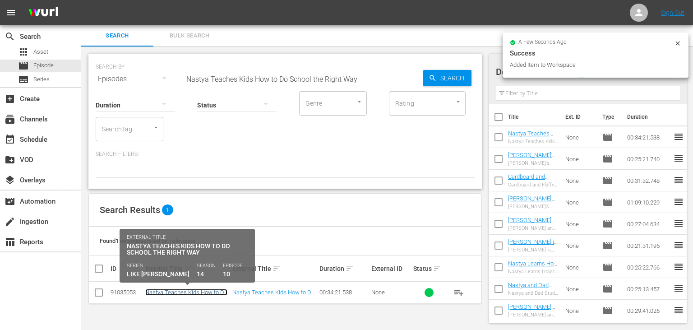
click at [185, 293] on link "Nastya Teaches Kids How to Do School the Right Way" at bounding box center [186, 296] width 82 height 14
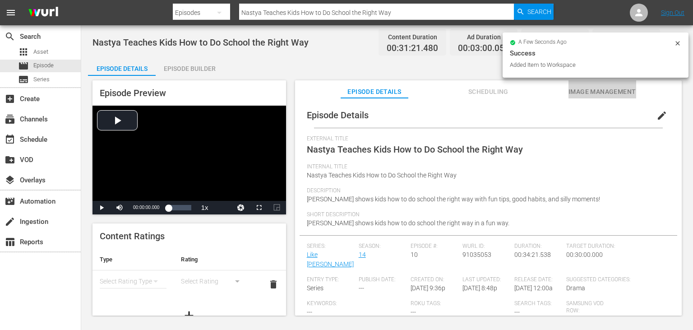
click at [581, 88] on span "Image Management" at bounding box center [602, 91] width 68 height 11
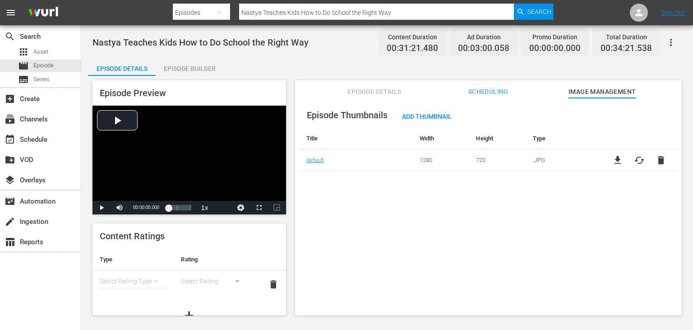
click at [191, 63] on div "Episode Builder" at bounding box center [190, 69] width 68 height 22
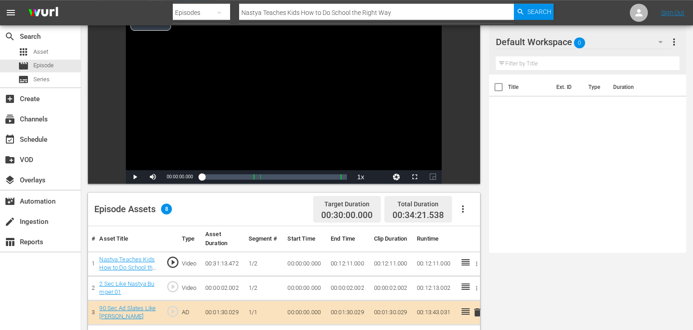
scroll to position [190, 0]
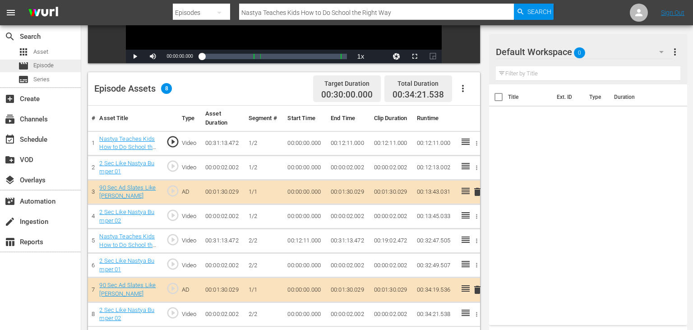
click at [72, 66] on div "movie Episode" at bounding box center [40, 66] width 81 height 13
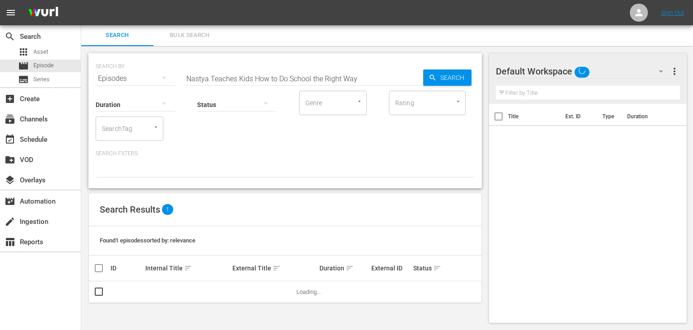
scroll to position [0, 0]
click at [339, 78] on input "Nastya Teaches Kids How to Do School the Right Way" at bounding box center [303, 79] width 239 height 22
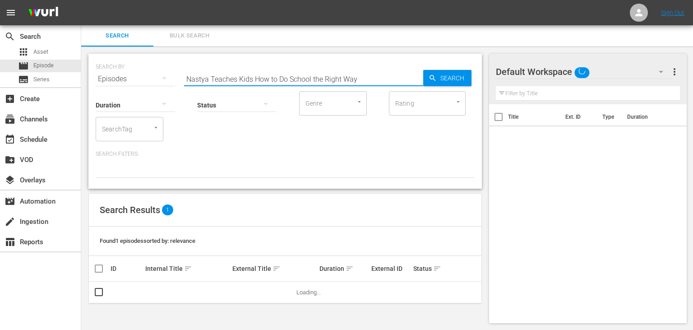
click at [339, 78] on input "Nastya Teaches Kids How to Do School the Right Way" at bounding box center [303, 79] width 239 height 22
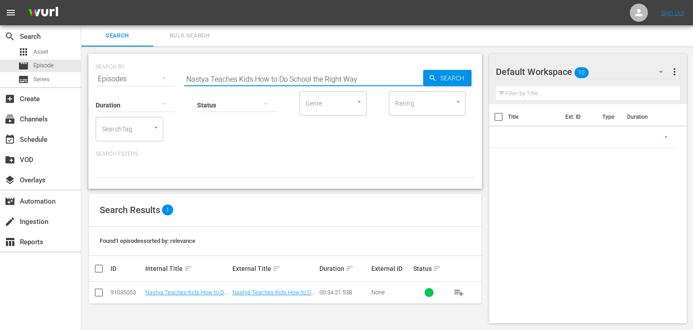
paste input "Magic Candy Shower Adventure with [PERSON_NAME] and Friends"
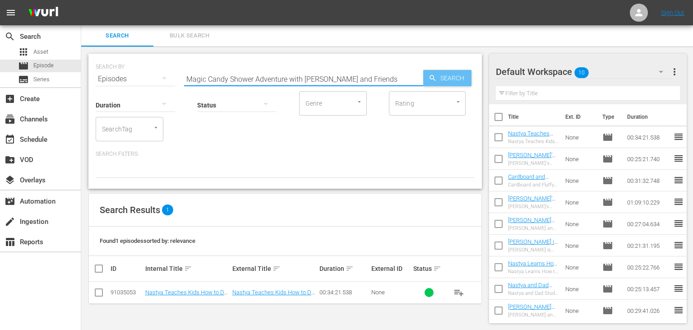
type input "Magic Candy Shower Adventure with [PERSON_NAME] and Friends"
click at [438, 74] on span "Search" at bounding box center [454, 78] width 35 height 16
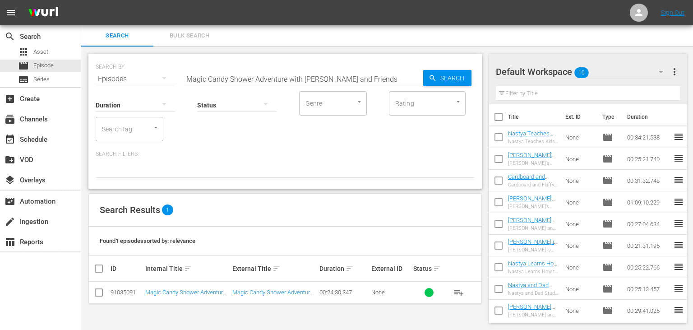
click at [466, 290] on button "playlist_add" at bounding box center [459, 293] width 22 height 22
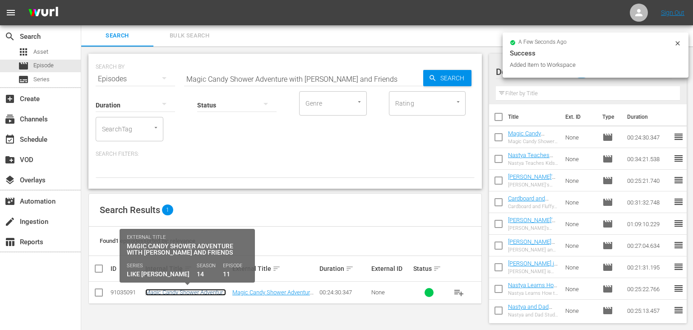
click at [207, 291] on link "Magic Candy Shower Adventure with [PERSON_NAME] and Friends" at bounding box center [185, 299] width 81 height 20
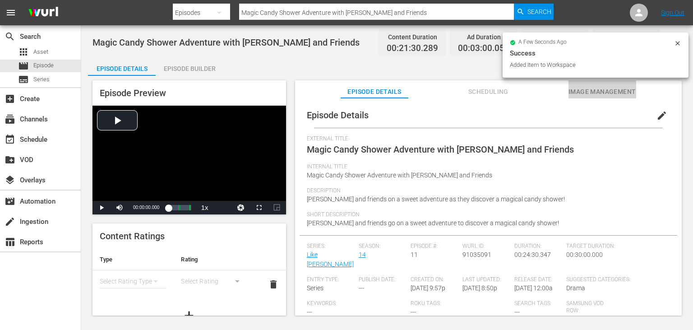
click at [596, 84] on button "Image Management" at bounding box center [602, 89] width 68 height 18
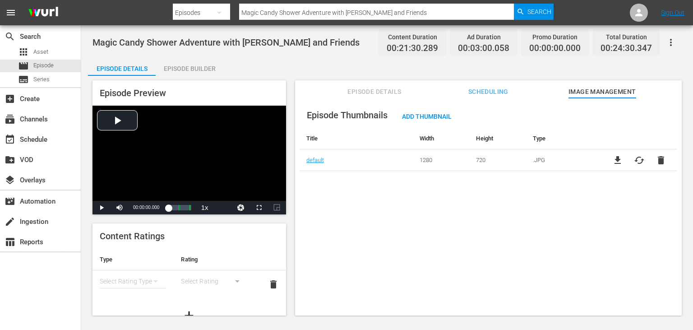
click at [199, 70] on div "Episode Builder" at bounding box center [190, 69] width 68 height 22
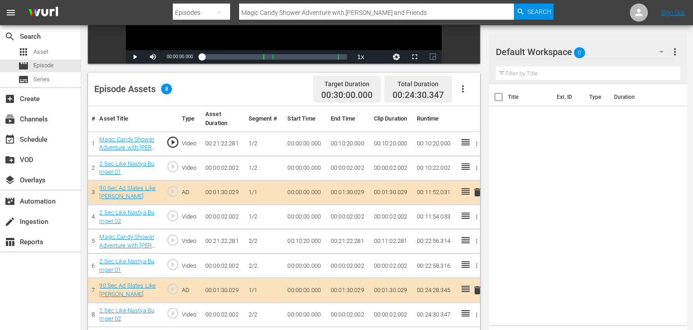
scroll to position [235, 0]
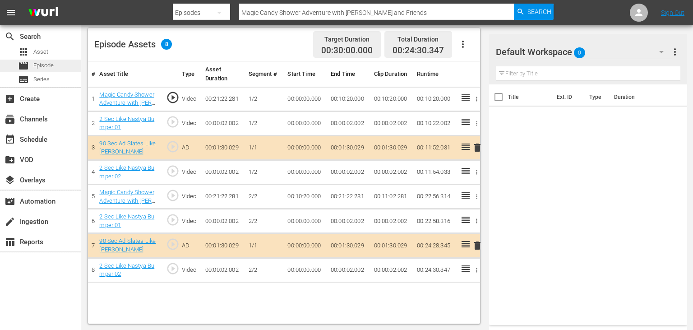
click at [63, 65] on div "movie Episode" at bounding box center [40, 66] width 81 height 13
